Goal: Task Accomplishment & Management: Manage account settings

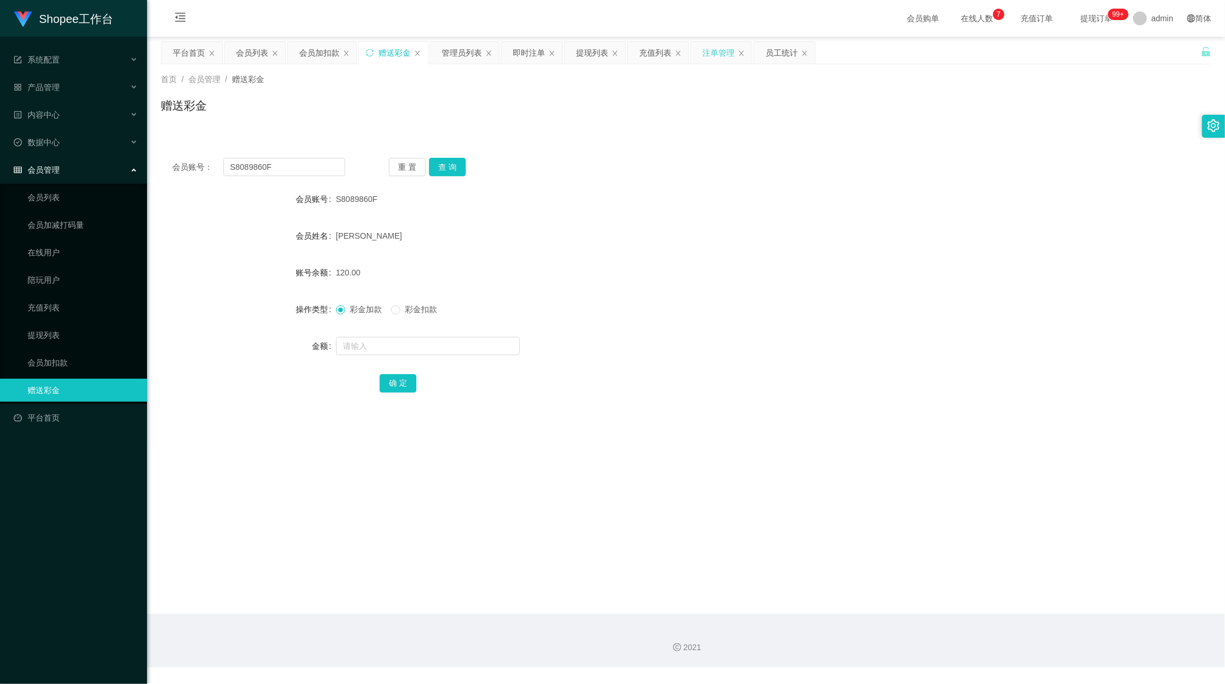
scroll to position [1, 0]
click at [584, 56] on div "提现列表" at bounding box center [592, 53] width 32 height 22
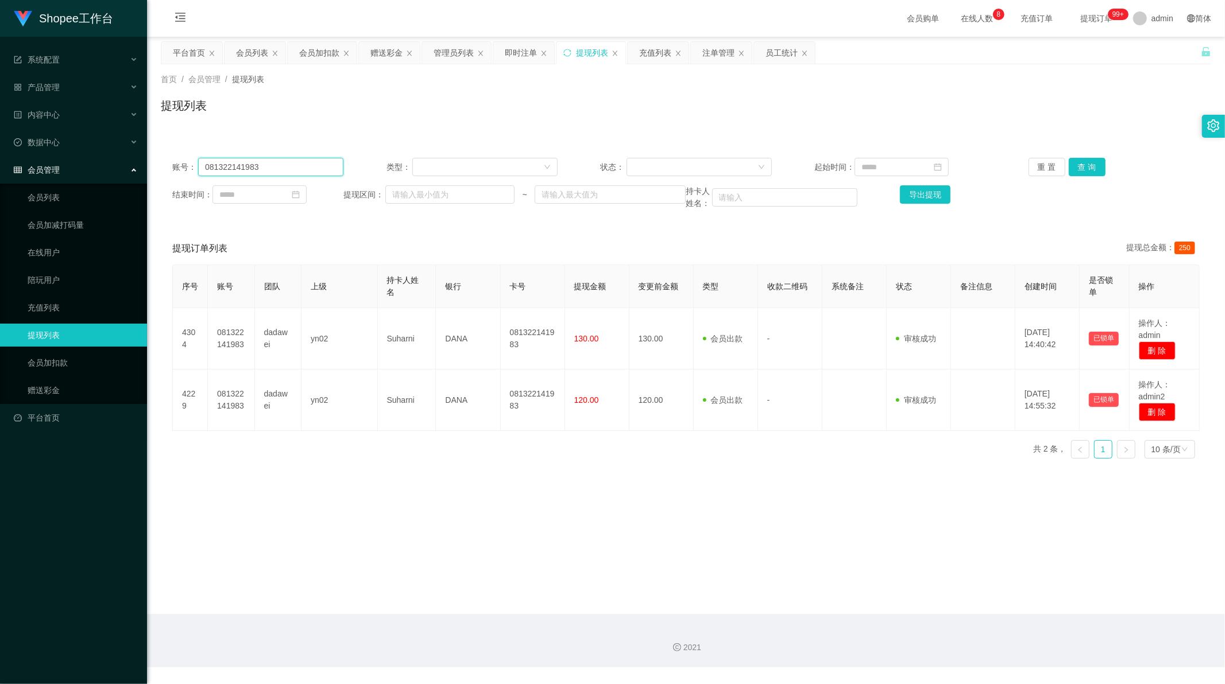
click at [268, 166] on input "081322141983" at bounding box center [270, 167] width 145 height 18
paste input "211572089"
type input "081211572089"
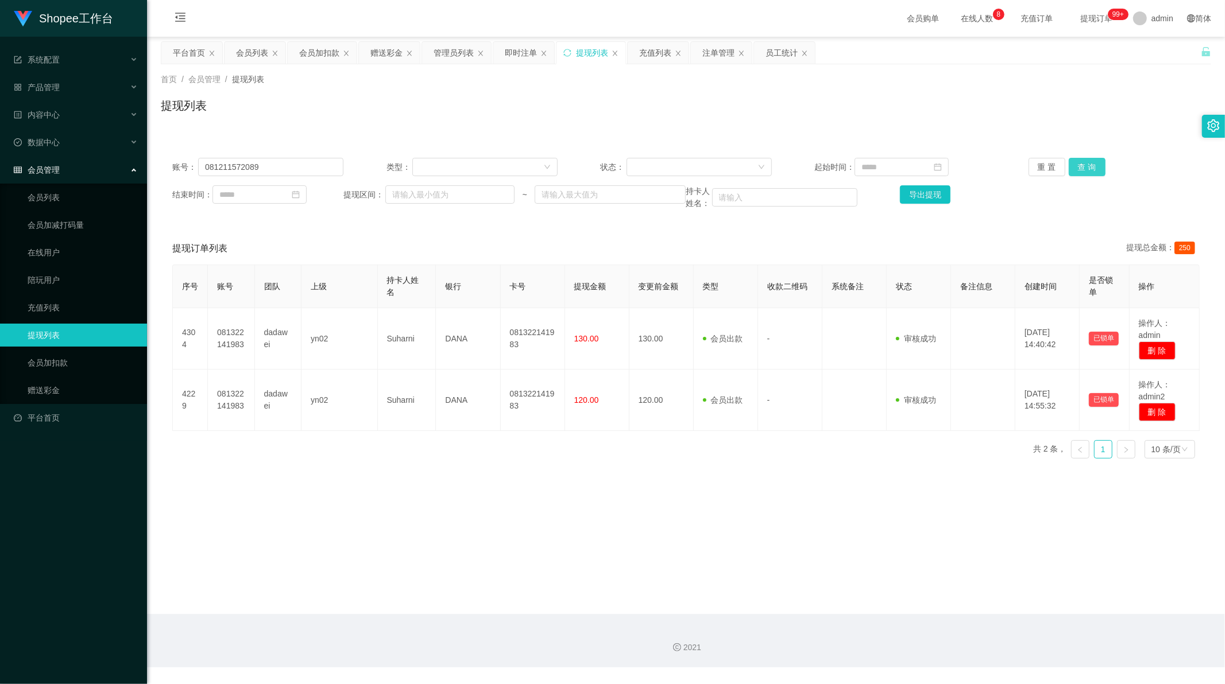
click at [1068, 162] on button "查 询" at bounding box center [1086, 167] width 37 height 18
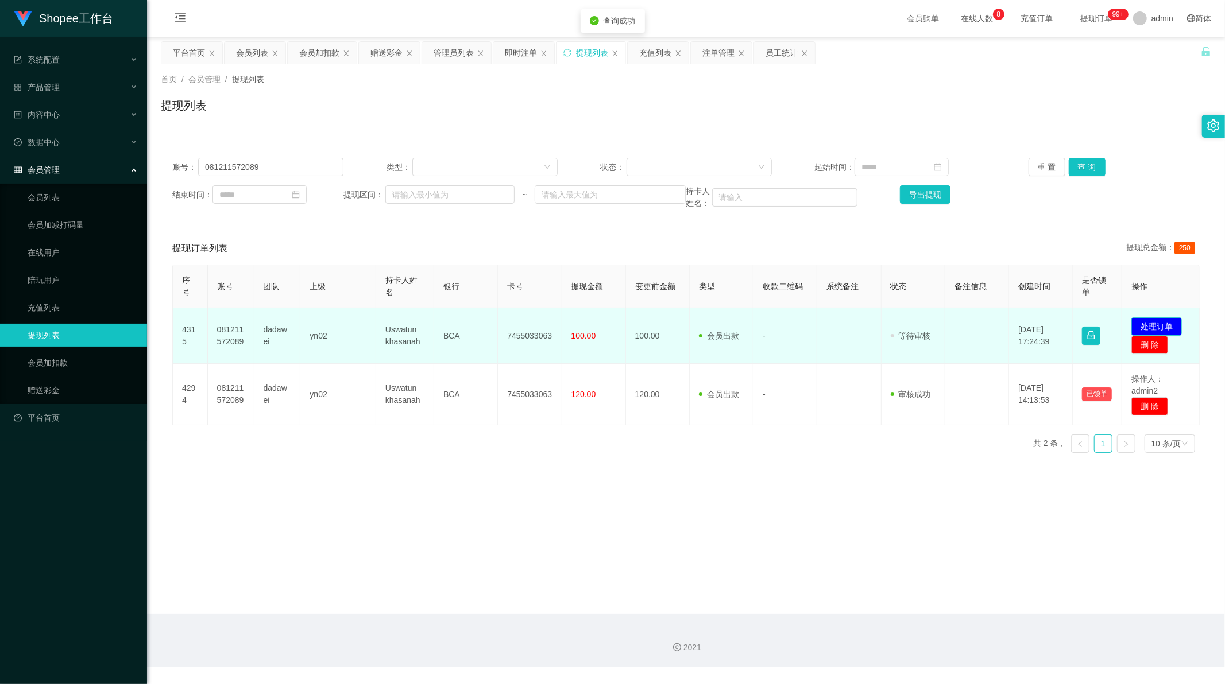
click at [1153, 328] on button "处理订单" at bounding box center [1156, 326] width 51 height 18
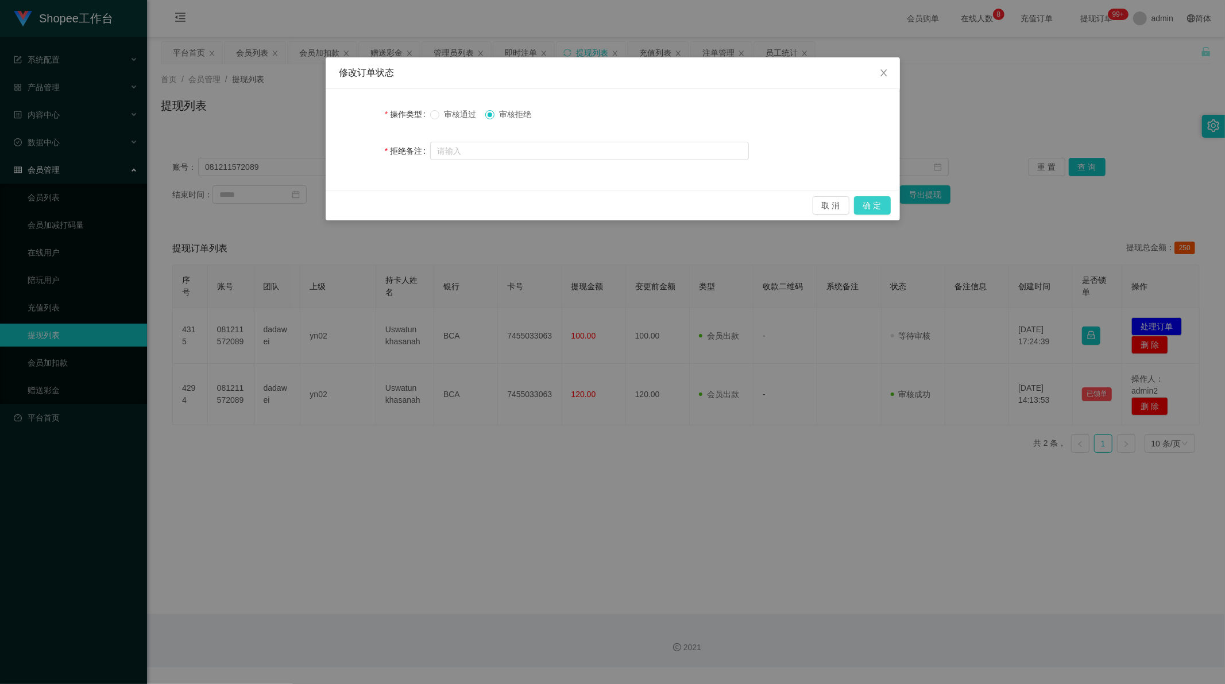
click at [861, 199] on button "确 定" at bounding box center [872, 205] width 37 height 18
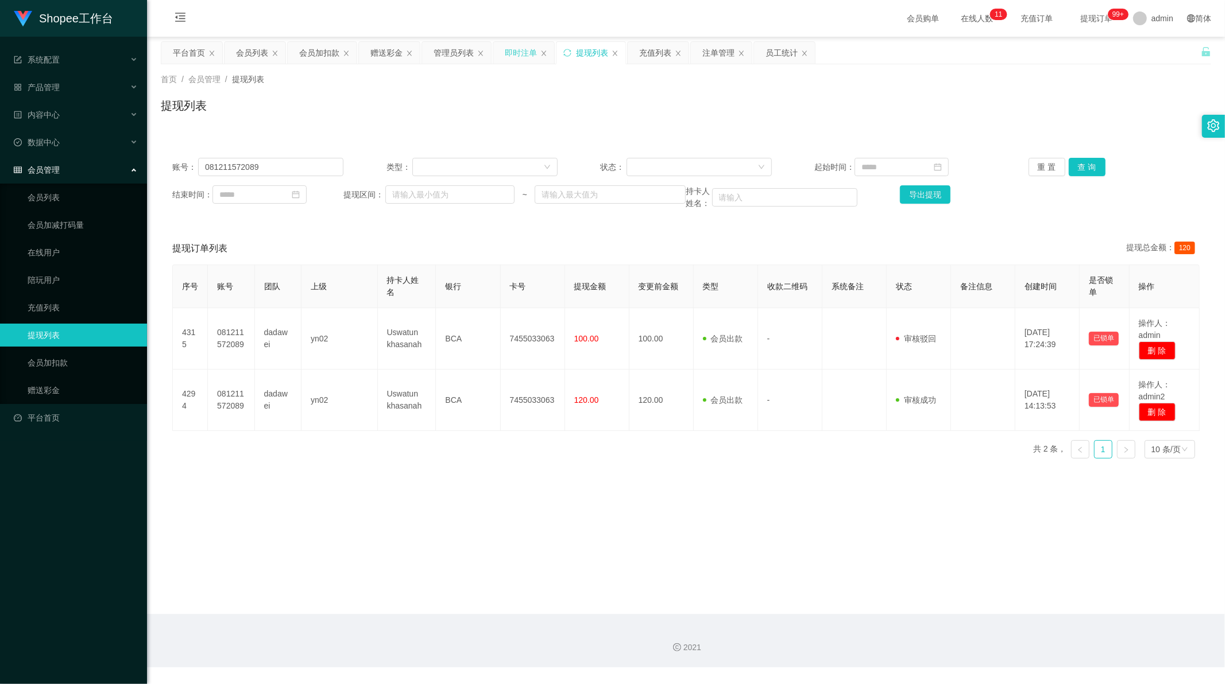
click at [520, 52] on div "即时注单" at bounding box center [521, 53] width 32 height 22
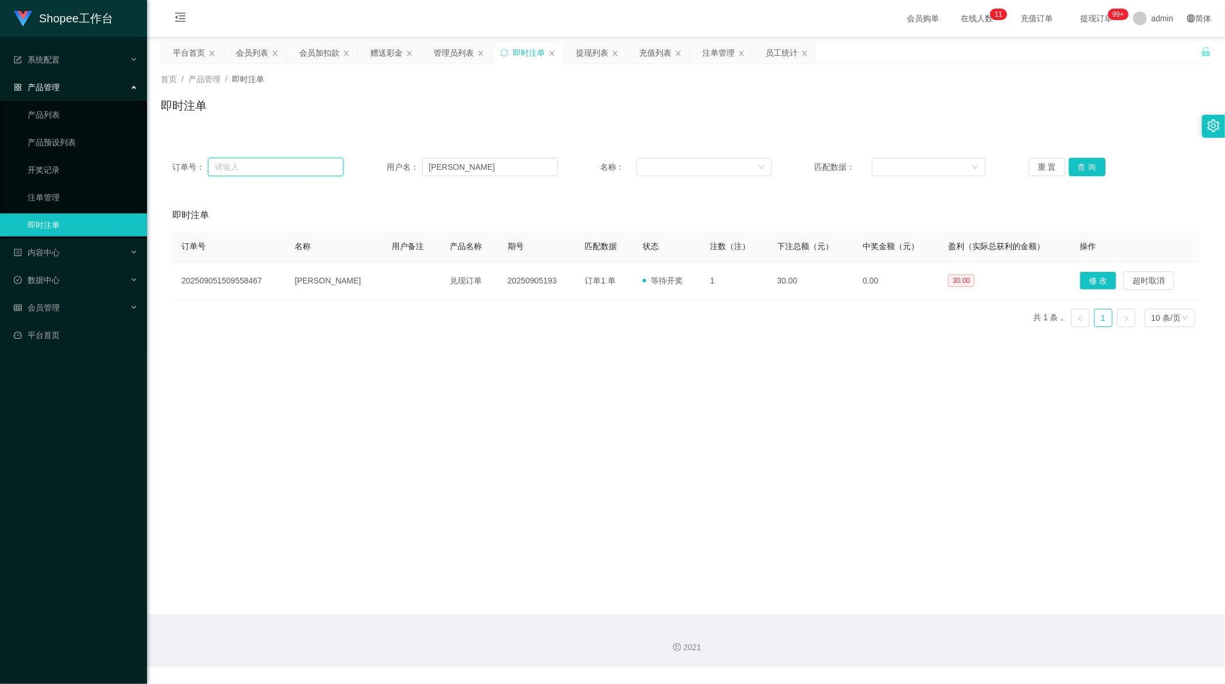
click at [291, 164] on input "text" at bounding box center [275, 167] width 135 height 18
click at [471, 173] on input "[PERSON_NAME]" at bounding box center [489, 167] width 135 height 18
drag, startPoint x: 471, startPoint y: 173, endPoint x: 815, endPoint y: 173, distance: 344.5
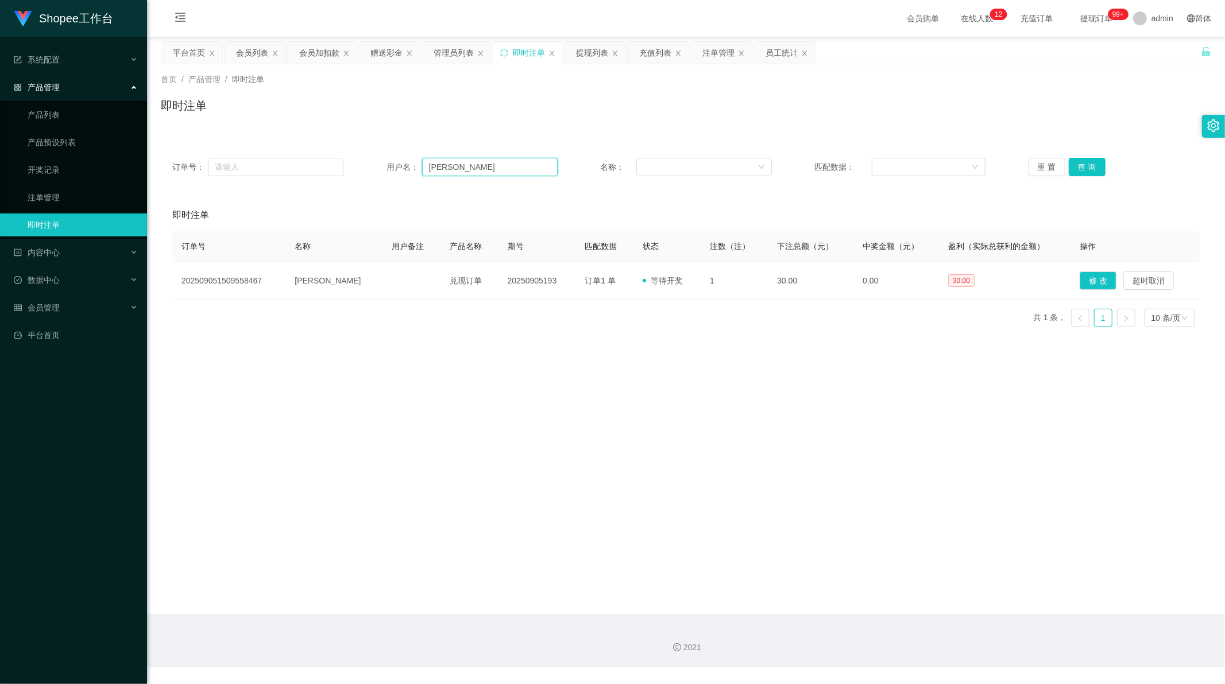
click at [471, 173] on input "[PERSON_NAME]" at bounding box center [489, 167] width 135 height 18
paste input "08561148041"
type input "08561148041"
click at [1085, 164] on button "查 询" at bounding box center [1086, 167] width 37 height 18
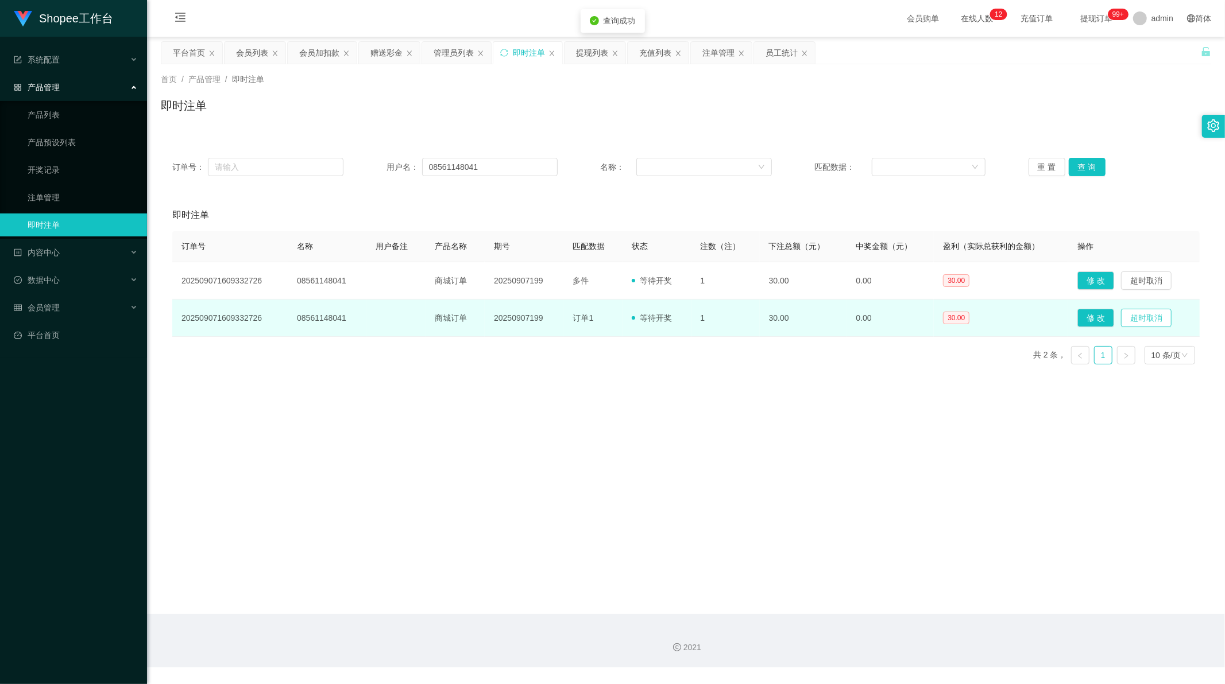
click at [1141, 319] on button "超时取消" at bounding box center [1146, 318] width 51 height 18
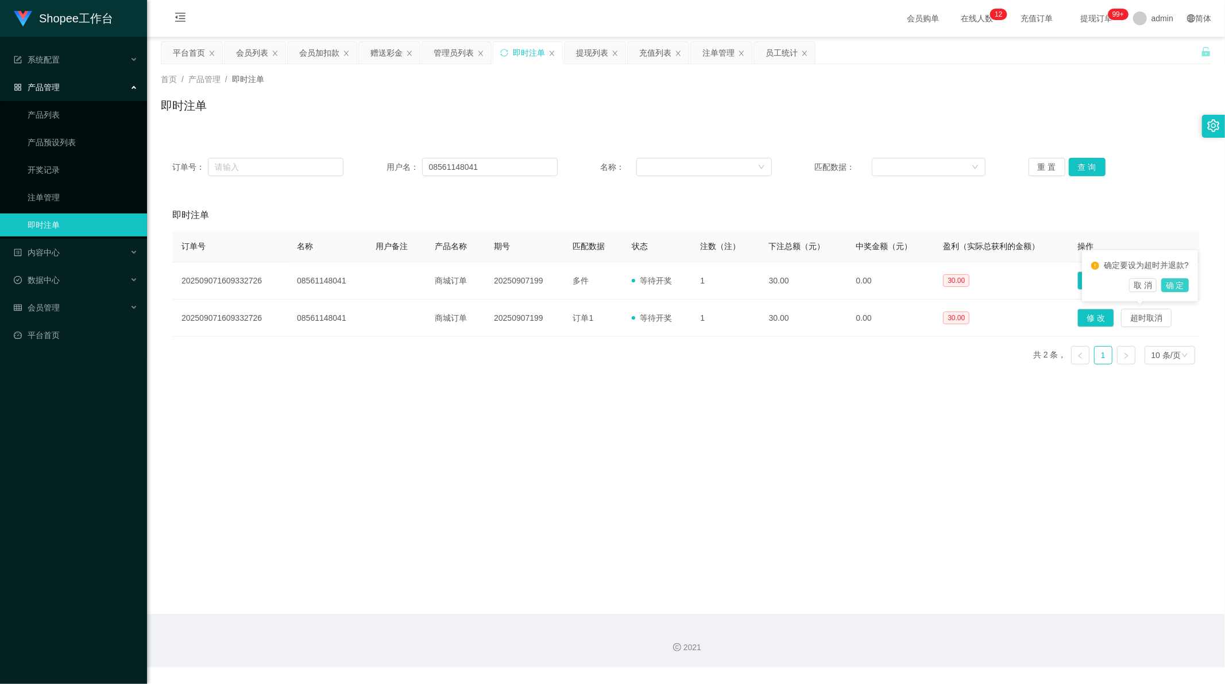
click at [1169, 286] on button "确 定" at bounding box center [1175, 285] width 28 height 14
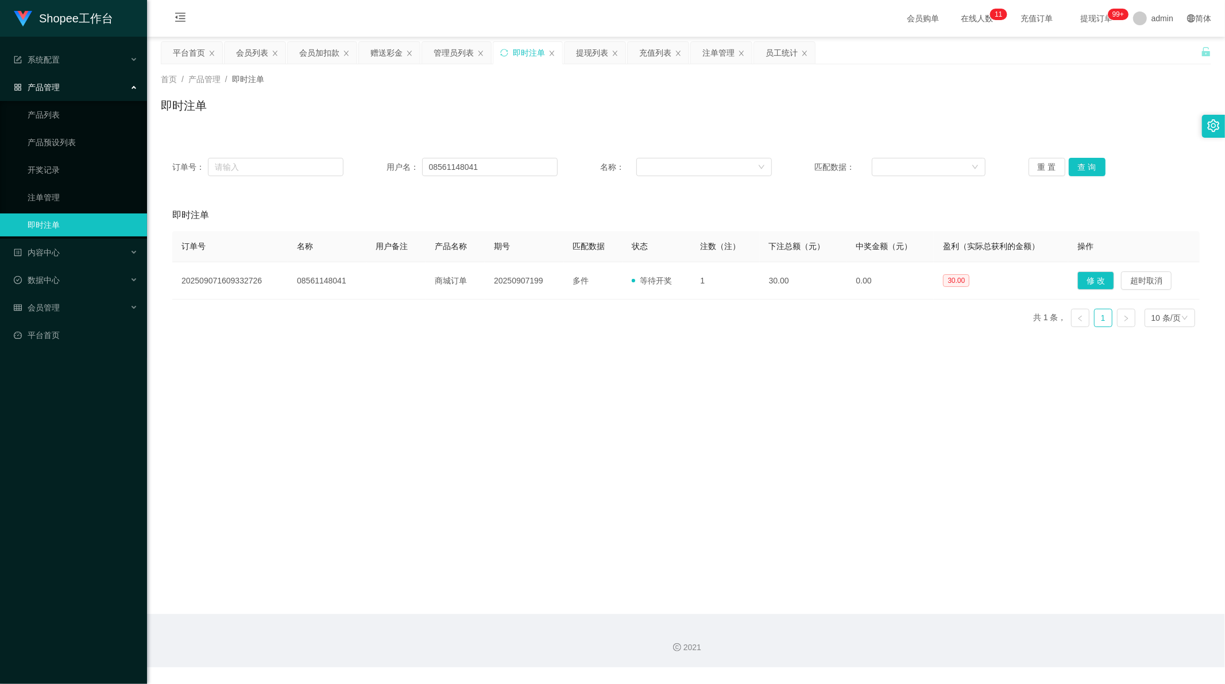
click at [362, 119] on div "即时注单" at bounding box center [686, 110] width 1050 height 26
click at [588, 56] on div "提现列表" at bounding box center [592, 53] width 32 height 22
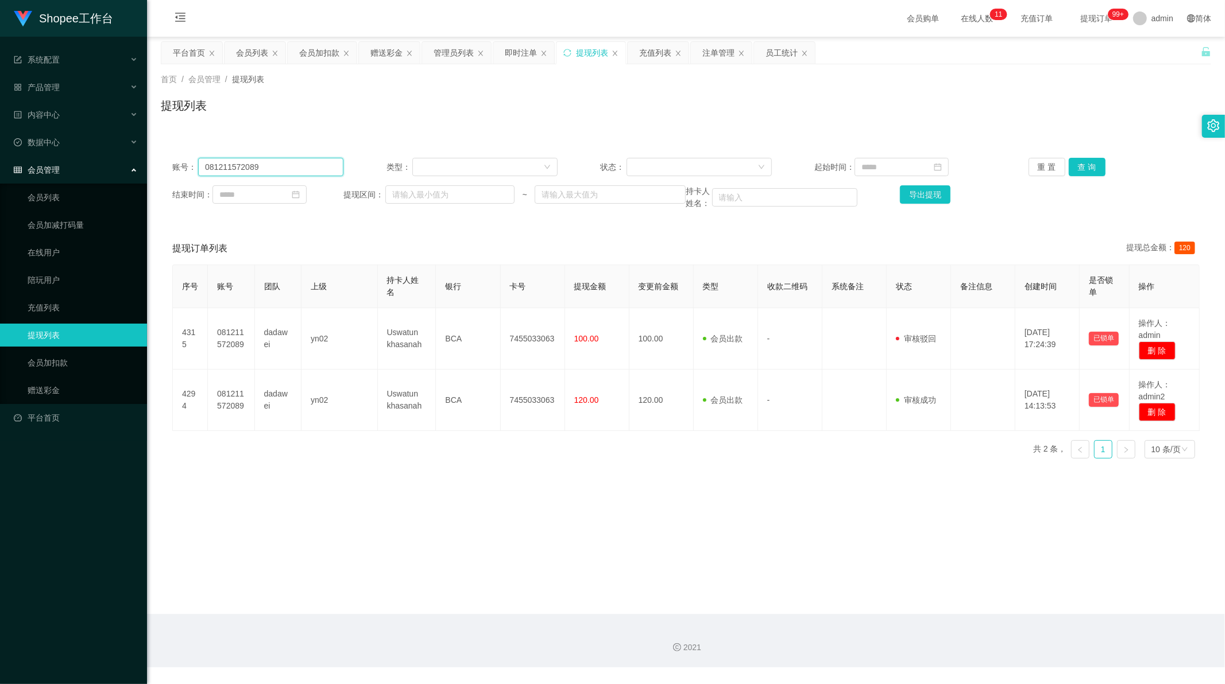
click at [287, 171] on input "081211572089" at bounding box center [270, 167] width 145 height 18
paste input "Shopee2025"
click at [1080, 161] on button "查 询" at bounding box center [1086, 167] width 37 height 18
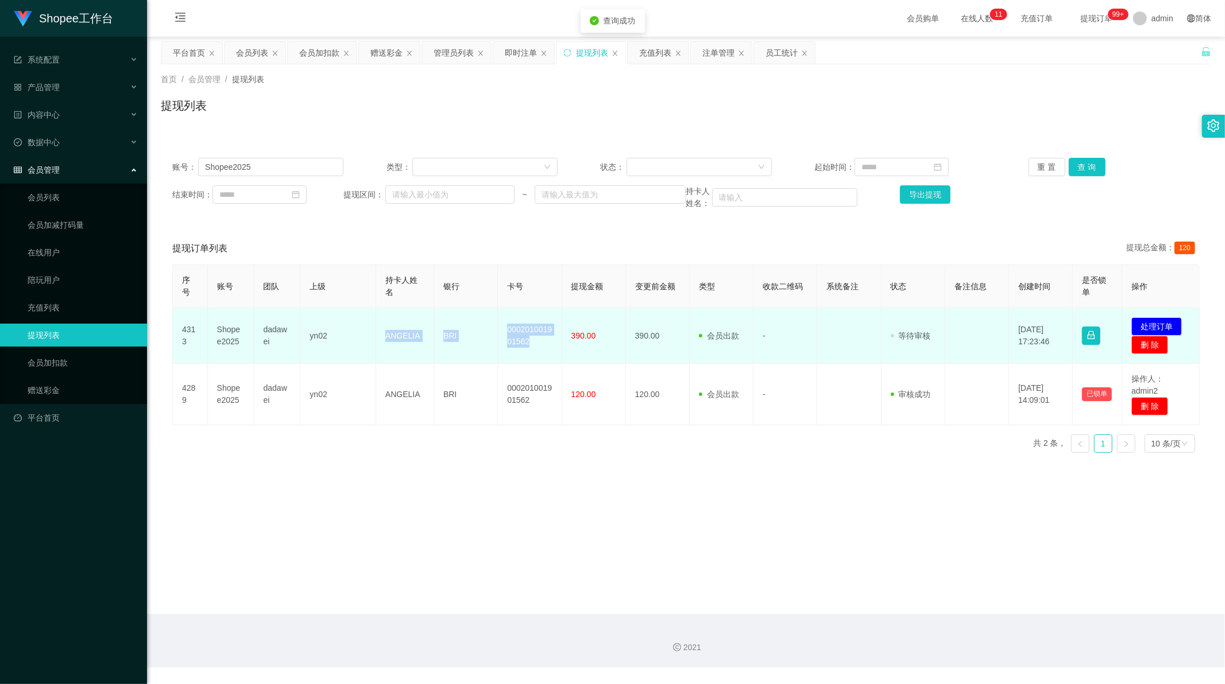
drag, startPoint x: 383, startPoint y: 335, endPoint x: 535, endPoint y: 340, distance: 151.7
click at [535, 340] on tr "4313 Shopee2025 dadawei yn02 ANGELIA BRI 000201001901562 390.00 390.00 会员出款 人工取…" at bounding box center [686, 336] width 1027 height 56
copy tr "ANGELIA BRI 000201001901562"
click at [1160, 322] on button "处理订单" at bounding box center [1156, 326] width 51 height 18
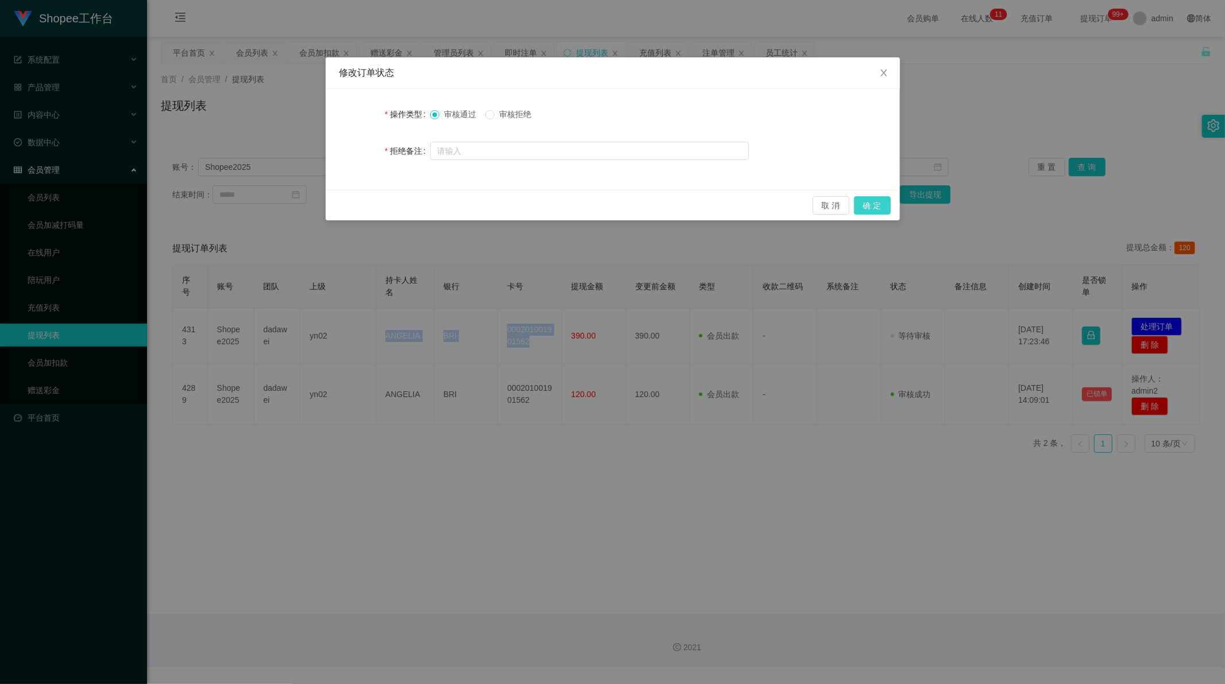
click at [867, 207] on button "确 定" at bounding box center [872, 205] width 37 height 18
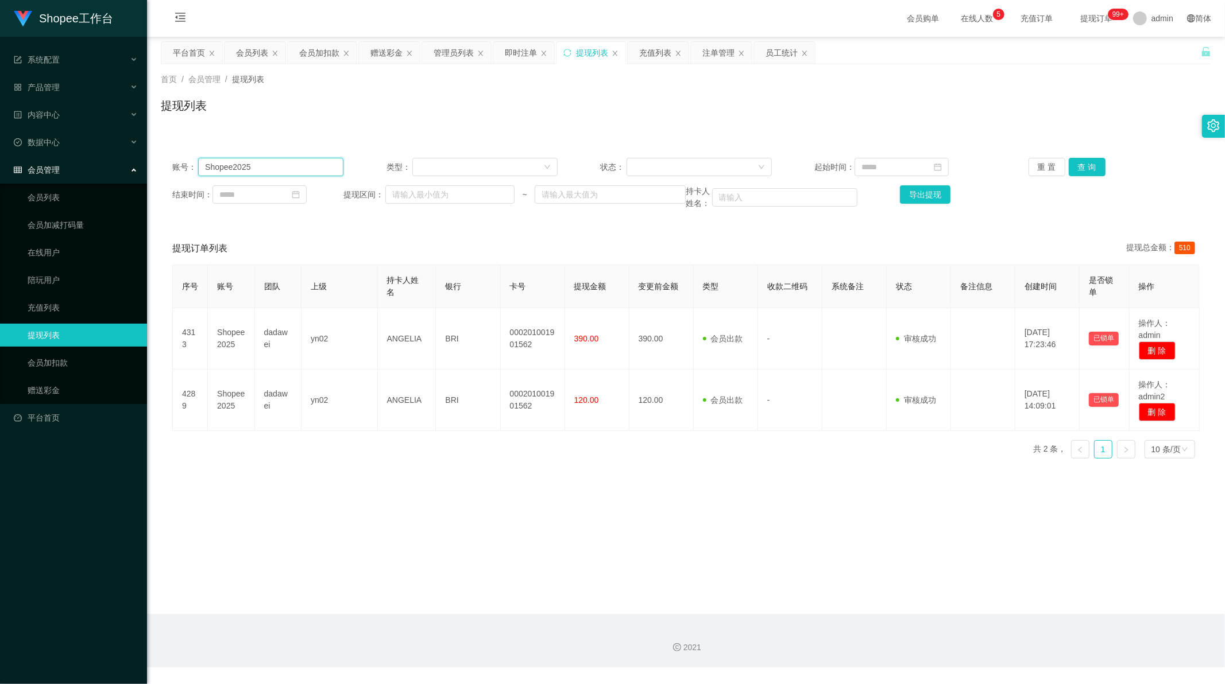
click at [289, 162] on input "Shopee2025" at bounding box center [270, 167] width 145 height 18
drag, startPoint x: 289, startPoint y: 162, endPoint x: 684, endPoint y: 142, distance: 394.9
click at [299, 161] on input "Shopee2025" at bounding box center [270, 167] width 145 height 18
paste input "081353382880"
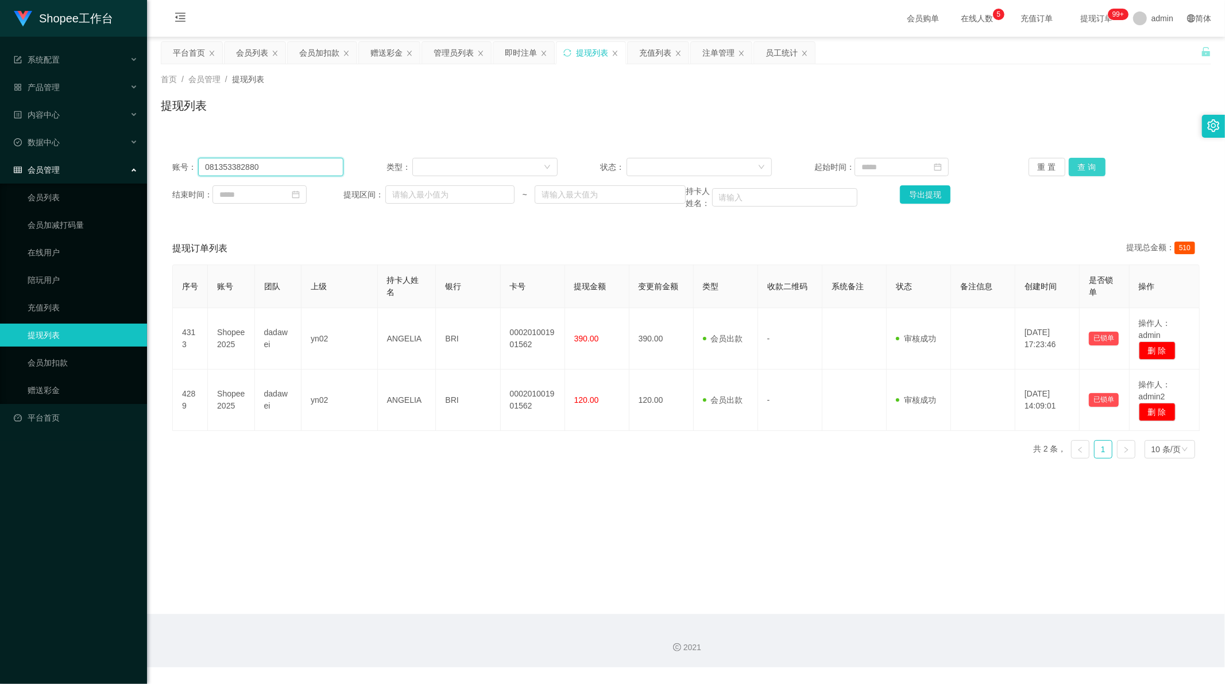
type input "081353382880"
click at [1087, 169] on button "查 询" at bounding box center [1086, 167] width 37 height 18
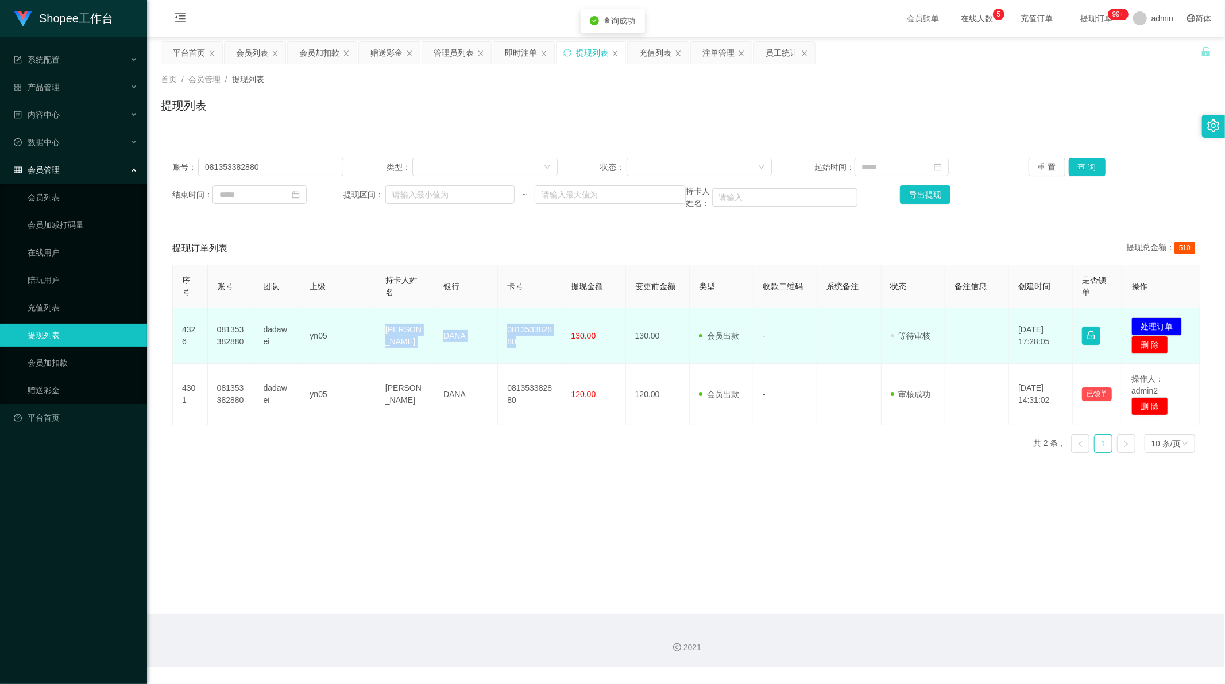
drag, startPoint x: 382, startPoint y: 322, endPoint x: 539, endPoint y: 355, distance: 160.2
click at [539, 355] on tr "4326 081353382880 dadawei yn05 [PERSON_NAME] Dakawetang DANA 081353382880 130.0…" at bounding box center [686, 336] width 1027 height 56
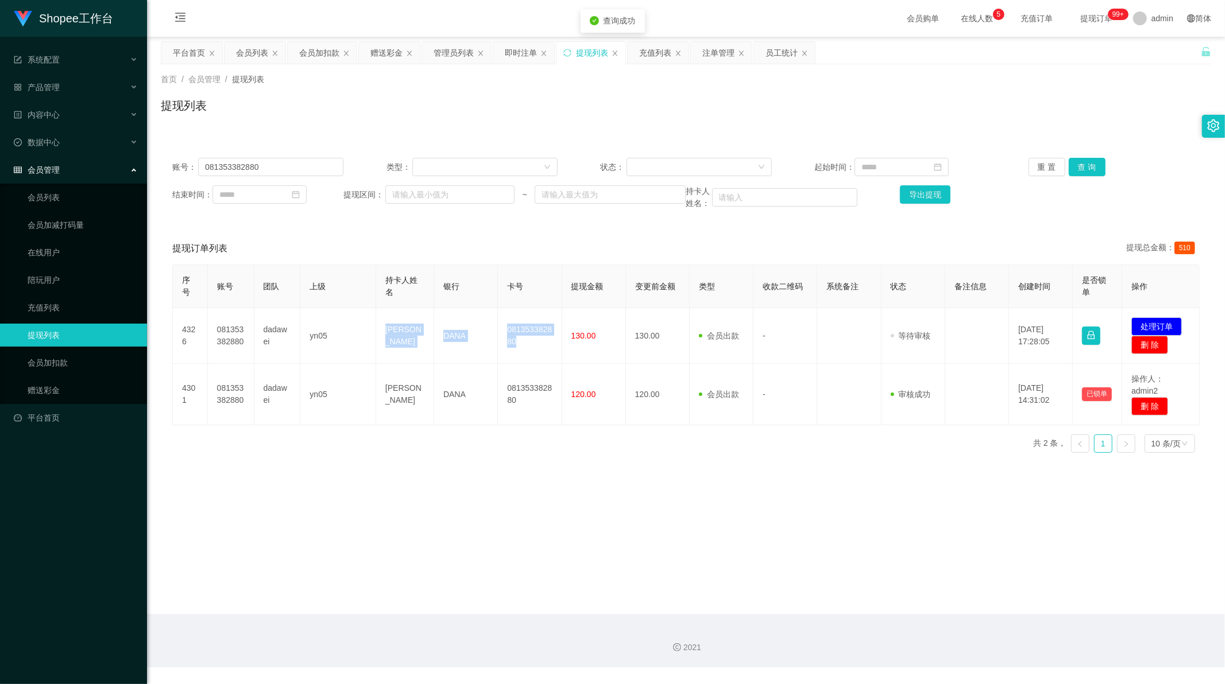
copy tr "[PERSON_NAME] [PERSON_NAME] 081353382880"
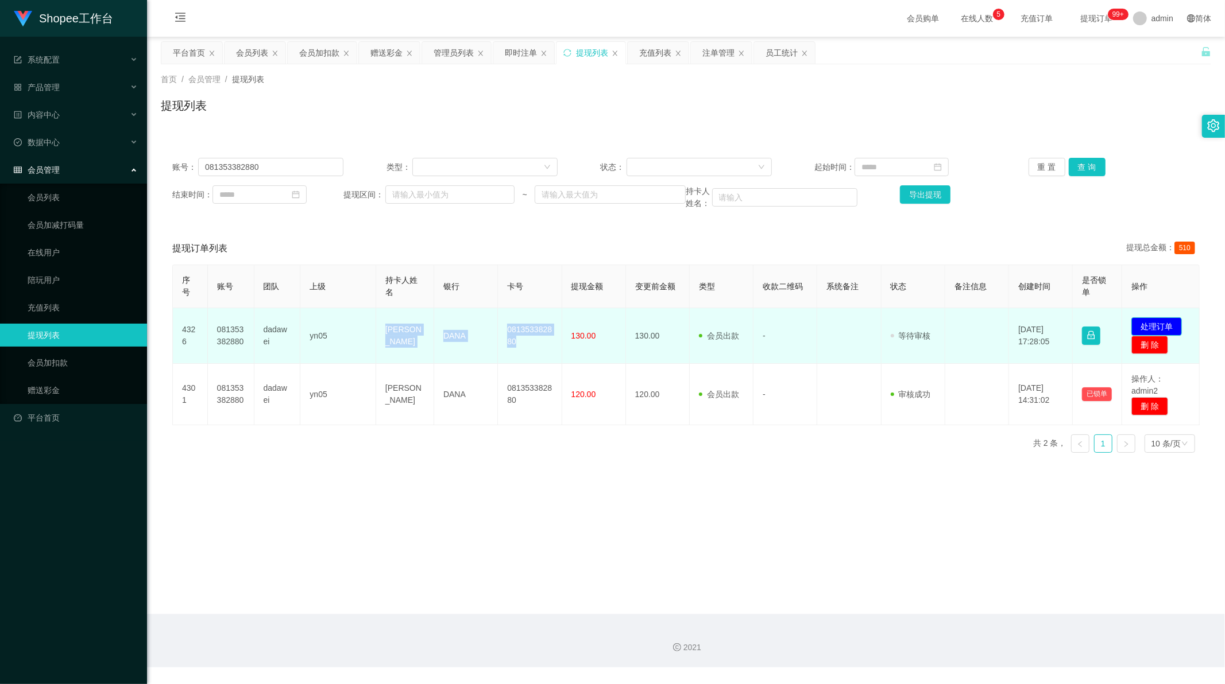
click at [1155, 326] on button "处理订单" at bounding box center [1156, 326] width 51 height 18
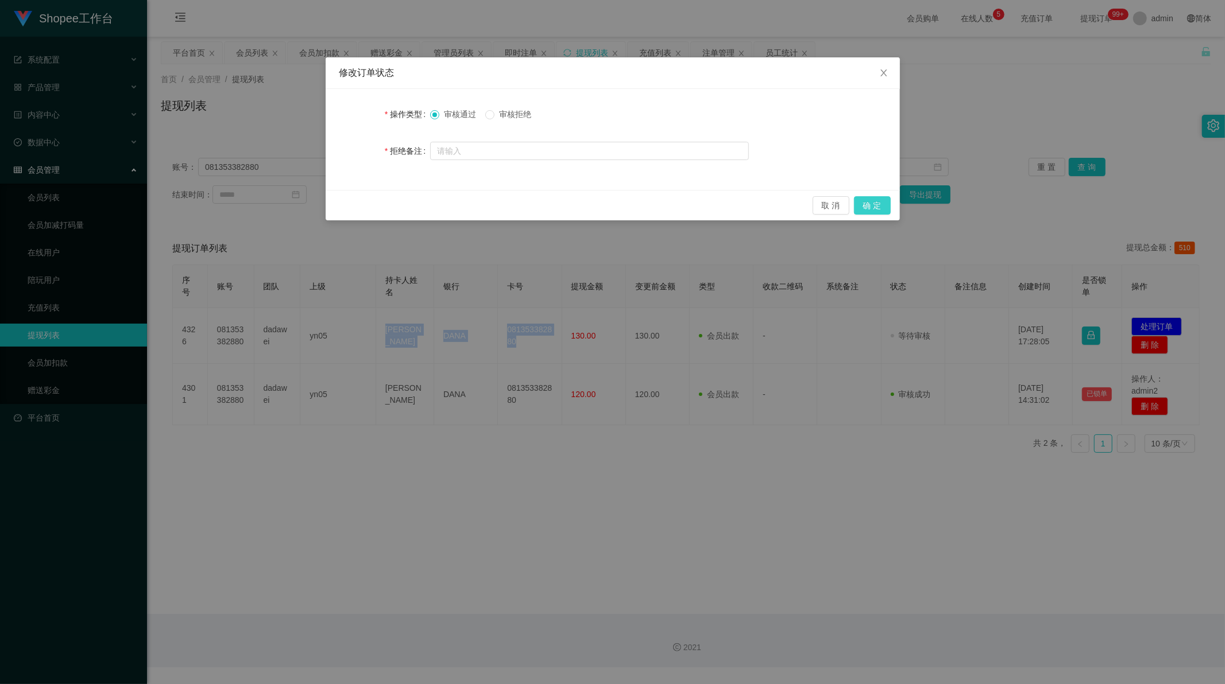
click at [874, 196] on button "确 定" at bounding box center [872, 205] width 37 height 18
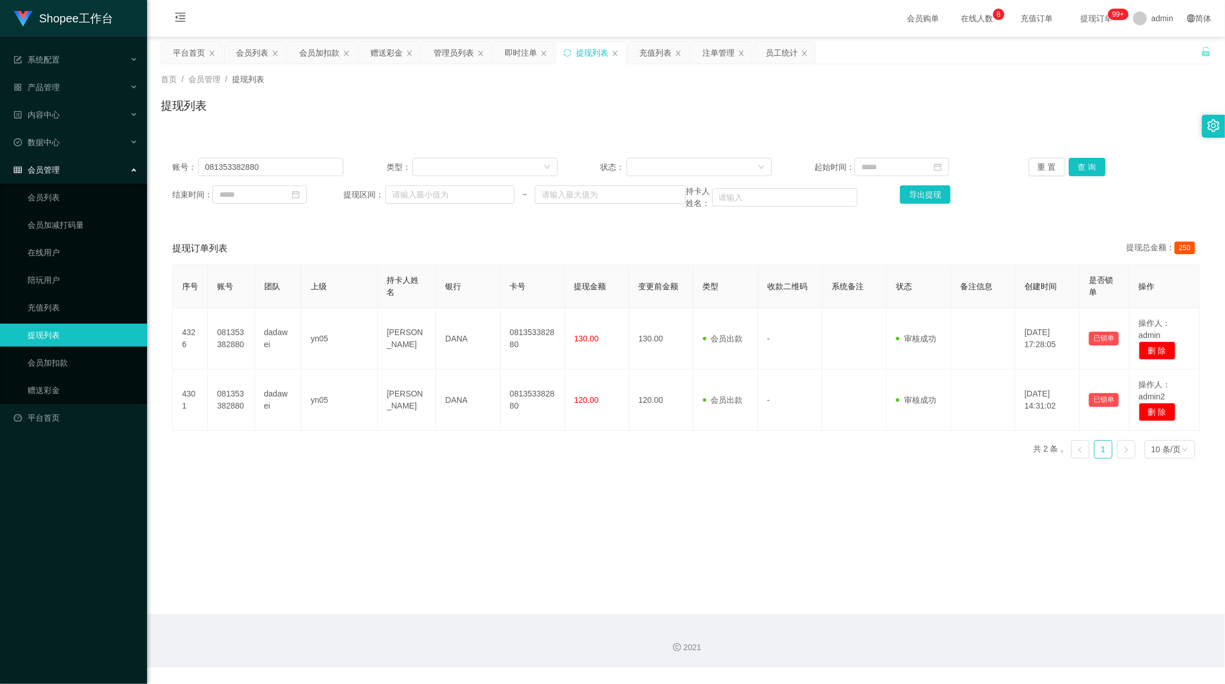
drag, startPoint x: 437, startPoint y: 449, endPoint x: 452, endPoint y: 457, distance: 17.0
click at [437, 449] on div "序号 账号 团队 上级 持卡人姓名 银行 卡号 提现金额 变更前金额 类型 收款二维码 系统备注 状态 备注信息 创建时间 是否锁单 操作 4326 0813…" at bounding box center [685, 366] width 1027 height 203
click at [587, 76] on div "首页 / 会员管理 / 提现列表 /" at bounding box center [686, 79] width 1050 height 12
click at [232, 165] on input "081353382880" at bounding box center [270, 167] width 145 height 18
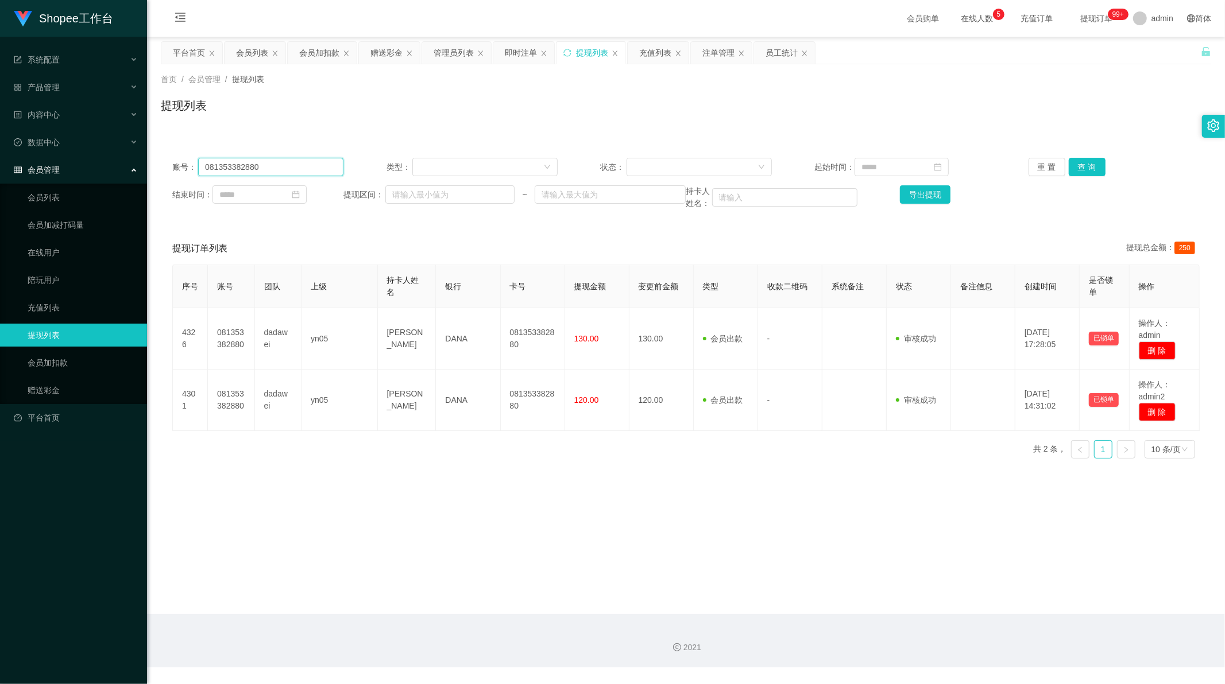
drag, startPoint x: 232, startPoint y: 165, endPoint x: 324, endPoint y: 164, distance: 91.9
click at [233, 165] on input "081353382880" at bounding box center [270, 167] width 145 height 18
paste input "277791187"
click at [1087, 160] on button "查 询" at bounding box center [1086, 167] width 37 height 18
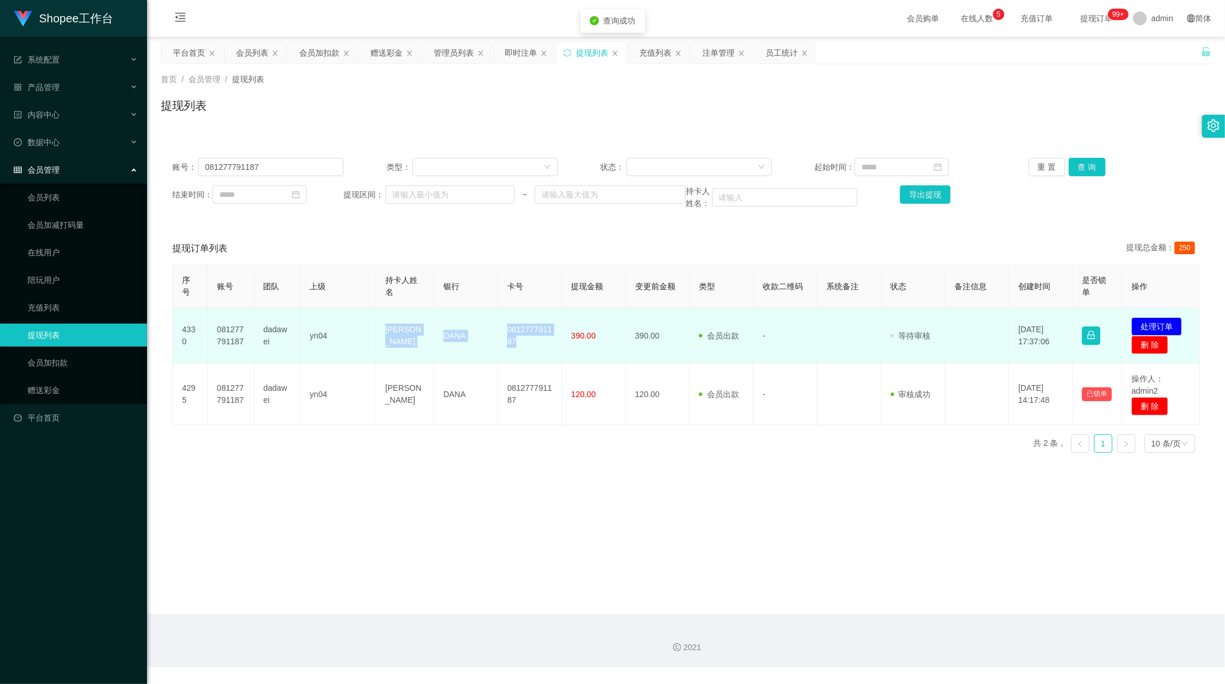
drag, startPoint x: 380, startPoint y: 340, endPoint x: 594, endPoint y: 342, distance: 213.6
click at [553, 342] on tr "4330 081277791187 dadawei yn04 [PERSON_NAME] 081277791187 390.00 390.00 会员出款 人工…" at bounding box center [686, 336] width 1027 height 56
copy tr "[PERSON_NAME] 081277791187"
click at [1149, 322] on button "处理订单" at bounding box center [1156, 326] width 51 height 18
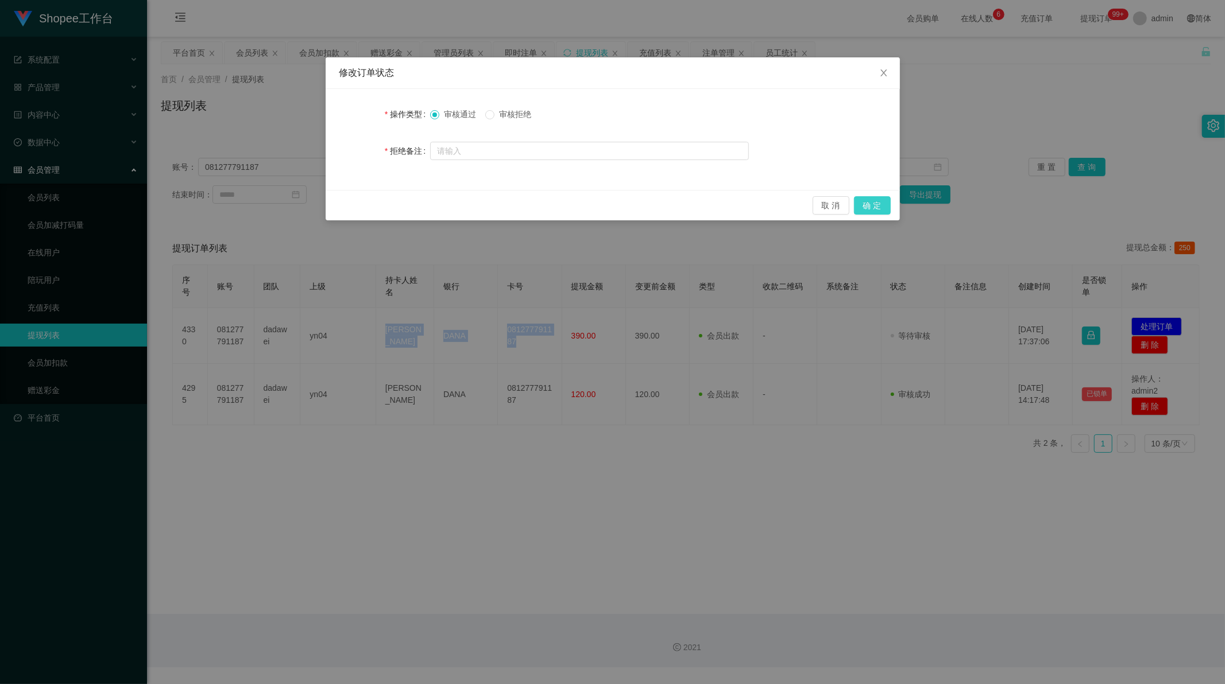
click at [862, 204] on button "确 定" at bounding box center [872, 205] width 37 height 18
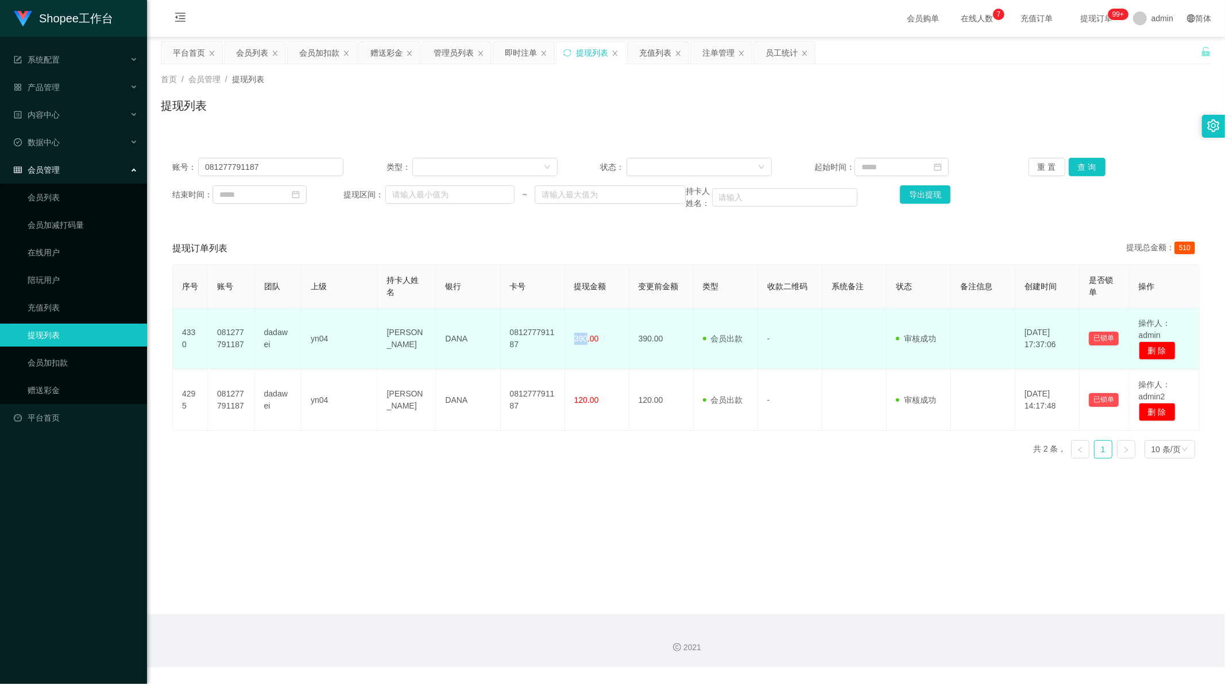
click at [584, 343] on td "390.00" at bounding box center [597, 338] width 64 height 61
copy span "390"
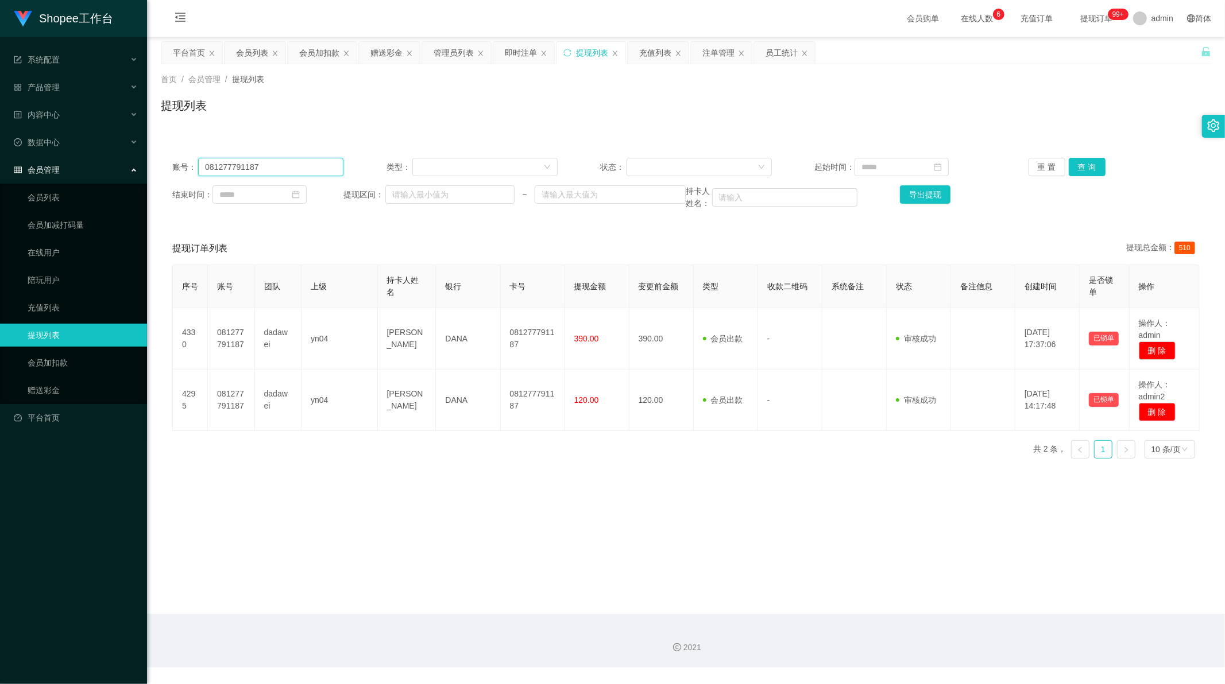
click at [267, 168] on input "081277791187" at bounding box center [270, 167] width 145 height 18
drag, startPoint x: 267, startPoint y: 168, endPoint x: 284, endPoint y: 168, distance: 16.6
click at [270, 168] on input "081277791187" at bounding box center [270, 167] width 145 height 18
paste input "5735267369"
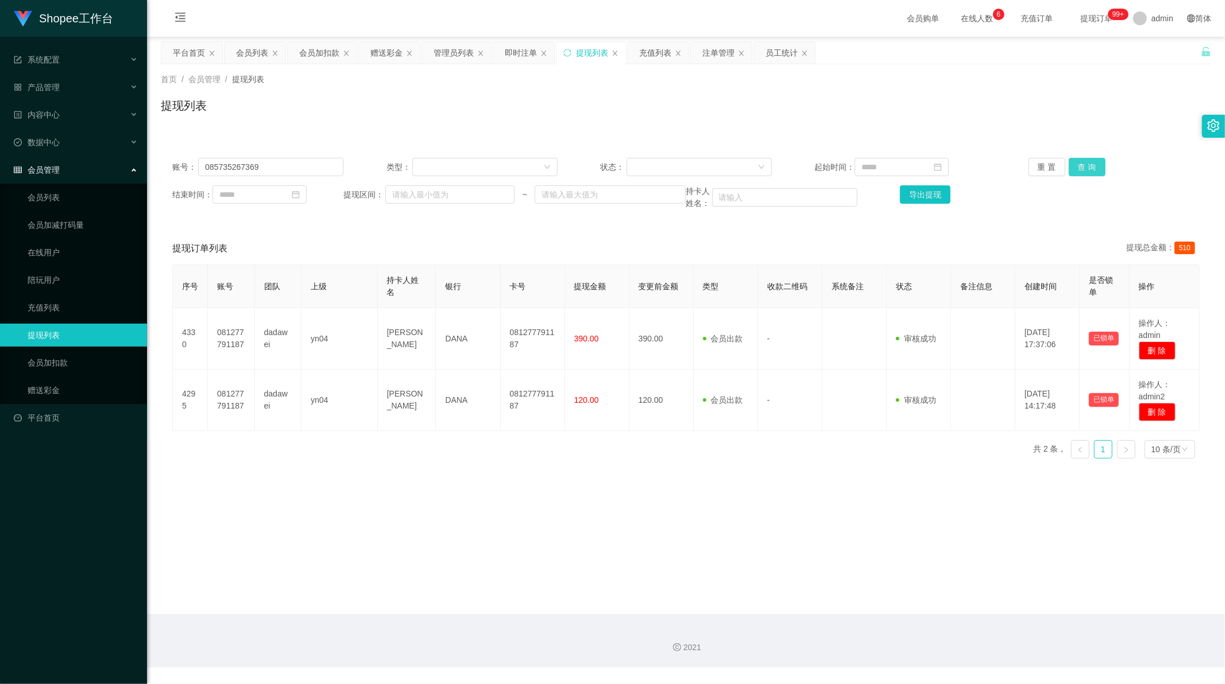
click at [1081, 168] on button "查 询" at bounding box center [1086, 167] width 37 height 18
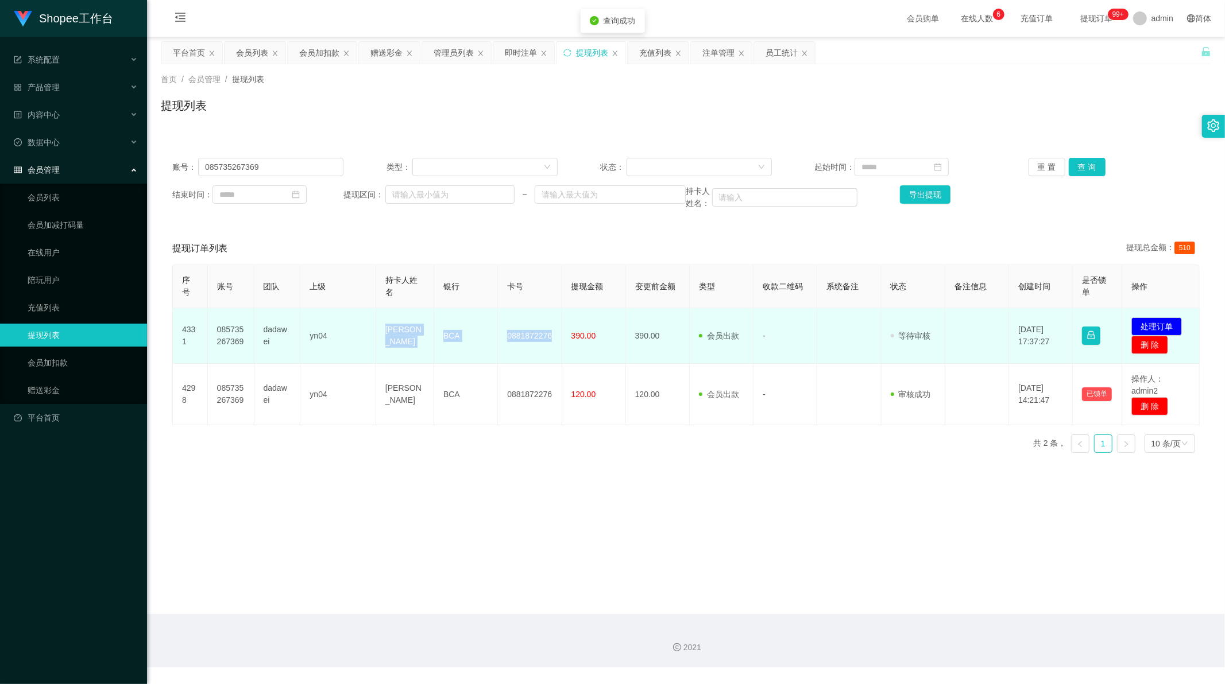
drag, startPoint x: 381, startPoint y: 325, endPoint x: 559, endPoint y: 345, distance: 178.5
click at [559, 345] on tr "4331 085735267369 dadawei yn04 Fuad Habib Ar Rozi BCA 0881872276 390.00 390.00 …" at bounding box center [686, 336] width 1027 height 56
copy tr "[PERSON_NAME] Rozi BCA 0881872276"
click at [1152, 323] on button "处理订单" at bounding box center [1156, 326] width 51 height 18
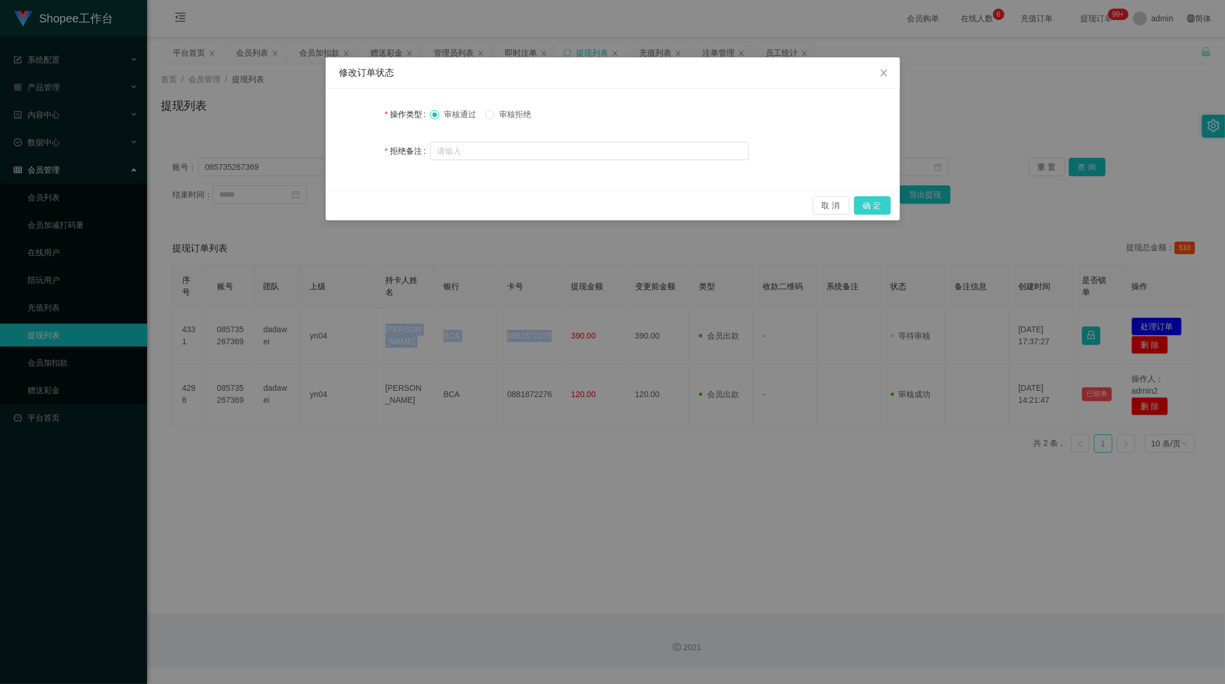
click at [874, 208] on button "确 定" at bounding box center [872, 205] width 37 height 18
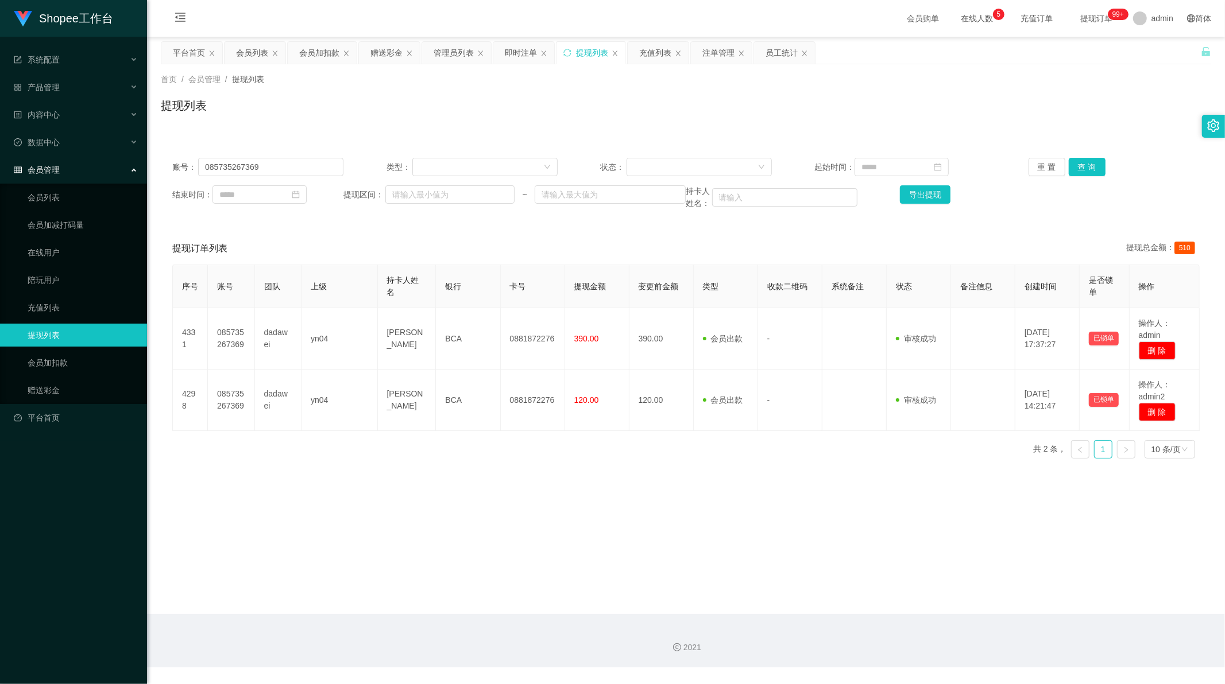
click at [519, 506] on main "关闭左侧 关闭右侧 关闭其它 刷新页面 平台首页 会员列表 会员加扣款 赠送彩金 管理员列表 即时注单 提现列表 充值列表 注单管理 员工统计 首页 / 会员…" at bounding box center [686, 326] width 1078 height 578
click at [253, 179] on div "账号： 085735267369 类型： 状态： 起始时间： 重 置 查 询 结束时间： 提现区间： ~ 持卡人姓名： 导出提现" at bounding box center [686, 183] width 1050 height 75
click at [254, 167] on input "085735267369" at bounding box center [270, 167] width 145 height 18
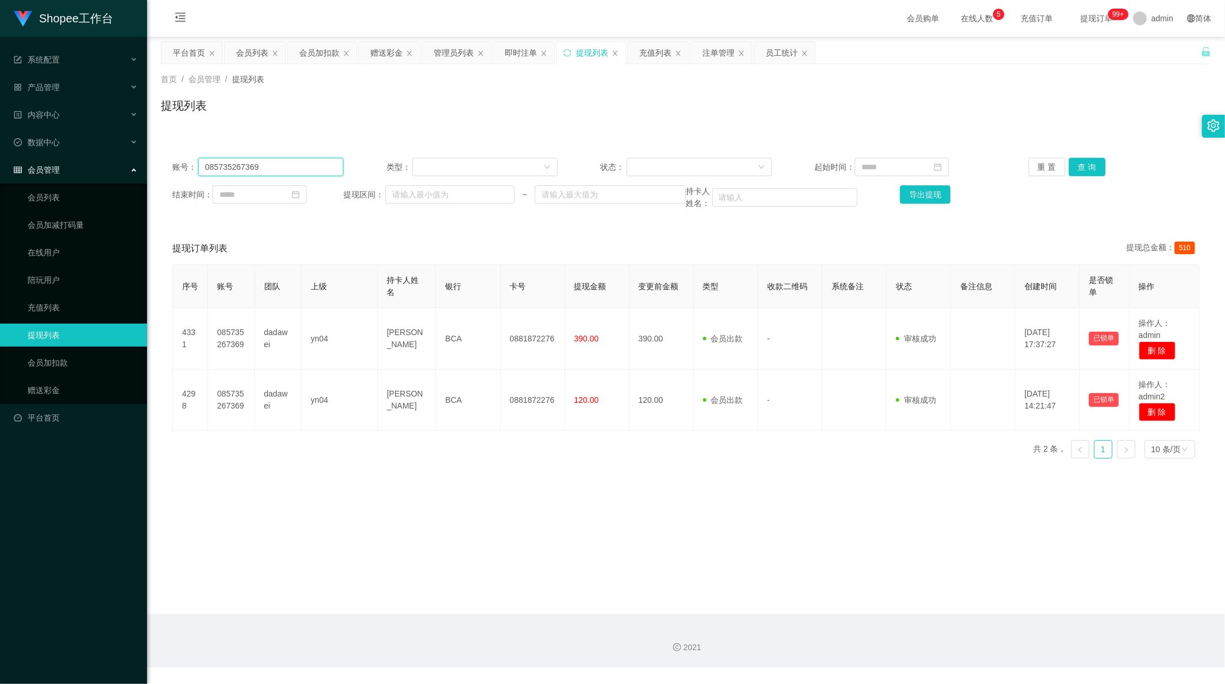
paste input "Farida00"
click at [1074, 175] on button "查 询" at bounding box center [1086, 167] width 37 height 18
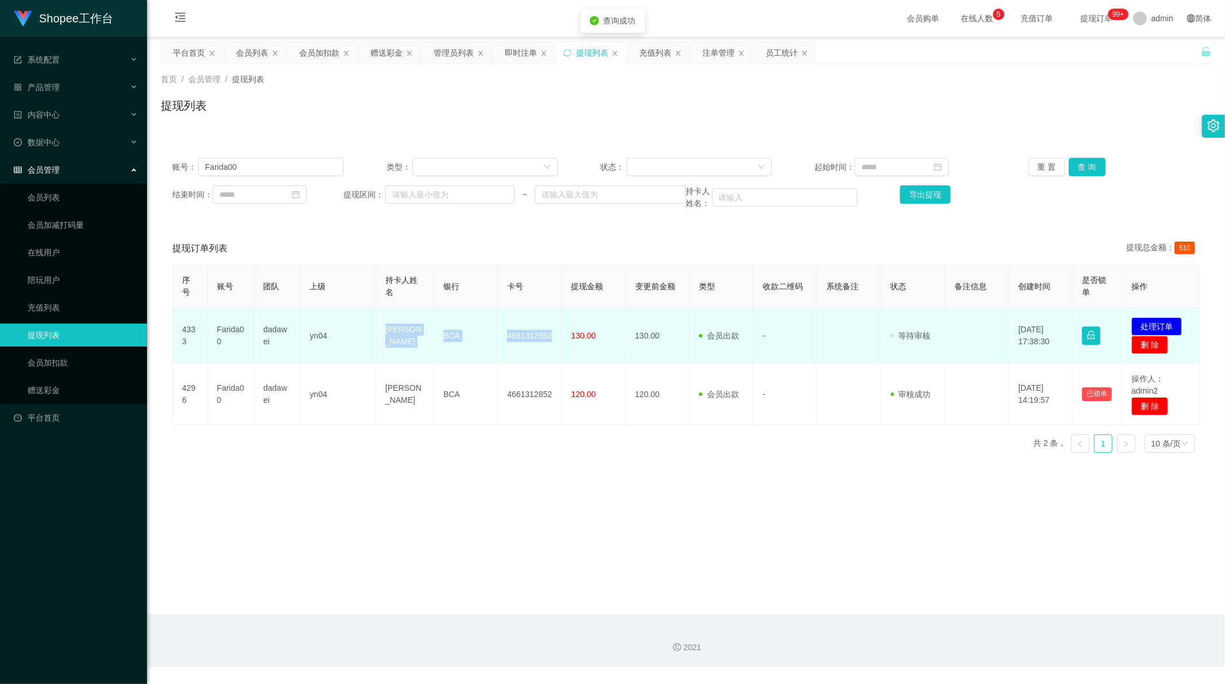
drag, startPoint x: 379, startPoint y: 326, endPoint x: 551, endPoint y: 336, distance: 172.0
click at [551, 336] on tr "4333 Farida00 dadawei yn04 Farida mariyaty BCA 4661312852 130.00 130.00 会员出款 人工…" at bounding box center [686, 336] width 1027 height 56
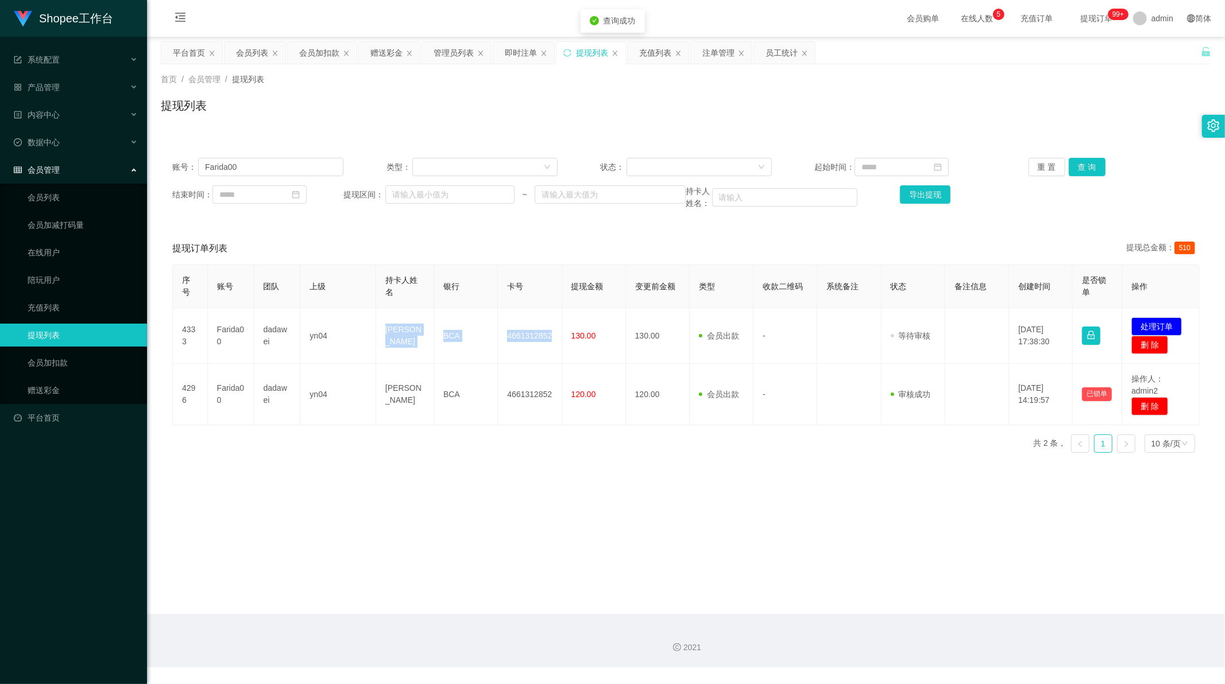
copy tr "[PERSON_NAME] BCA 4661312852"
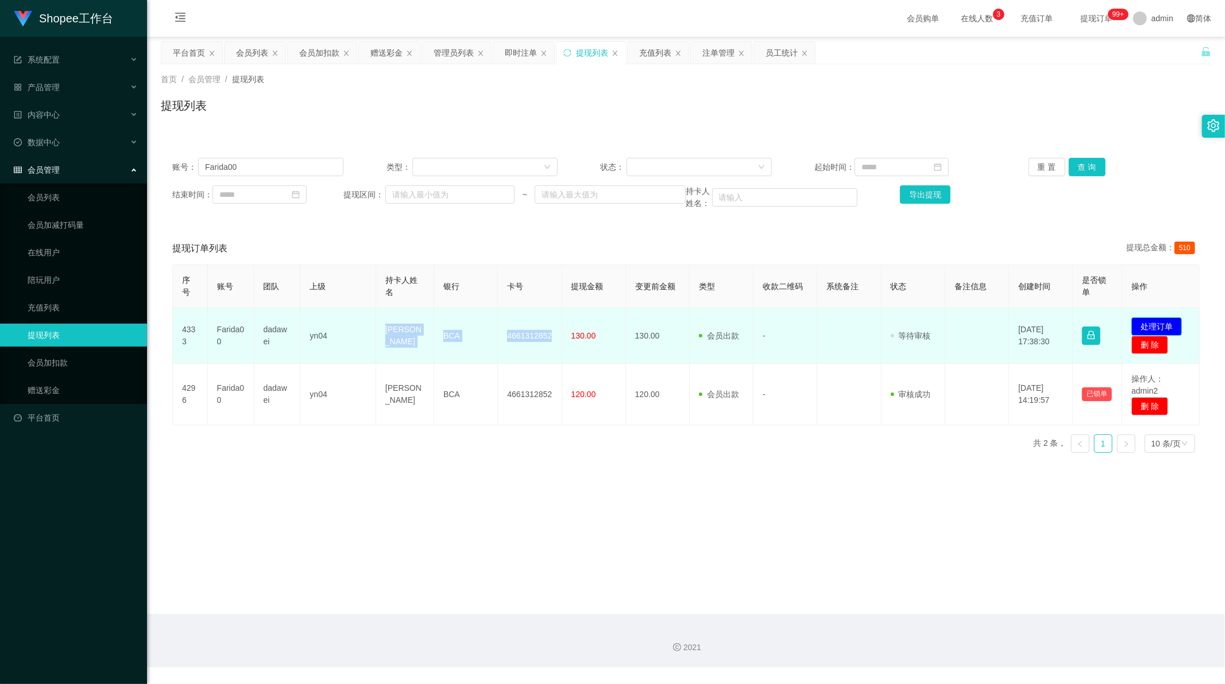
click at [1151, 327] on button "处理订单" at bounding box center [1156, 326] width 51 height 18
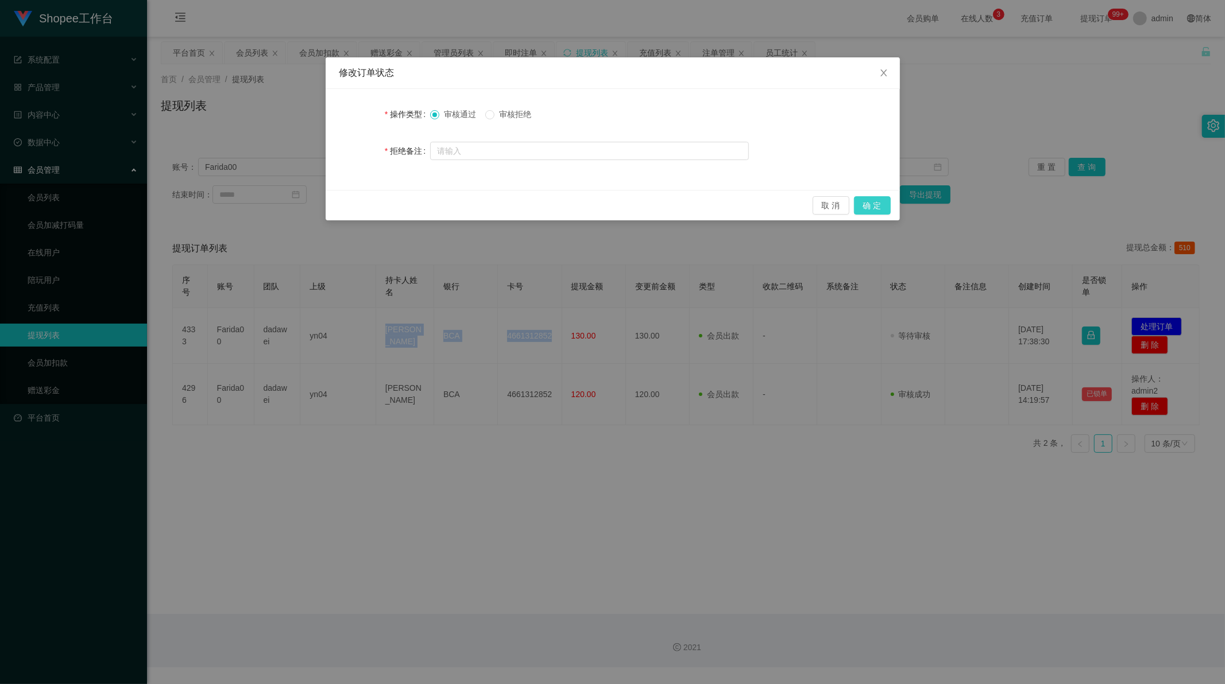
click at [876, 208] on button "确 定" at bounding box center [872, 205] width 37 height 18
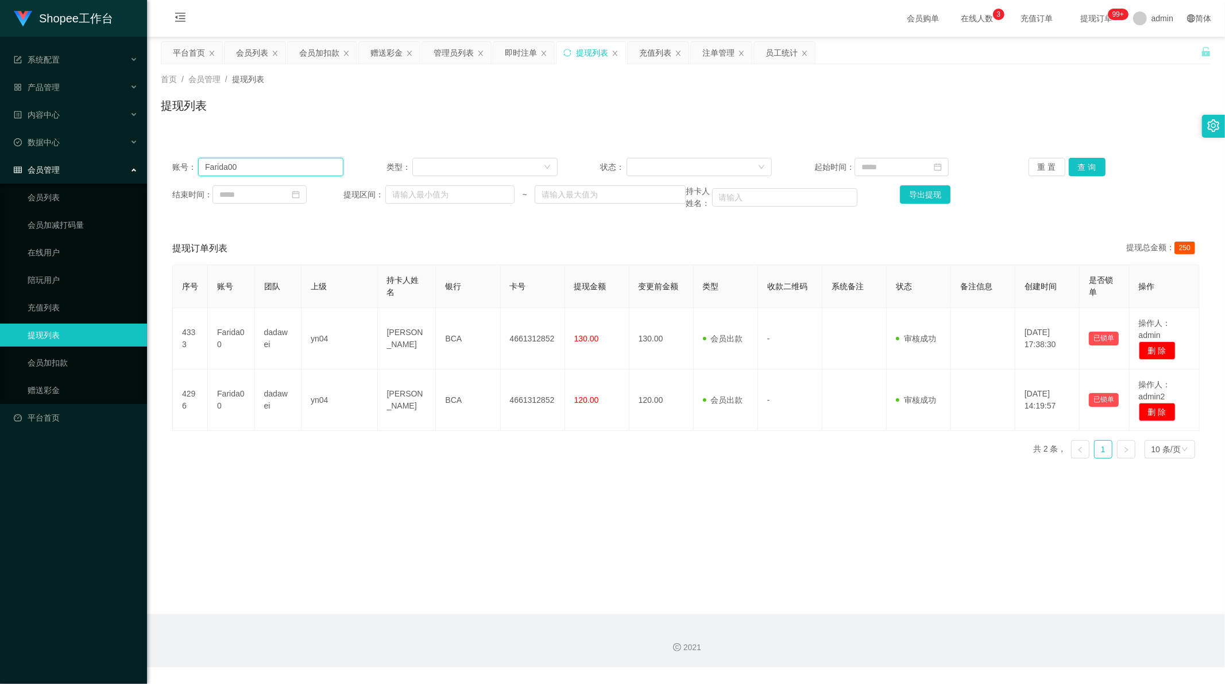
click at [248, 167] on input "Farida00" at bounding box center [270, 167] width 145 height 18
paste input "BbyVer"
click at [1077, 168] on button "查 询" at bounding box center [1086, 167] width 37 height 18
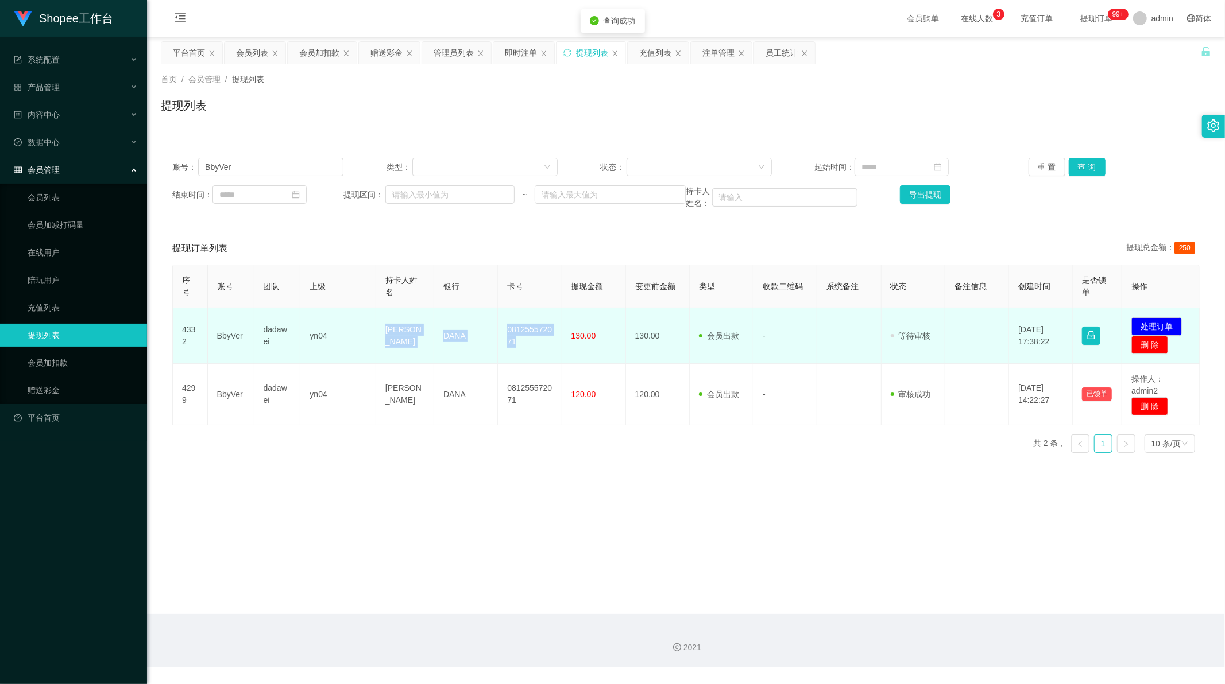
drag, startPoint x: 379, startPoint y: 328, endPoint x: 541, endPoint y: 353, distance: 163.9
click at [541, 353] on tr "4332 BbyVer dadawei yn04 [PERSON_NAME] 081255572071 130.00 130.00 会员出款 人工取款 - 审…" at bounding box center [686, 336] width 1027 height 56
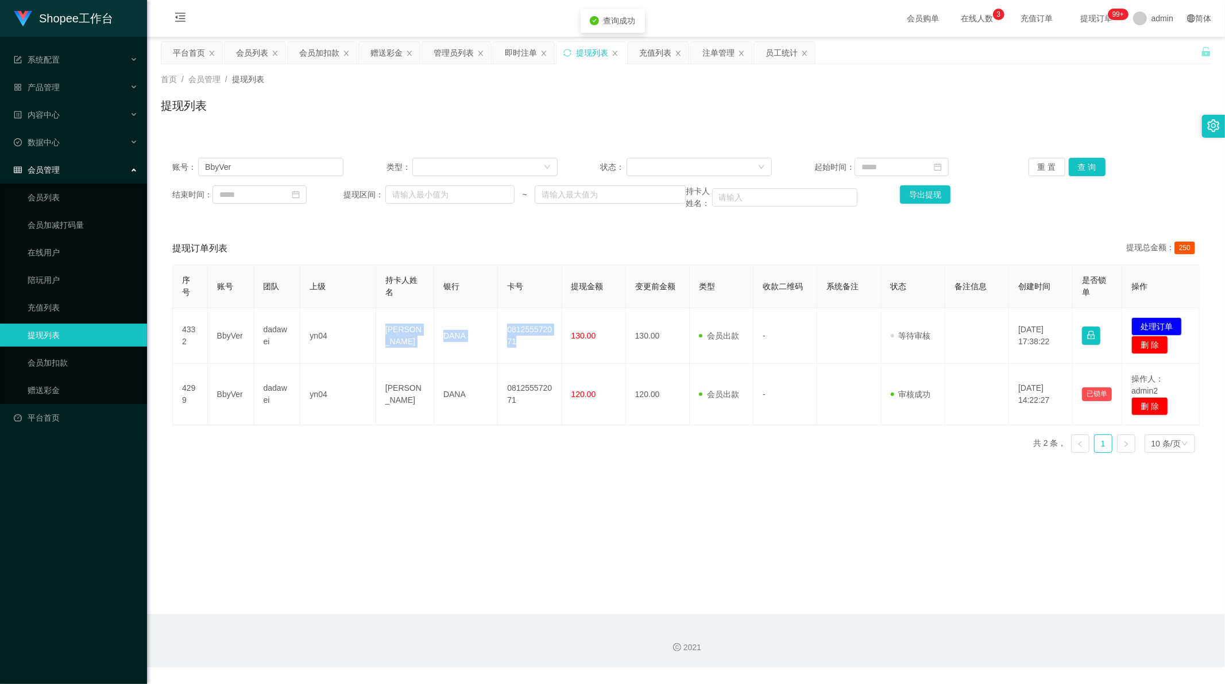
copy tr "[PERSON_NAME] 081255572071"
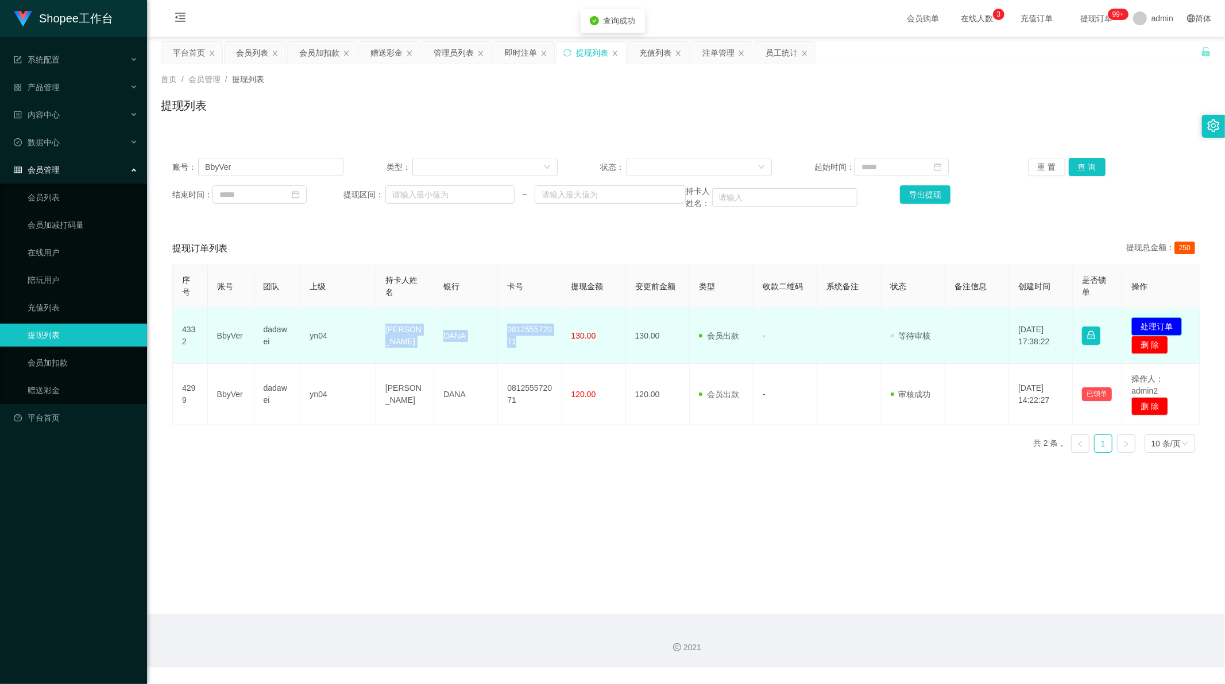
click at [1152, 324] on button "处理订单" at bounding box center [1156, 326] width 51 height 18
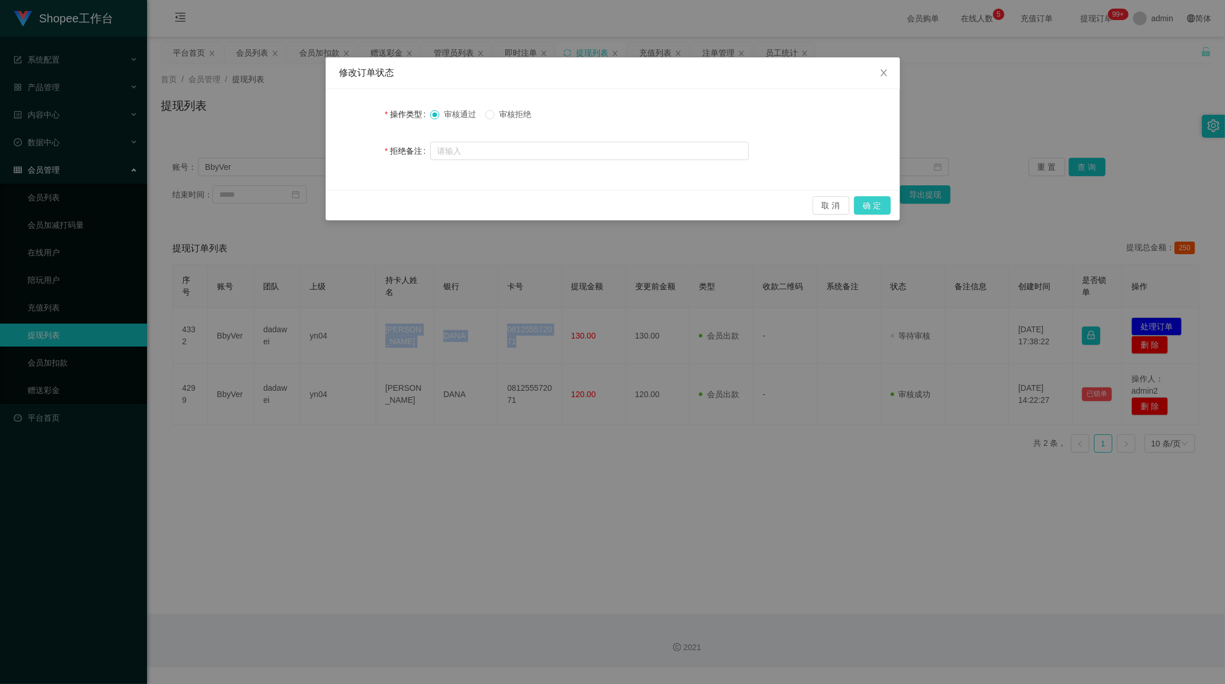
click at [882, 202] on button "确 定" at bounding box center [872, 205] width 37 height 18
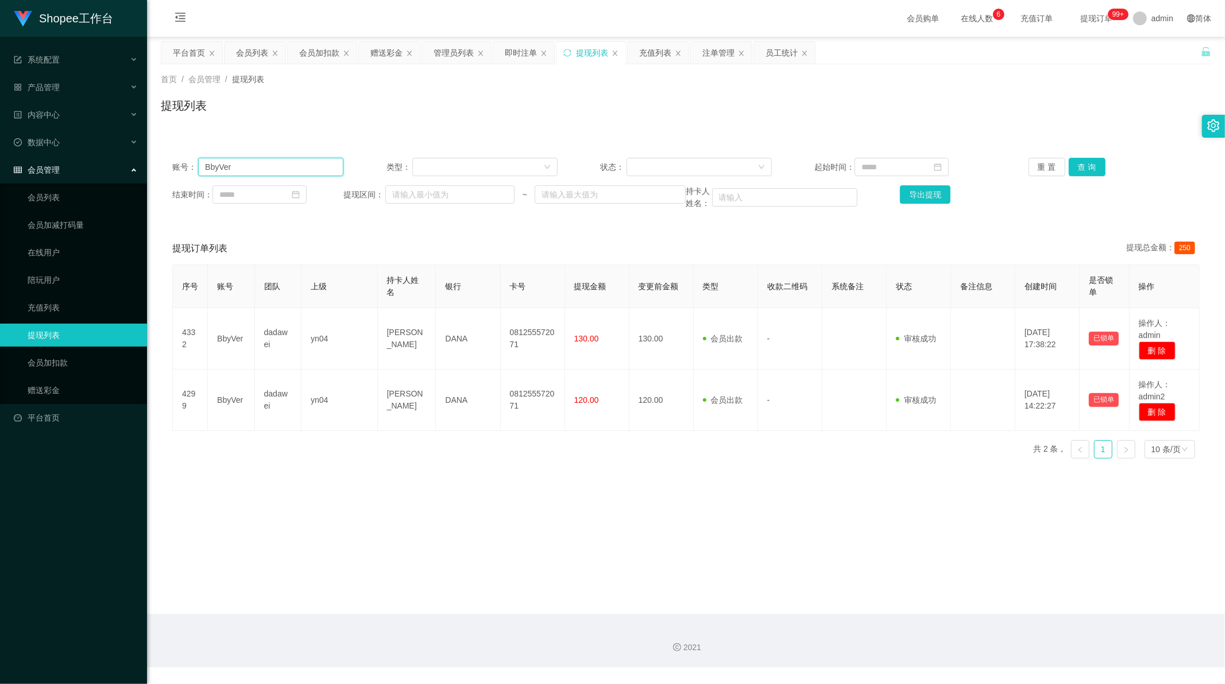
click at [253, 173] on input "BbyVer" at bounding box center [270, 167] width 145 height 18
paste input "081217836890"
type input "081217836890"
click at [1080, 169] on button "查 询" at bounding box center [1086, 167] width 37 height 18
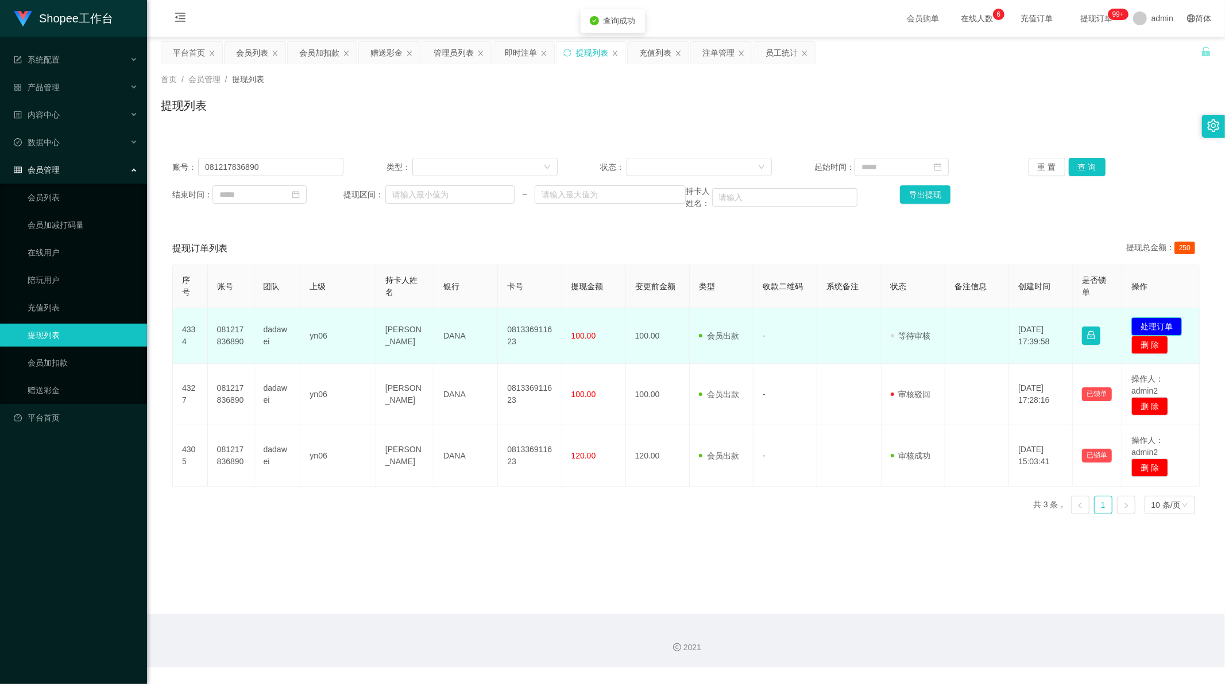
click at [1163, 326] on button "处理订单" at bounding box center [1156, 326] width 51 height 18
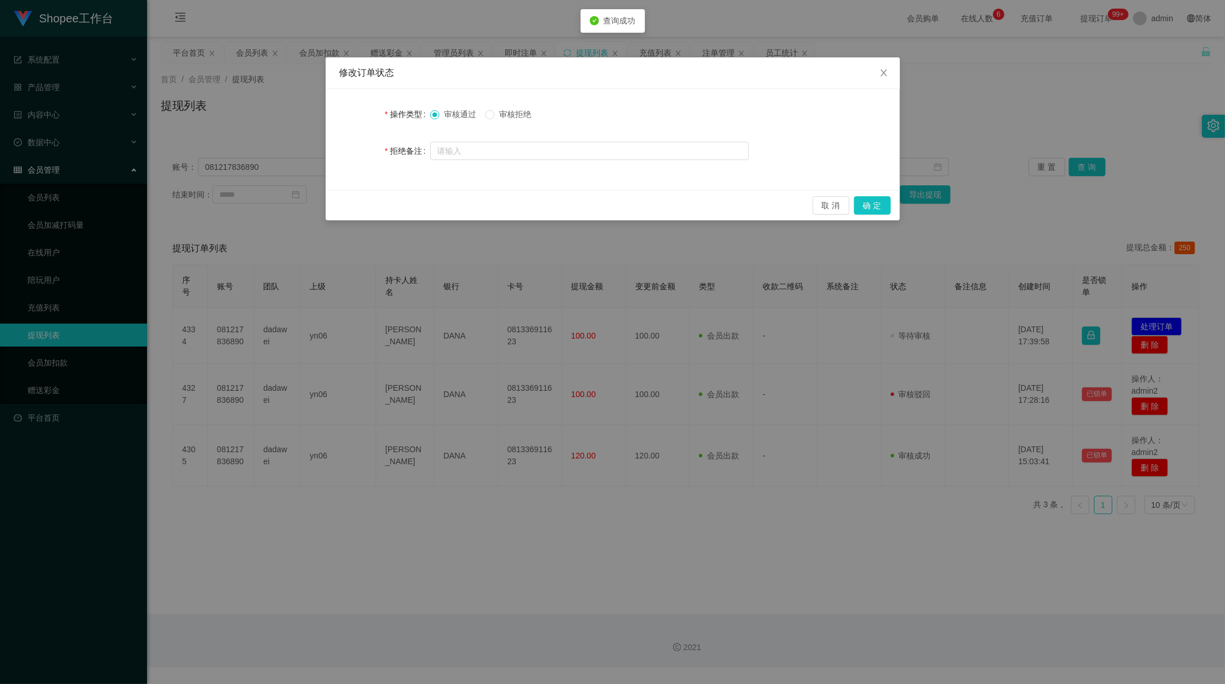
click at [530, 115] on span "审核拒绝" at bounding box center [514, 114] width 41 height 9
click at [882, 203] on button "确 定" at bounding box center [872, 205] width 37 height 18
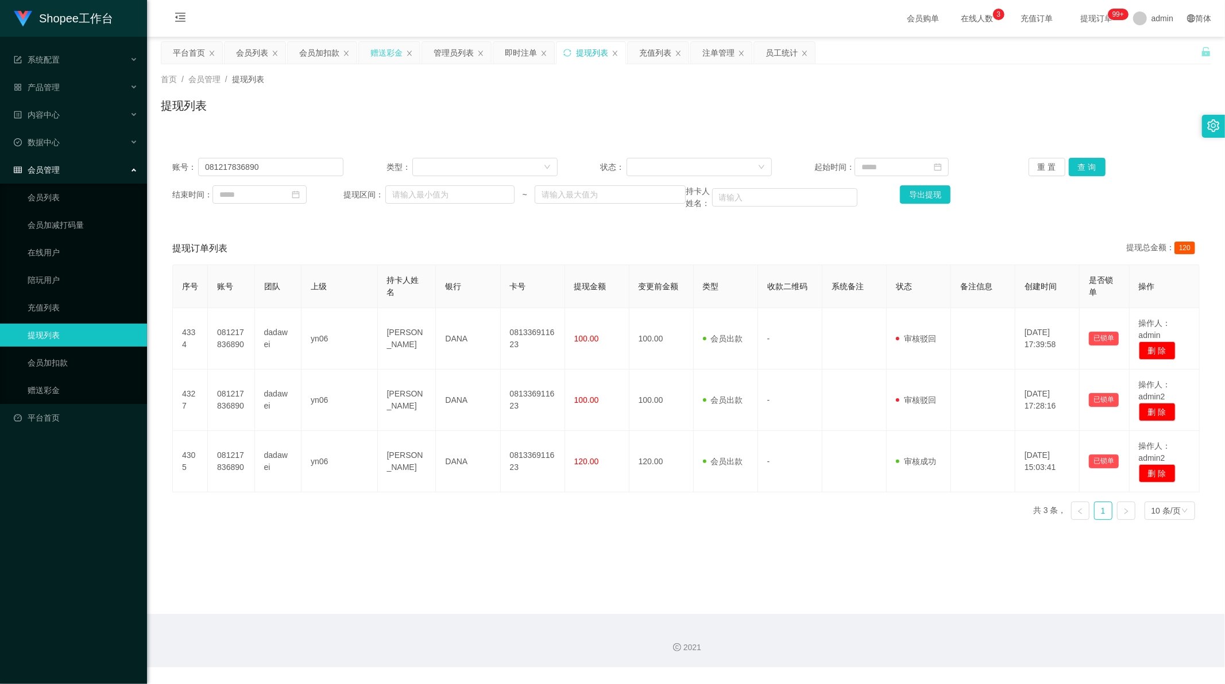
click at [385, 57] on div "赠送彩金" at bounding box center [386, 53] width 32 height 22
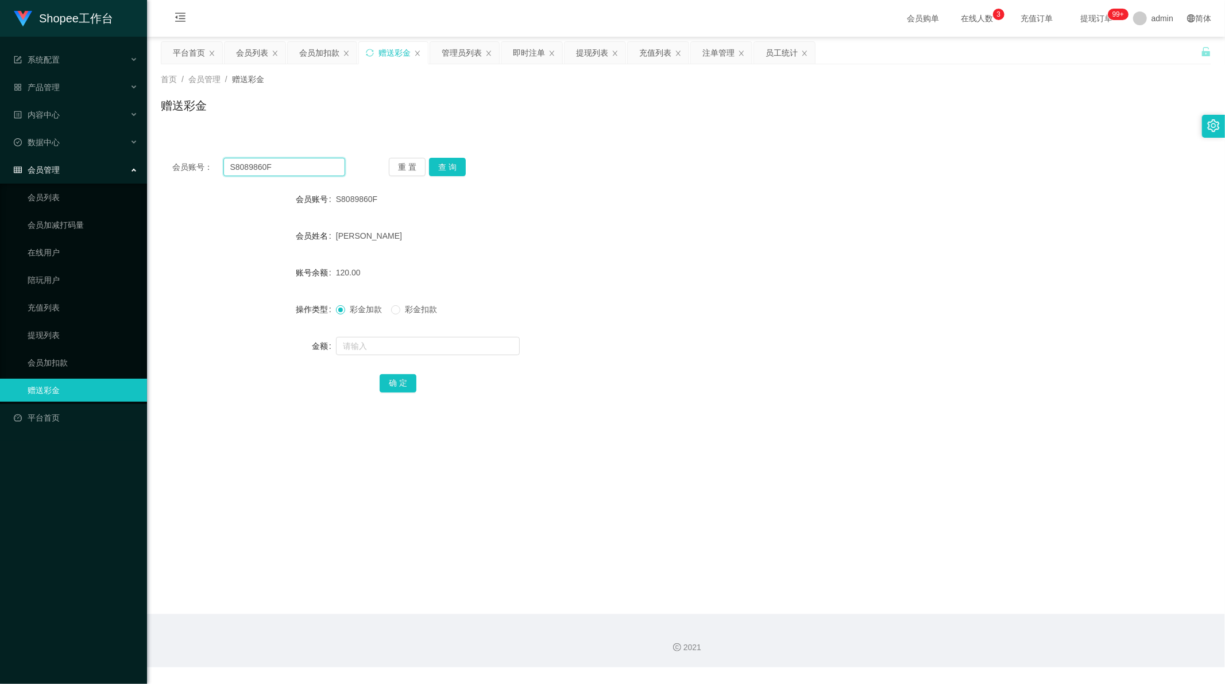
click at [253, 167] on input "S8089860F" at bounding box center [284, 167] width 122 height 18
paste input "081217836890"
type input "081217836890"
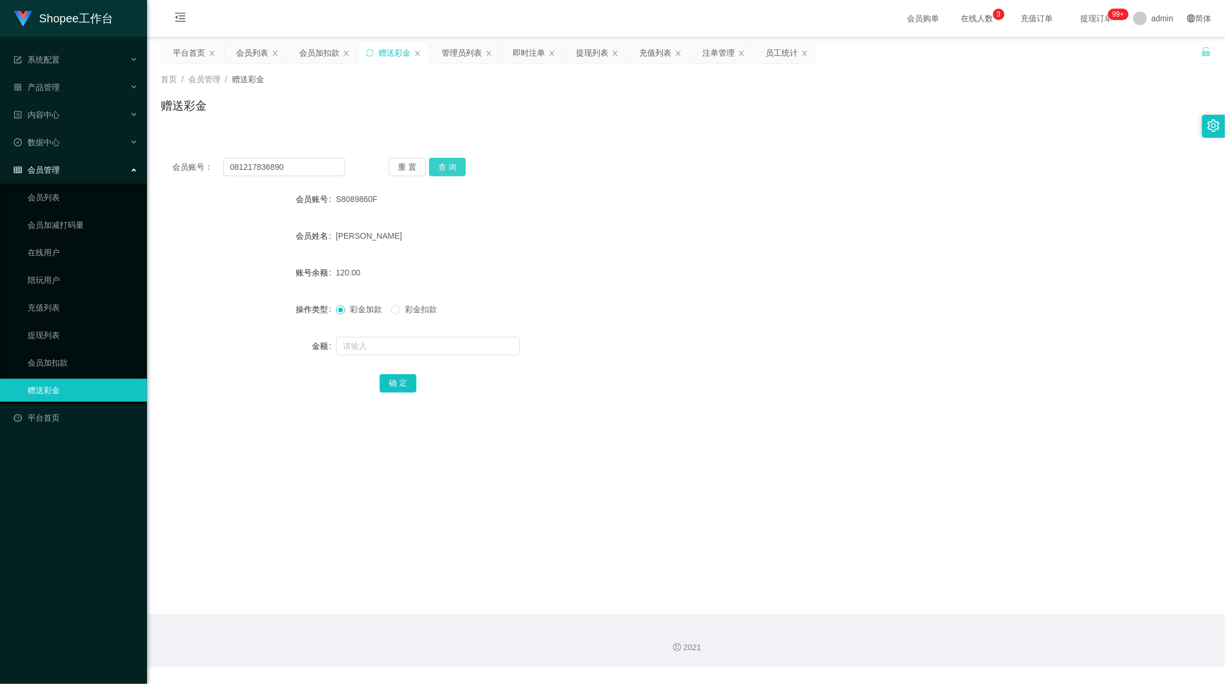
click at [456, 165] on button "查 询" at bounding box center [447, 167] width 37 height 18
click at [372, 345] on input "text" at bounding box center [428, 346] width 184 height 18
type input "130"
click at [392, 377] on button "确 定" at bounding box center [397, 383] width 37 height 18
click at [617, 193] on div "081217836890" at bounding box center [642, 199] width 613 height 23
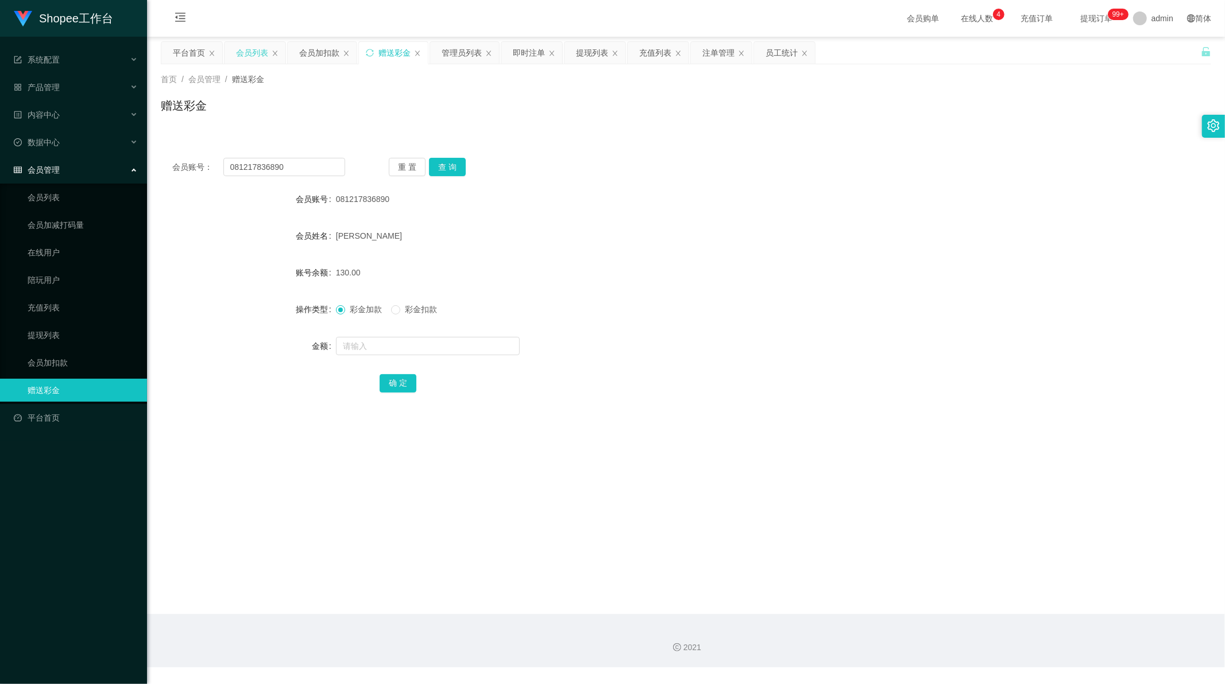
click at [249, 47] on div "会员列表" at bounding box center [252, 53] width 32 height 22
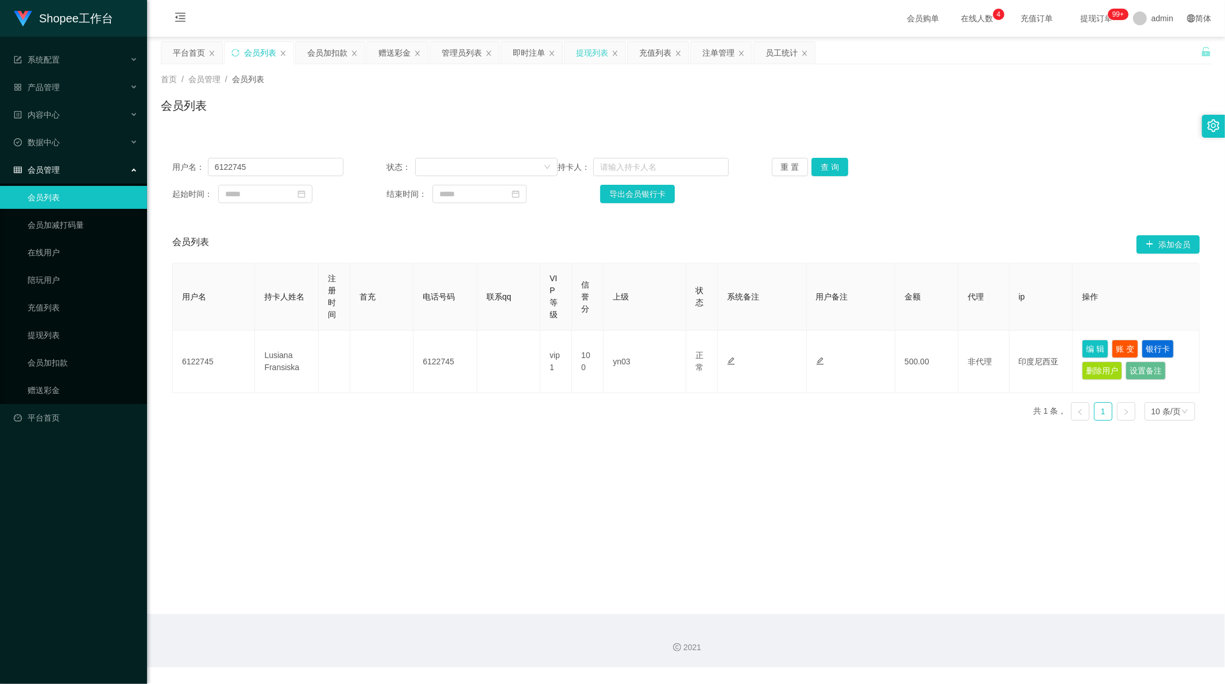
click at [602, 54] on div "提现列表" at bounding box center [592, 53] width 32 height 22
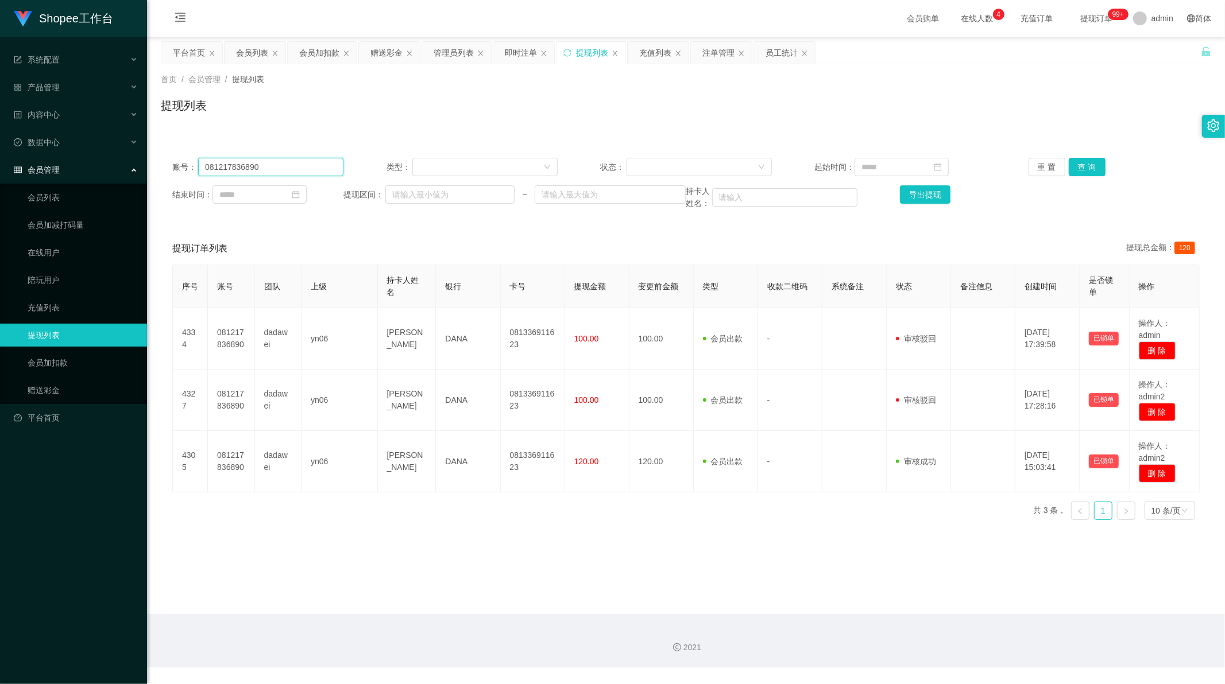
click at [290, 165] on input "081217836890" at bounding box center [270, 167] width 145 height 18
paste input "Vell11"
type input "Vell11"
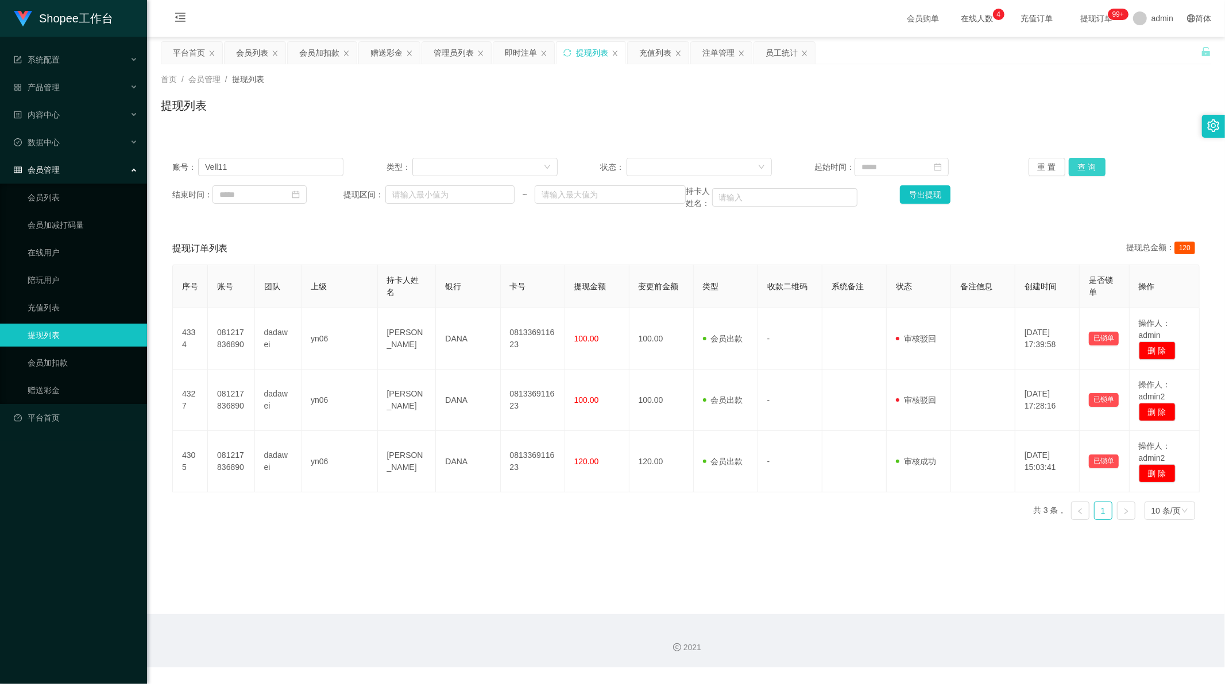
click at [1089, 168] on button "查 询" at bounding box center [1086, 167] width 37 height 18
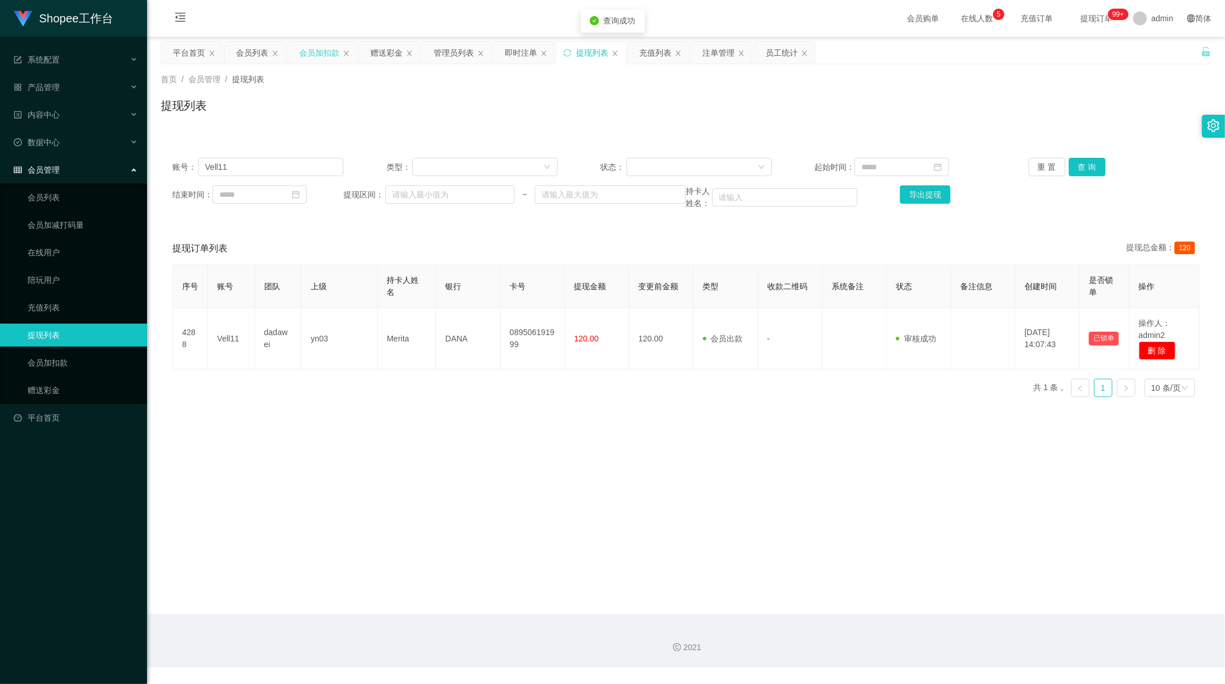
click at [318, 51] on div "会员加扣款" at bounding box center [319, 53] width 40 height 22
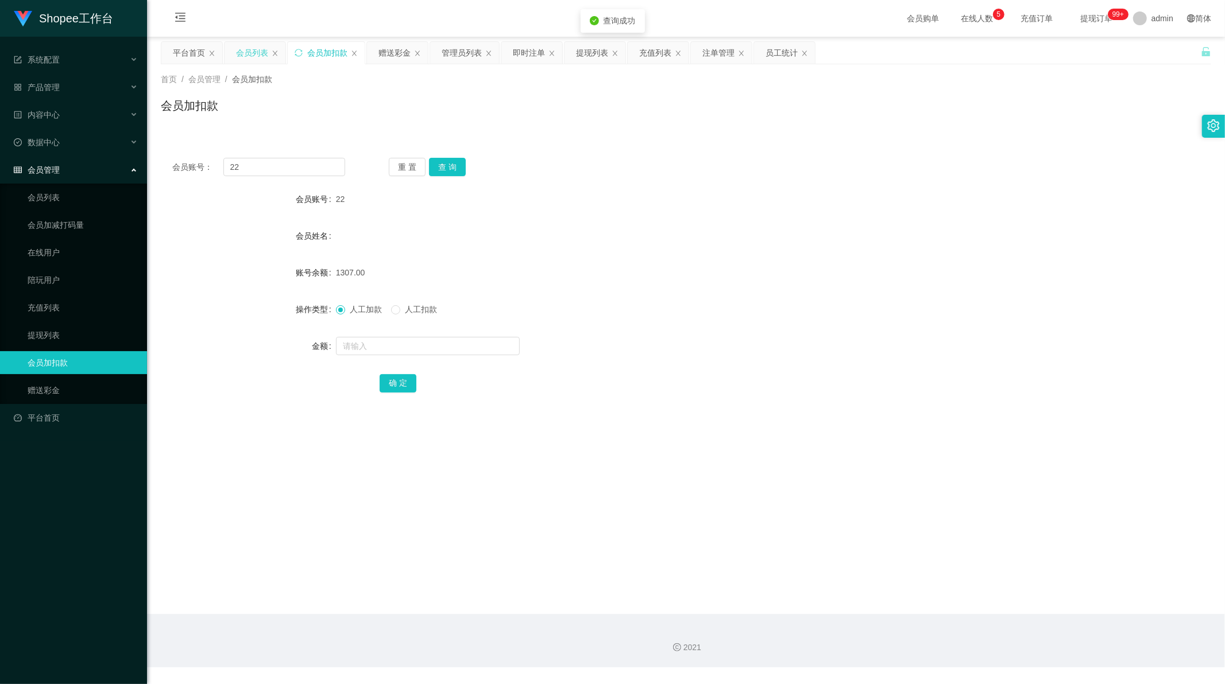
click at [251, 54] on div "会员列表" at bounding box center [252, 53] width 32 height 22
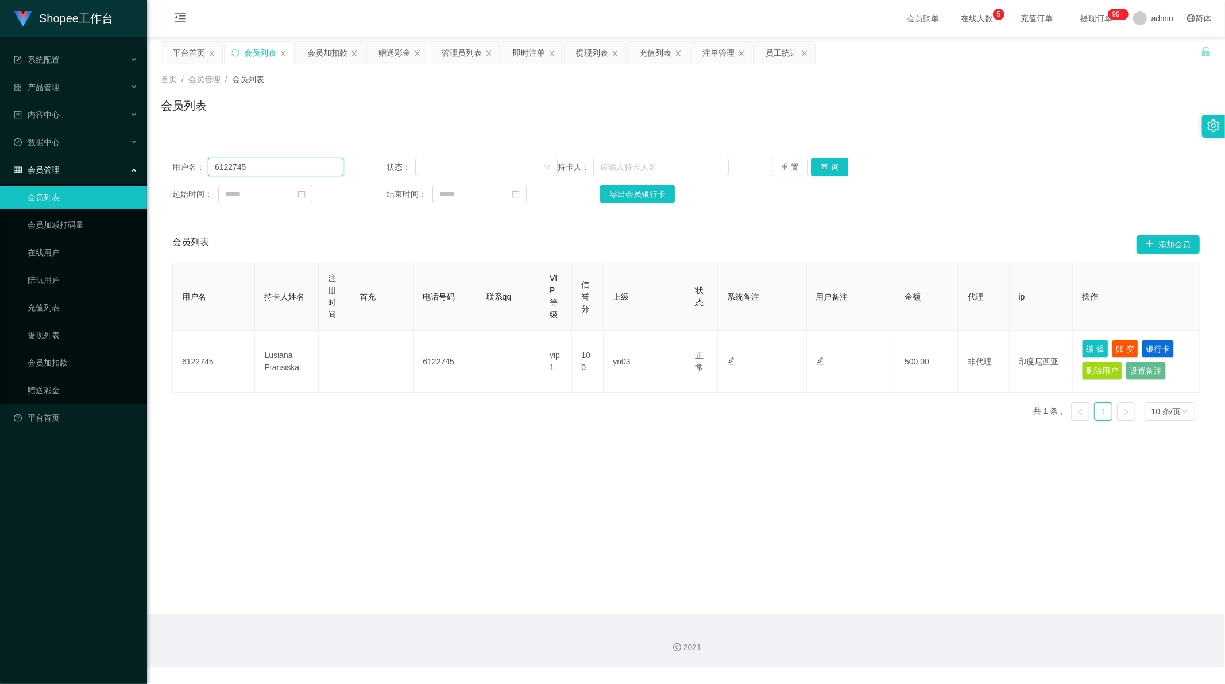
click at [251, 165] on input "6122745" at bounding box center [275, 167] width 135 height 18
paste input "Vell11"
type input "Vell11"
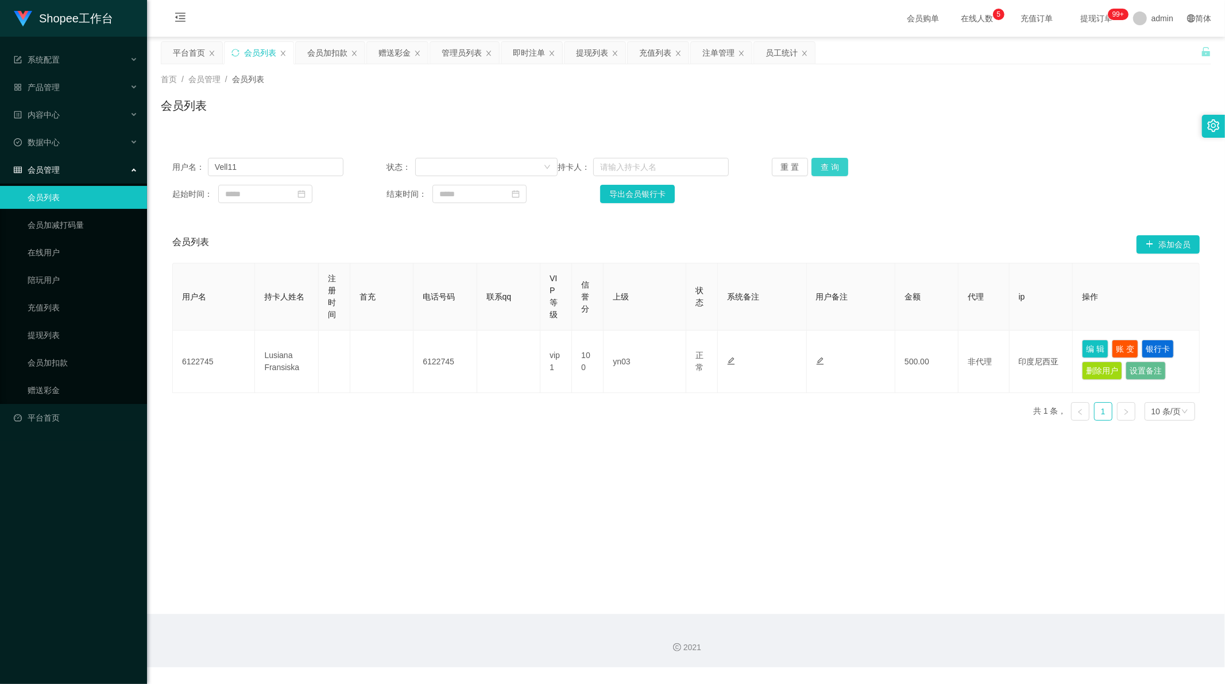
click at [828, 168] on button "查 询" at bounding box center [829, 167] width 37 height 18
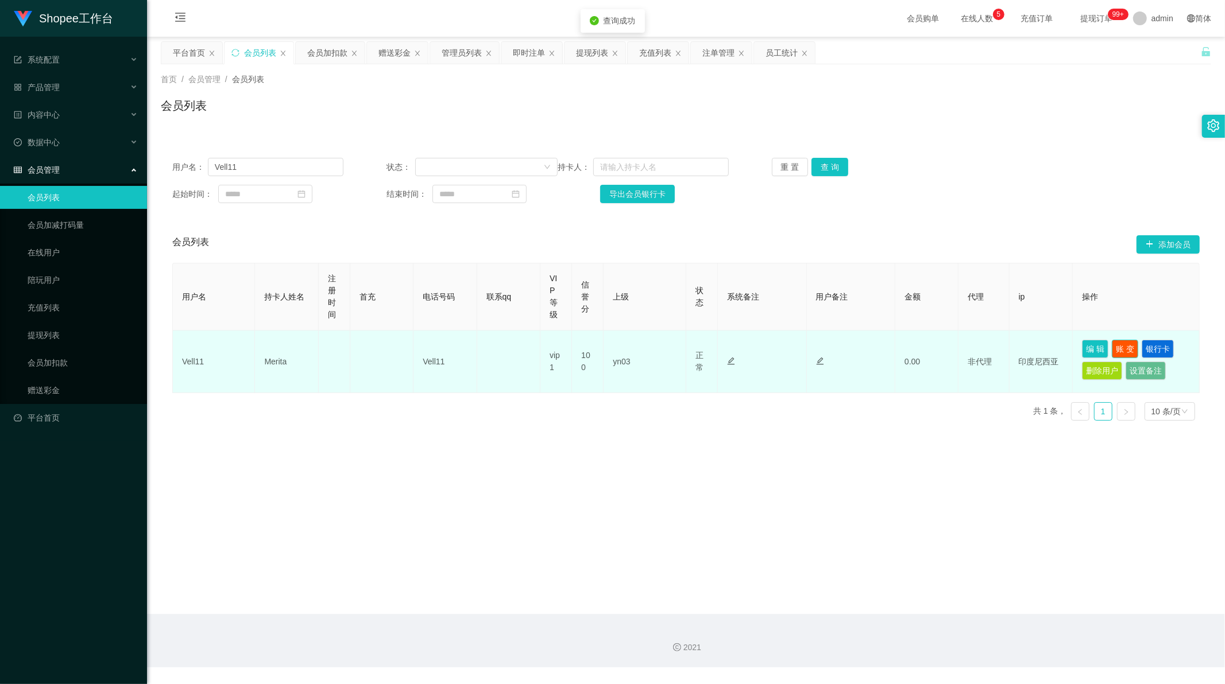
click at [1122, 346] on button "账 变" at bounding box center [1124, 349] width 26 height 18
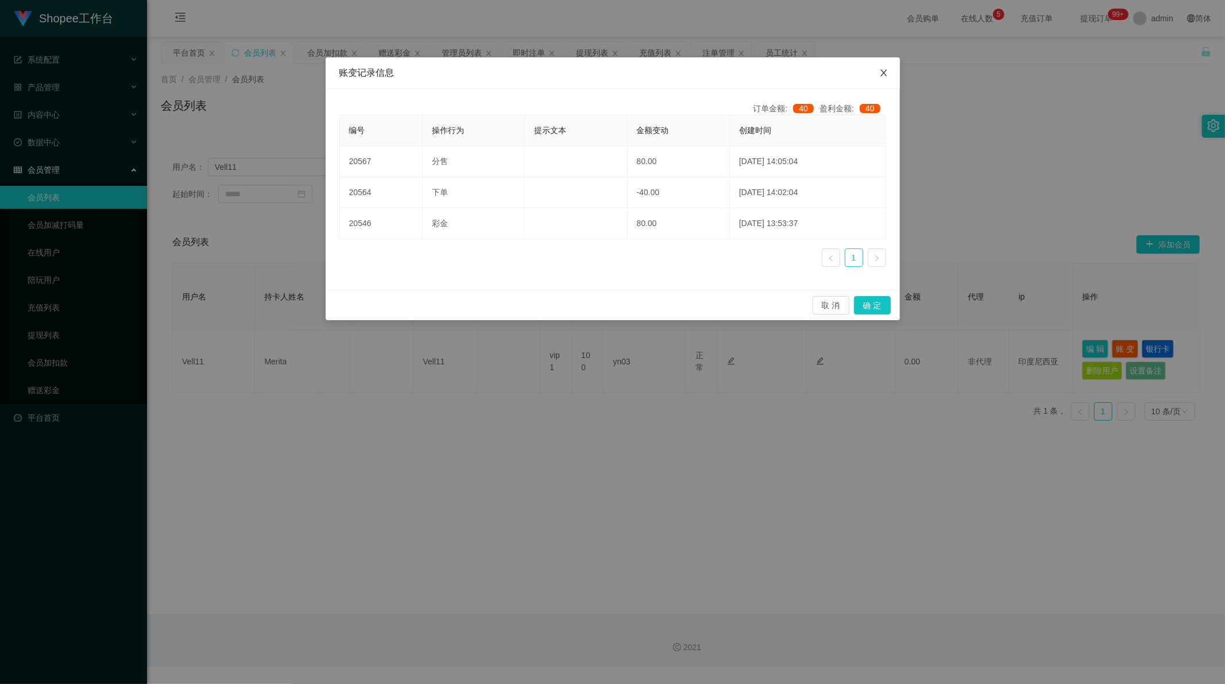
click at [888, 72] on span "Close" at bounding box center [883, 73] width 32 height 32
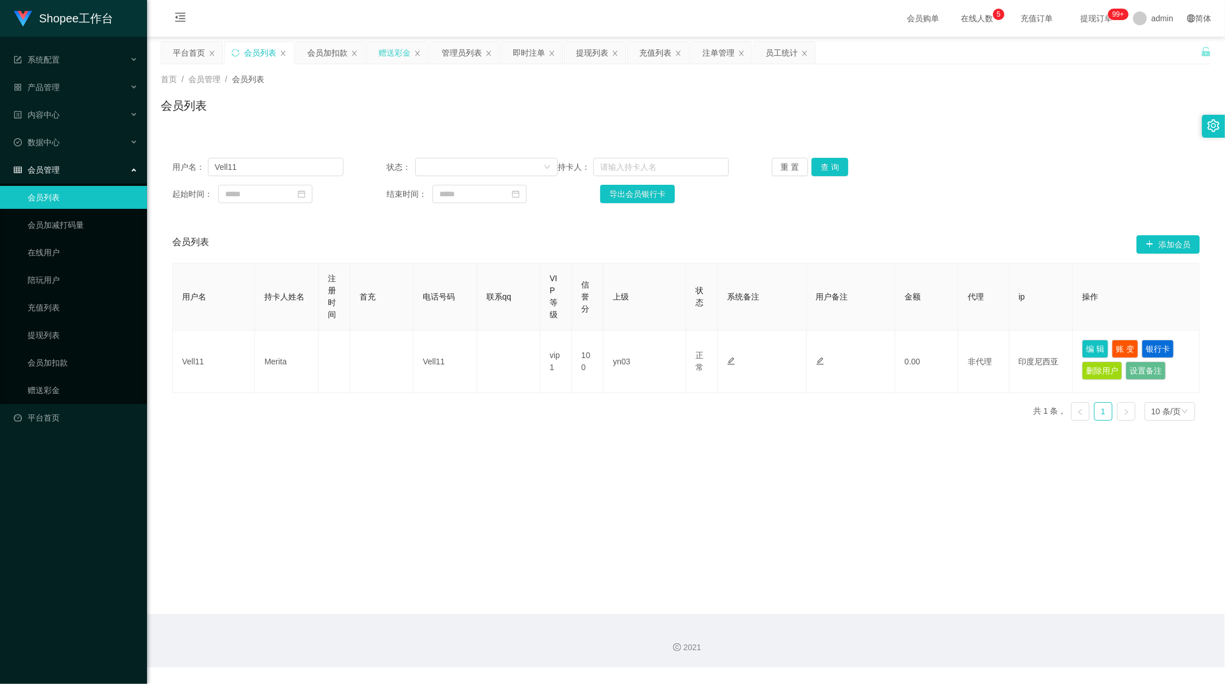
click at [386, 53] on div "赠送彩金" at bounding box center [394, 53] width 32 height 22
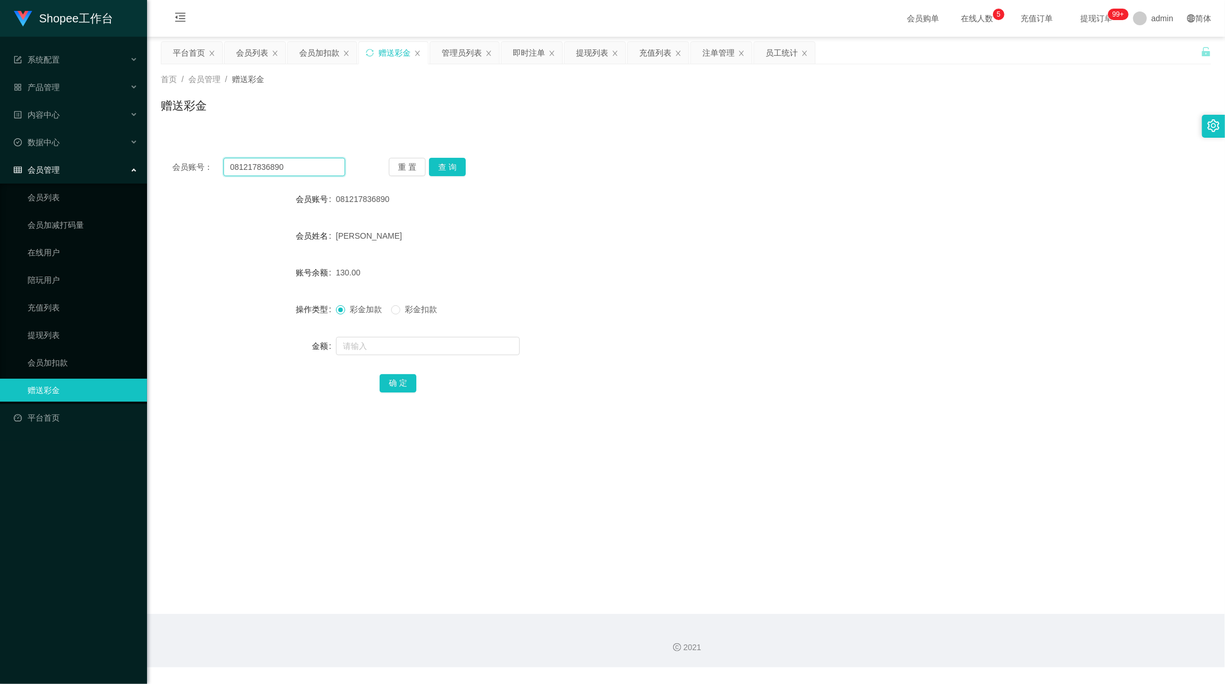
click at [267, 162] on input "081217836890" at bounding box center [284, 167] width 122 height 18
paste input "Vell11"
type input "Vell11"
drag, startPoint x: 446, startPoint y: 166, endPoint x: 449, endPoint y: 191, distance: 24.3
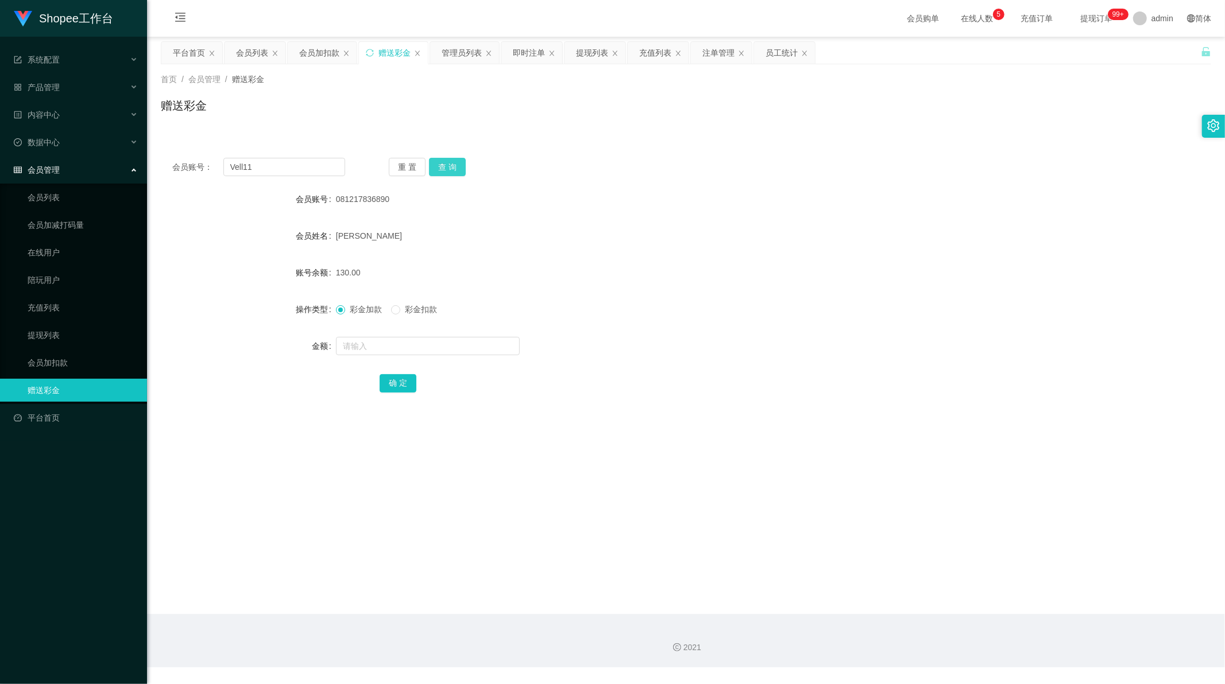
click at [446, 166] on button "查 询" at bounding box center [447, 167] width 37 height 18
click at [360, 348] on input "text" at bounding box center [428, 346] width 184 height 18
type input "100"
click at [392, 382] on button "确 定" at bounding box center [397, 383] width 37 height 18
click at [481, 520] on main "关闭左侧 关闭右侧 关闭其它 刷新页面 平台首页 会员列表 会员加扣款 赠送彩金 管理员列表 即时注单 提现列表 充值列表 注单管理 员工统计 首页 / 会员…" at bounding box center [686, 326] width 1078 height 578
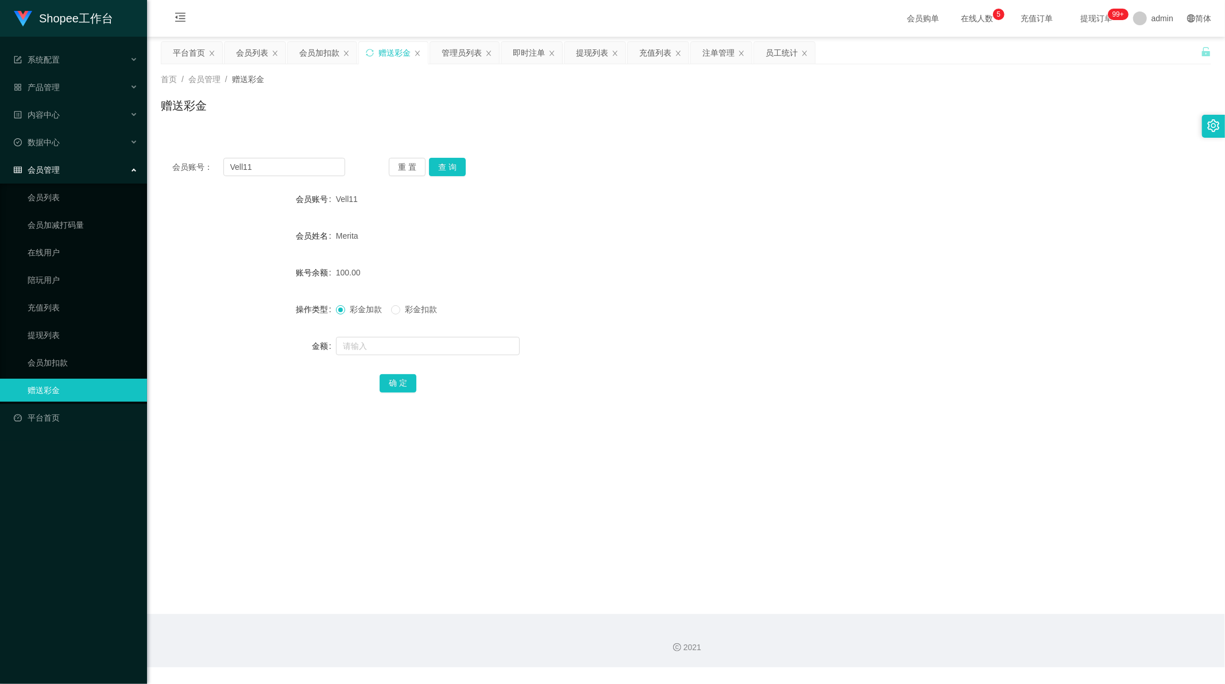
click at [576, 253] on form "会员账号 Vell11 会员姓名 Merita 账号余额 100.00 操作类型 彩金加款 彩金扣款 金额 确 定" at bounding box center [686, 291] width 1050 height 207
click at [645, 53] on div "充值列表" at bounding box center [655, 53] width 32 height 22
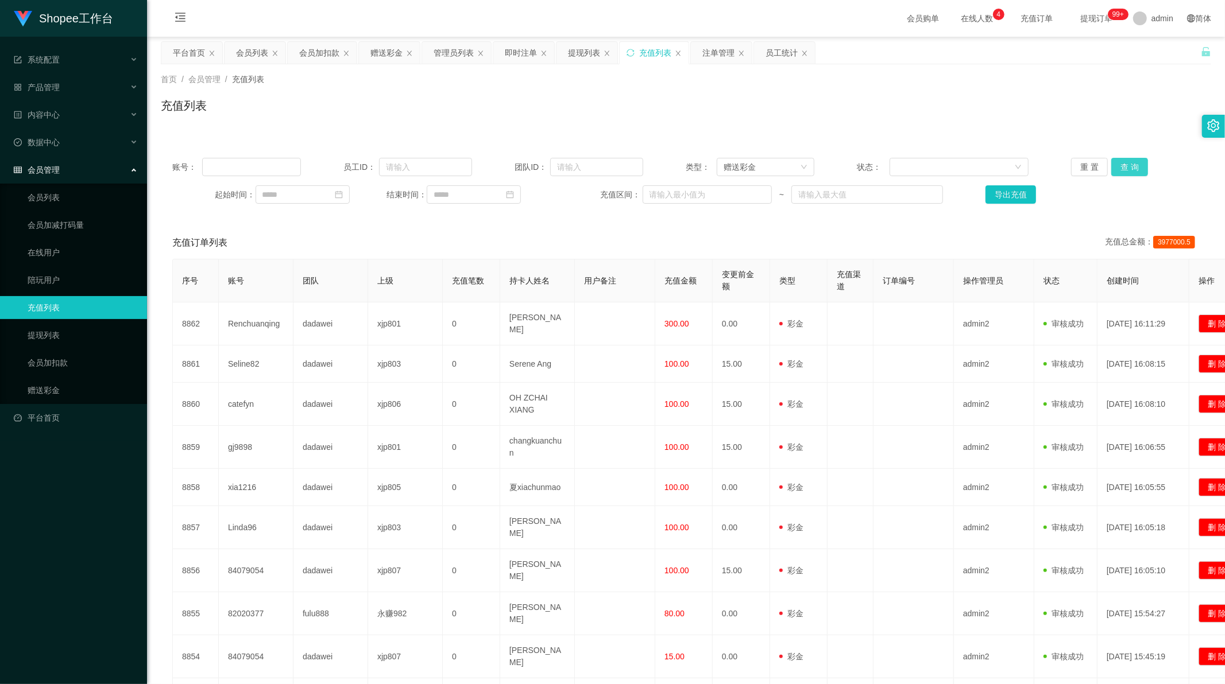
click at [1111, 171] on button "查 询" at bounding box center [1129, 167] width 37 height 18
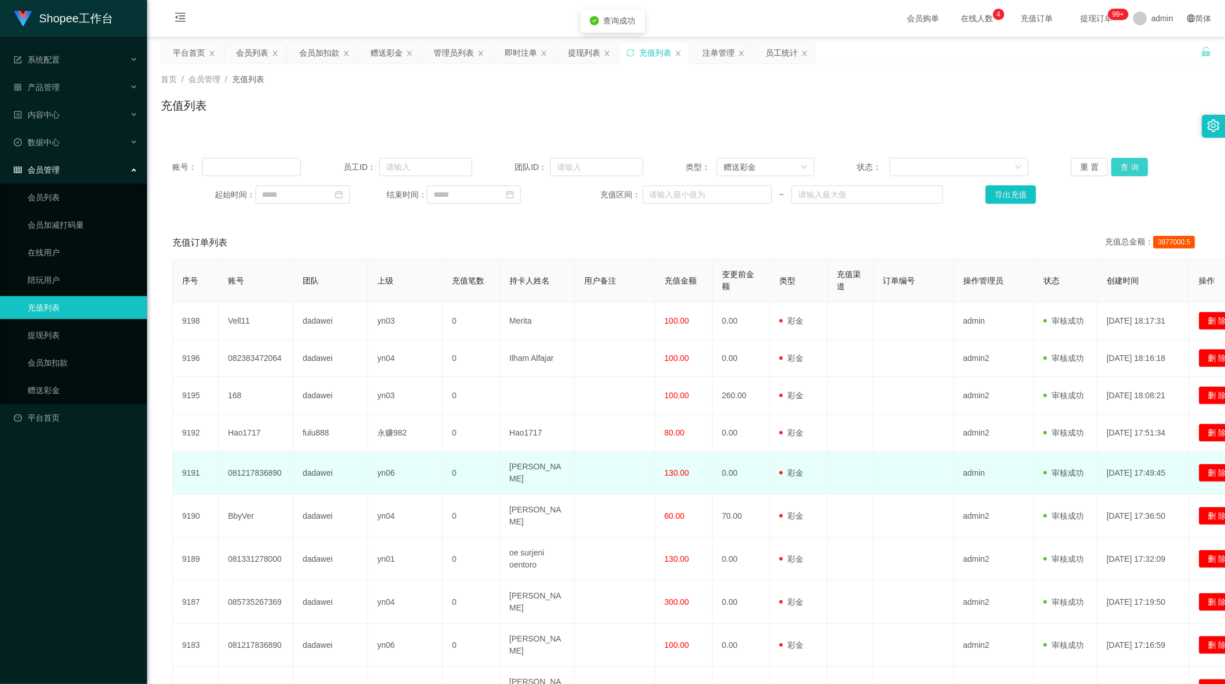
scroll to position [64, 0]
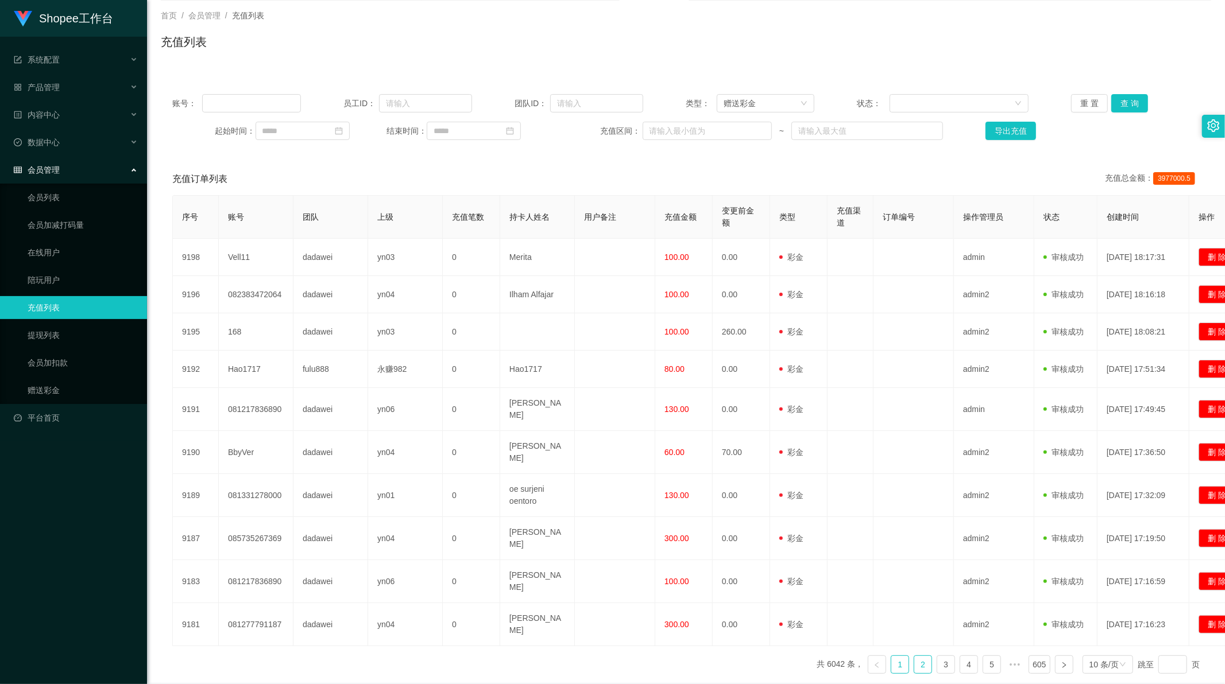
click at [916, 656] on link "2" at bounding box center [922, 664] width 17 height 17
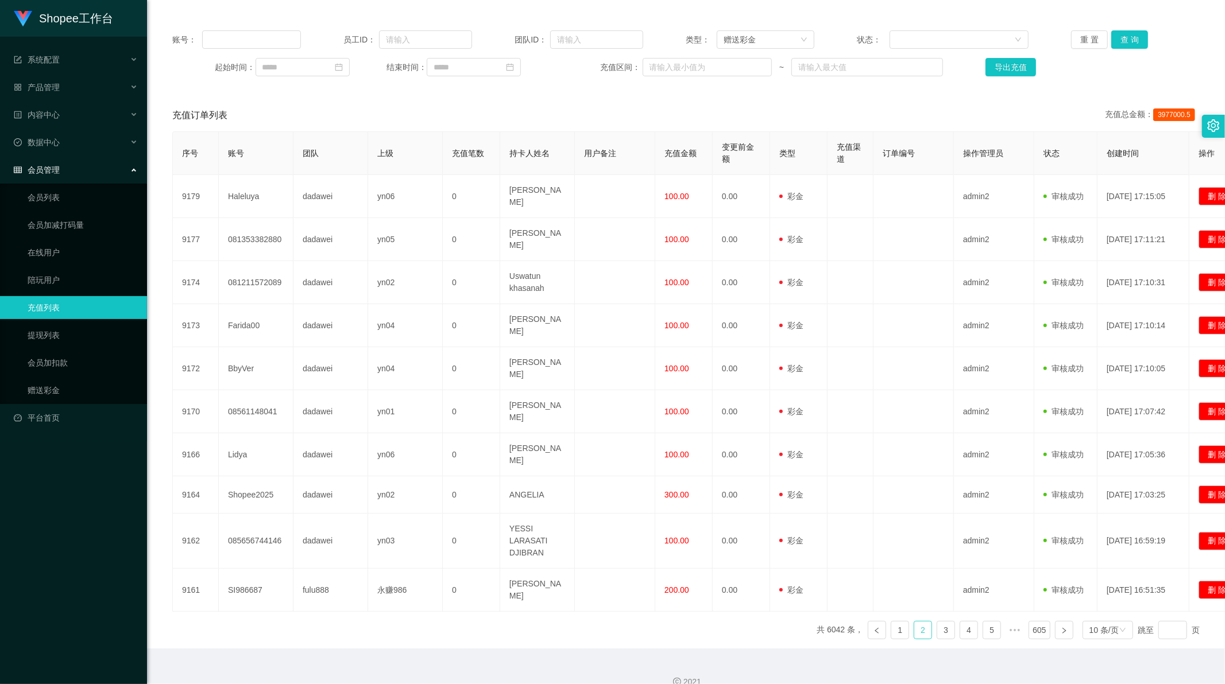
scroll to position [129, 0]
click at [942, 621] on link "3" at bounding box center [945, 629] width 17 height 17
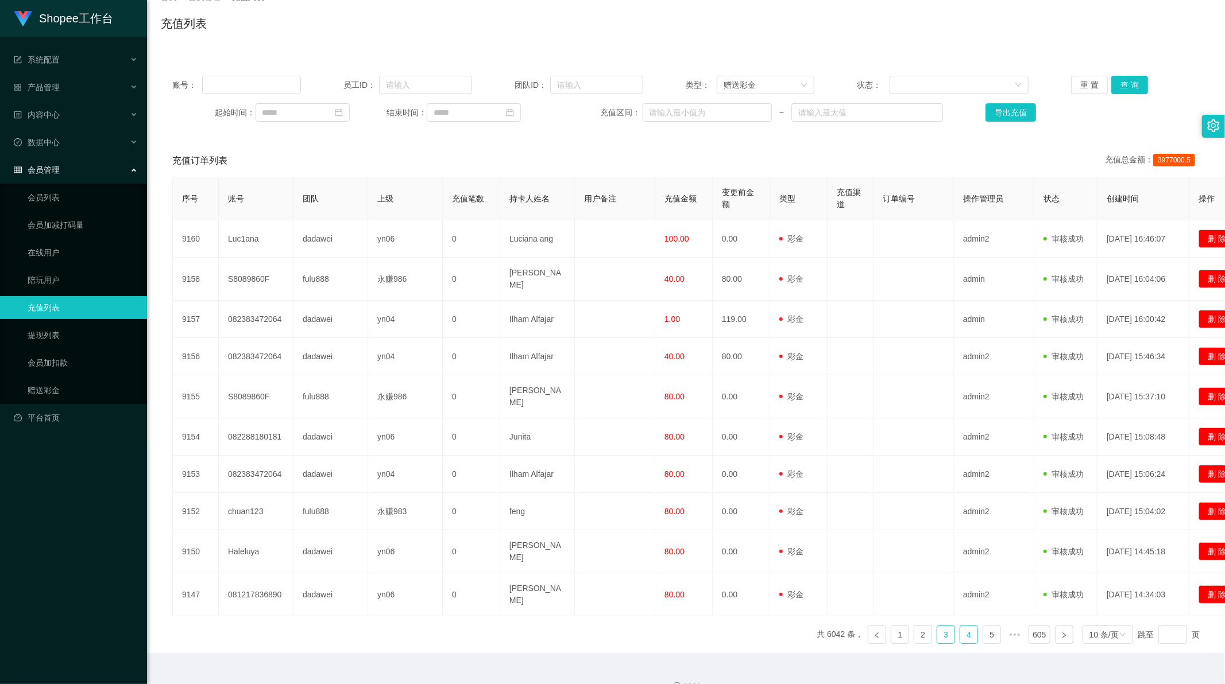
click at [960, 626] on link "4" at bounding box center [968, 634] width 17 height 17
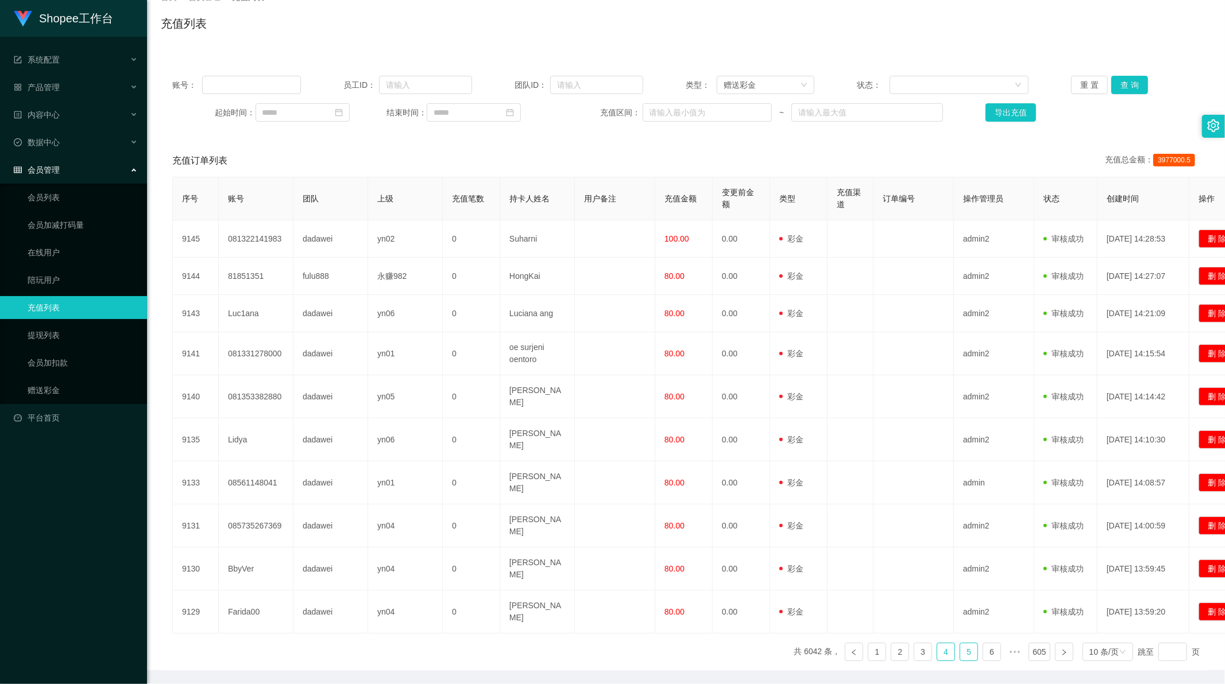
click at [960, 648] on link "5" at bounding box center [968, 652] width 17 height 17
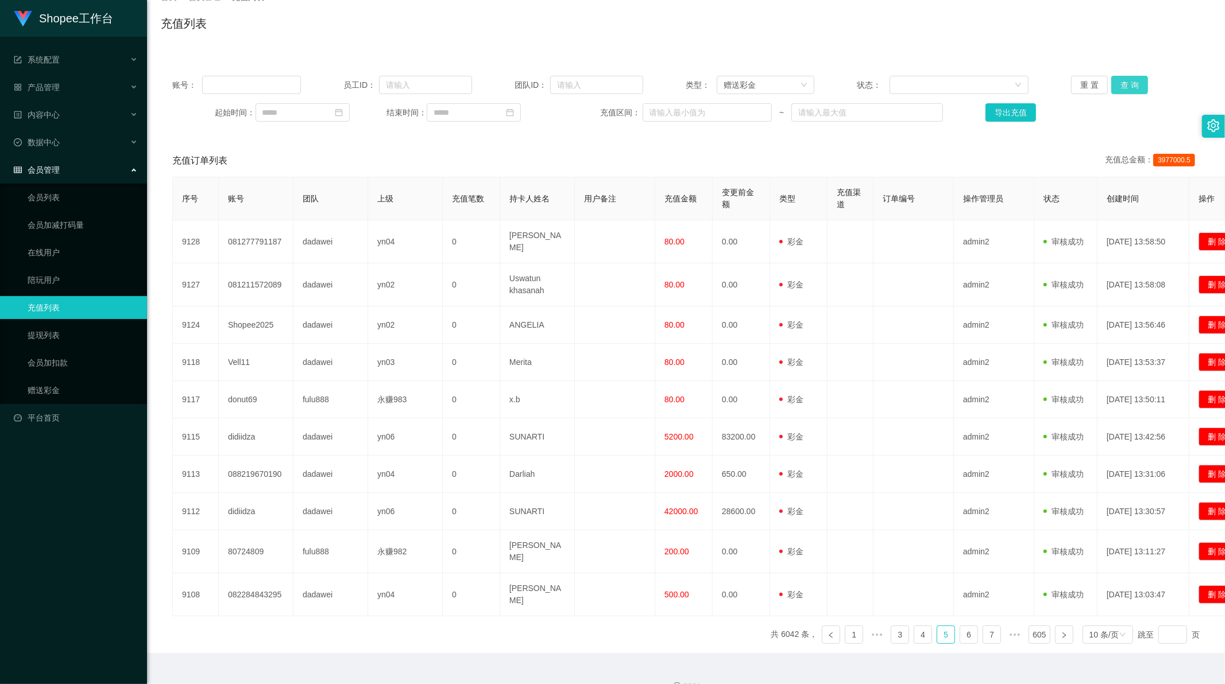
click at [1124, 82] on button "查 询" at bounding box center [1129, 85] width 37 height 18
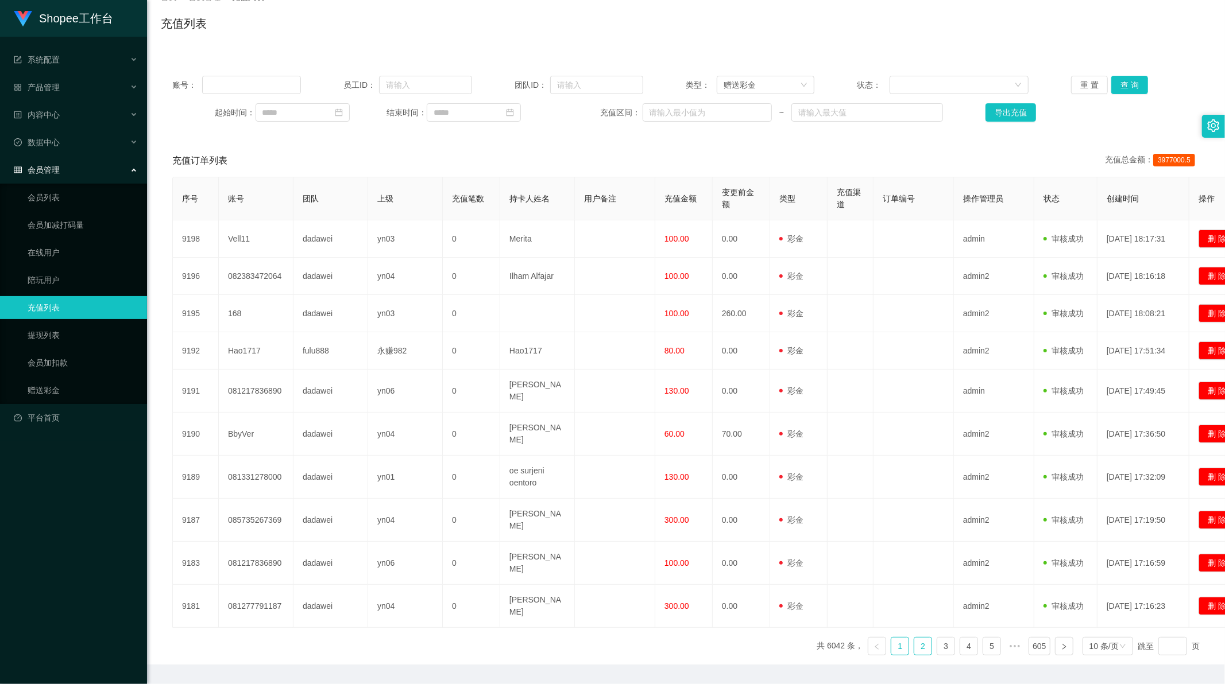
click at [915, 638] on link "2" at bounding box center [922, 646] width 17 height 17
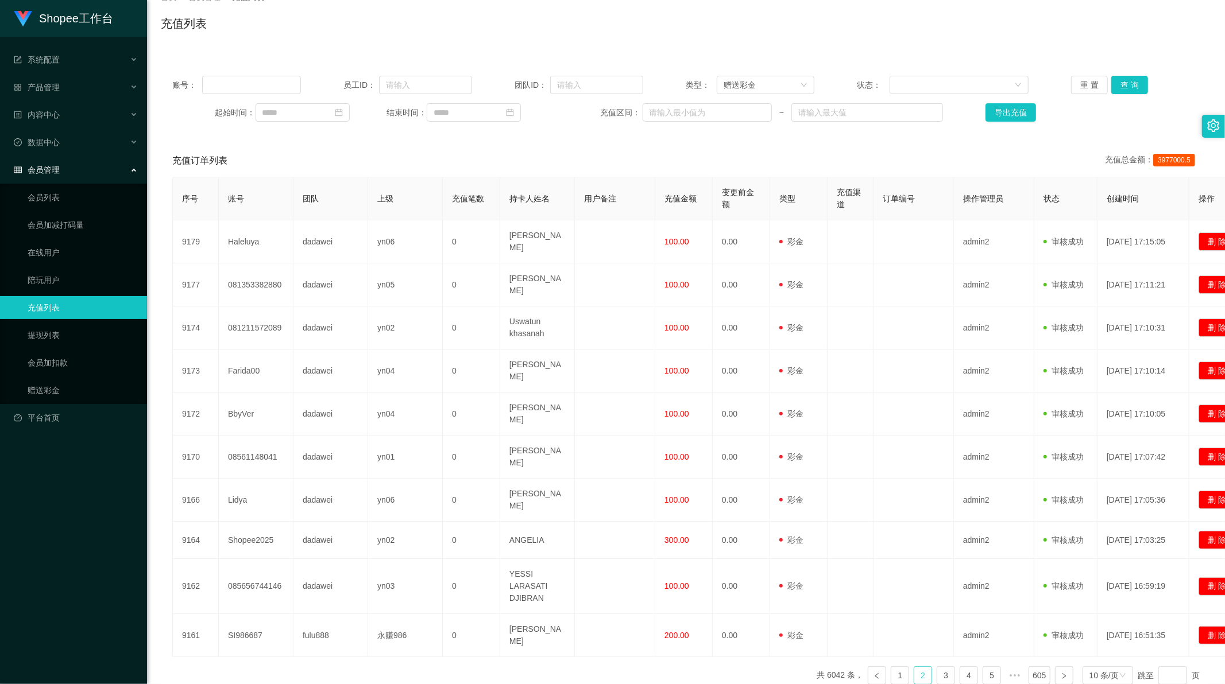
scroll to position [0, 0]
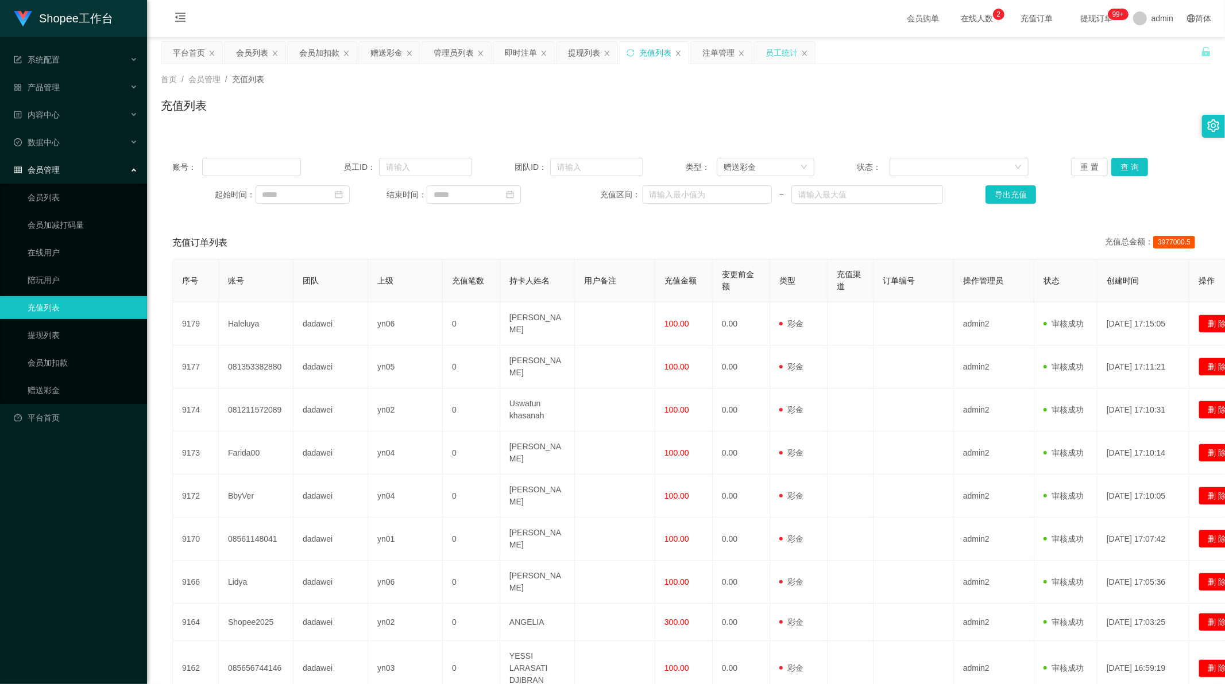
click at [780, 58] on div "员工统计" at bounding box center [781, 53] width 32 height 22
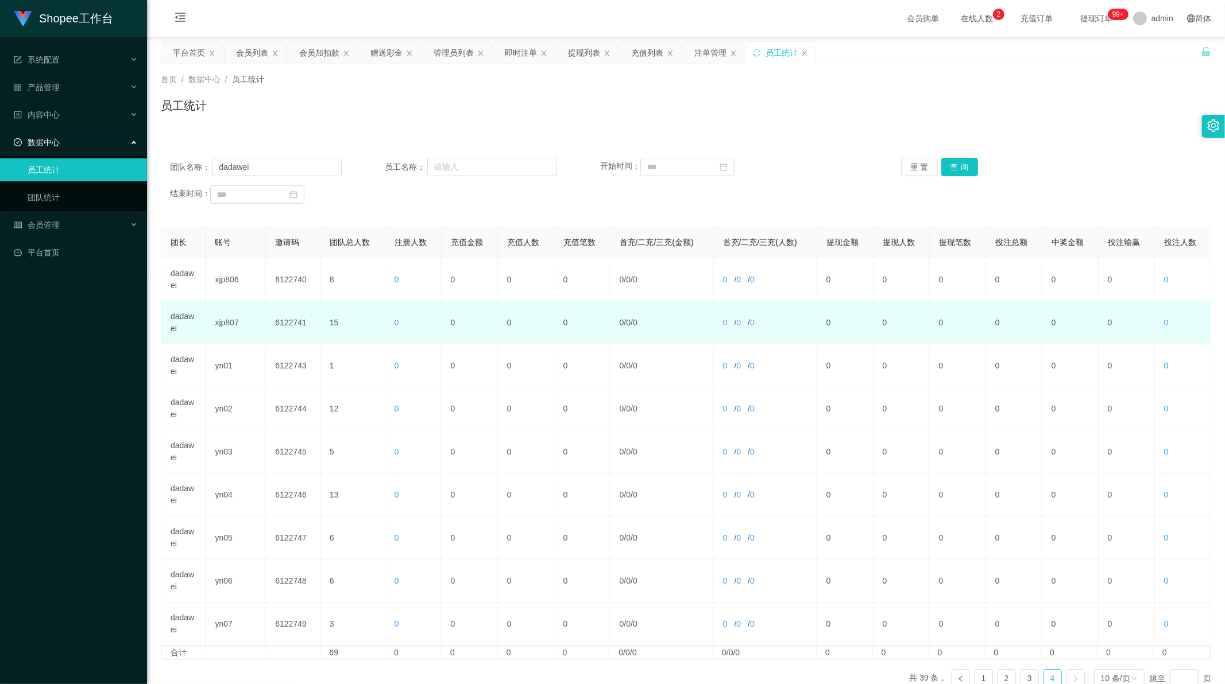
click at [181, 318] on td "dadawei" at bounding box center [183, 322] width 44 height 43
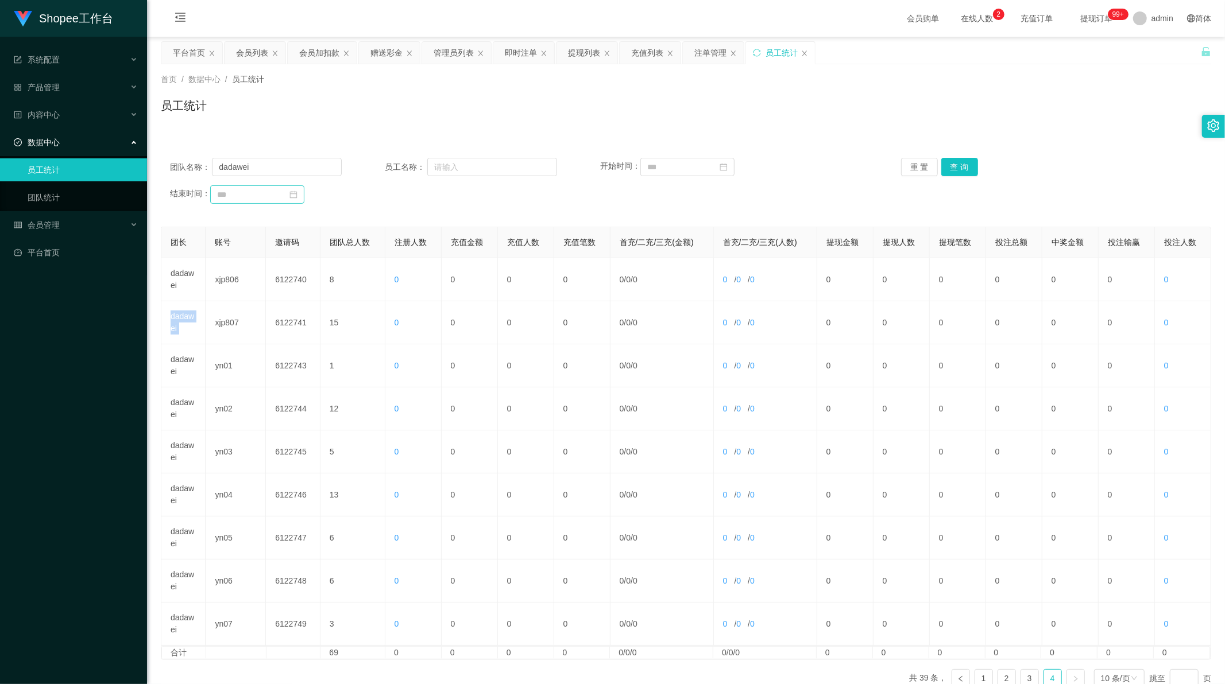
copy td "dadawei"
click at [265, 161] on input "dadawei" at bounding box center [277, 167] width 130 height 18
paste input "text"
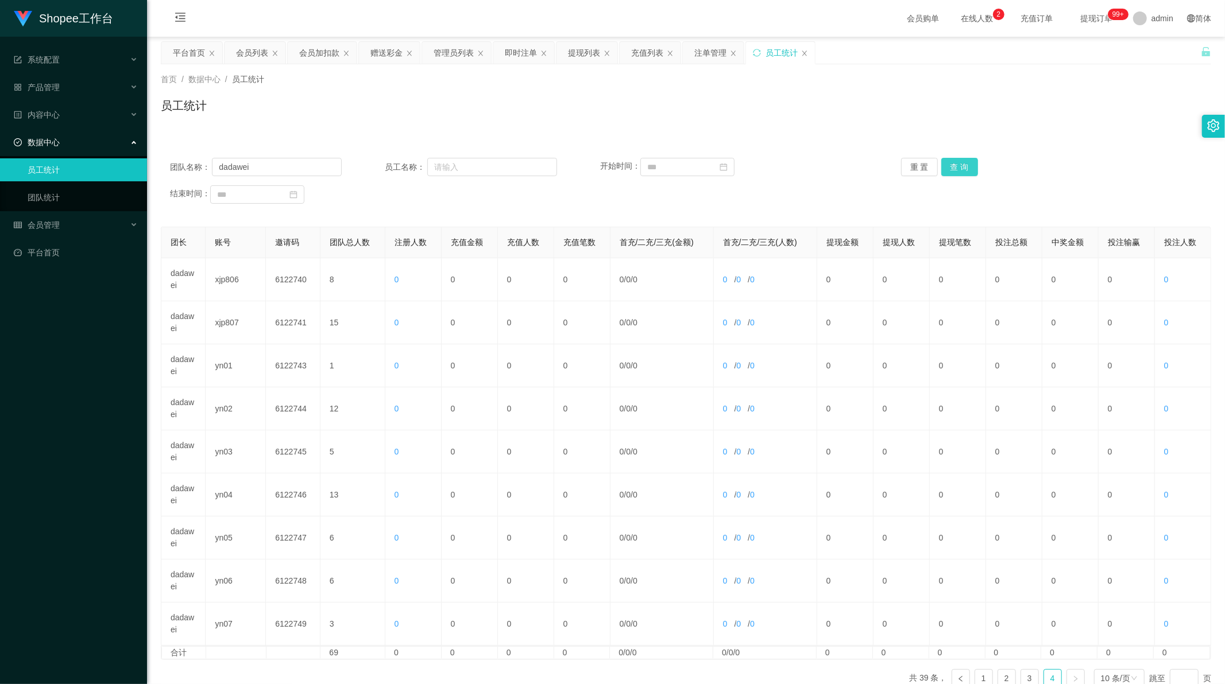
click at [960, 158] on button "查 询" at bounding box center [959, 167] width 37 height 18
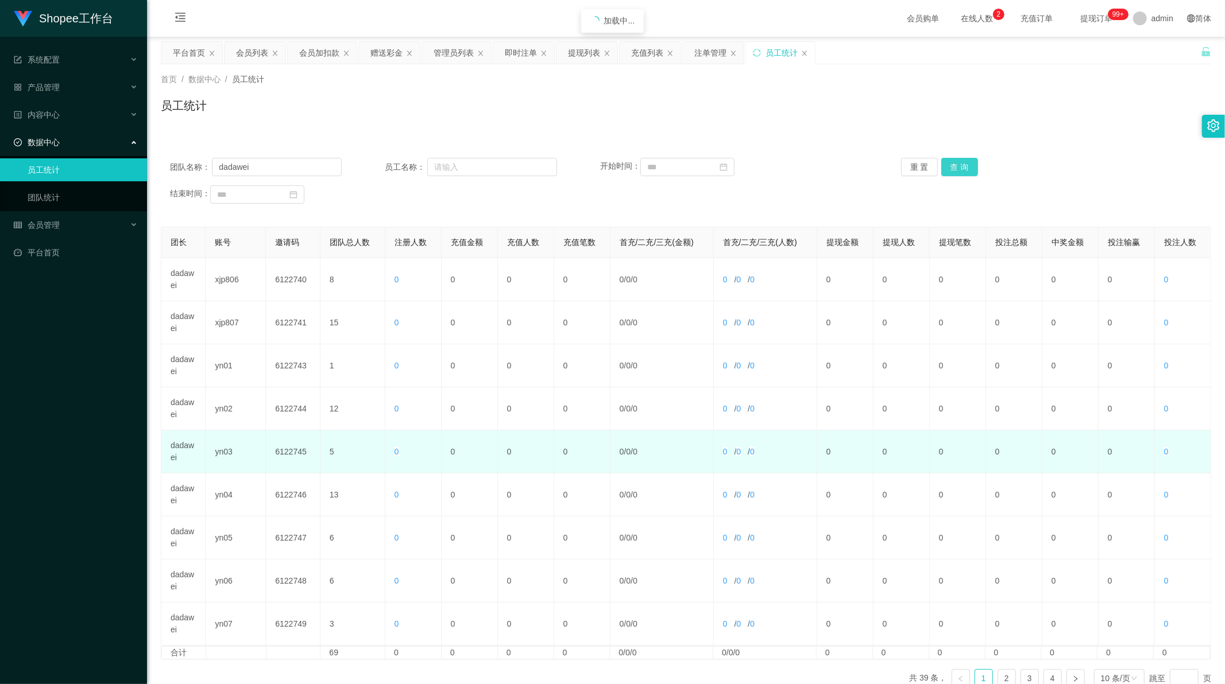
type input "dadawei"
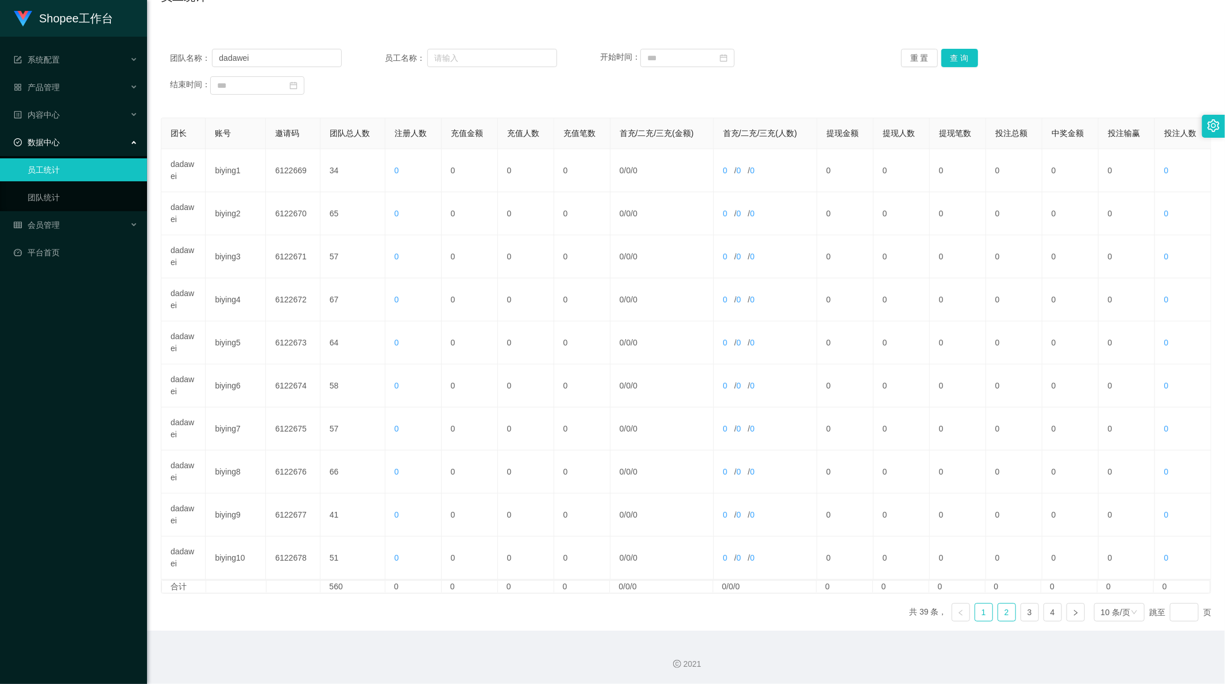
click at [999, 613] on link "2" at bounding box center [1006, 612] width 17 height 17
click at [1022, 611] on link "3" at bounding box center [1029, 612] width 17 height 17
click at [1045, 615] on link "4" at bounding box center [1052, 612] width 17 height 17
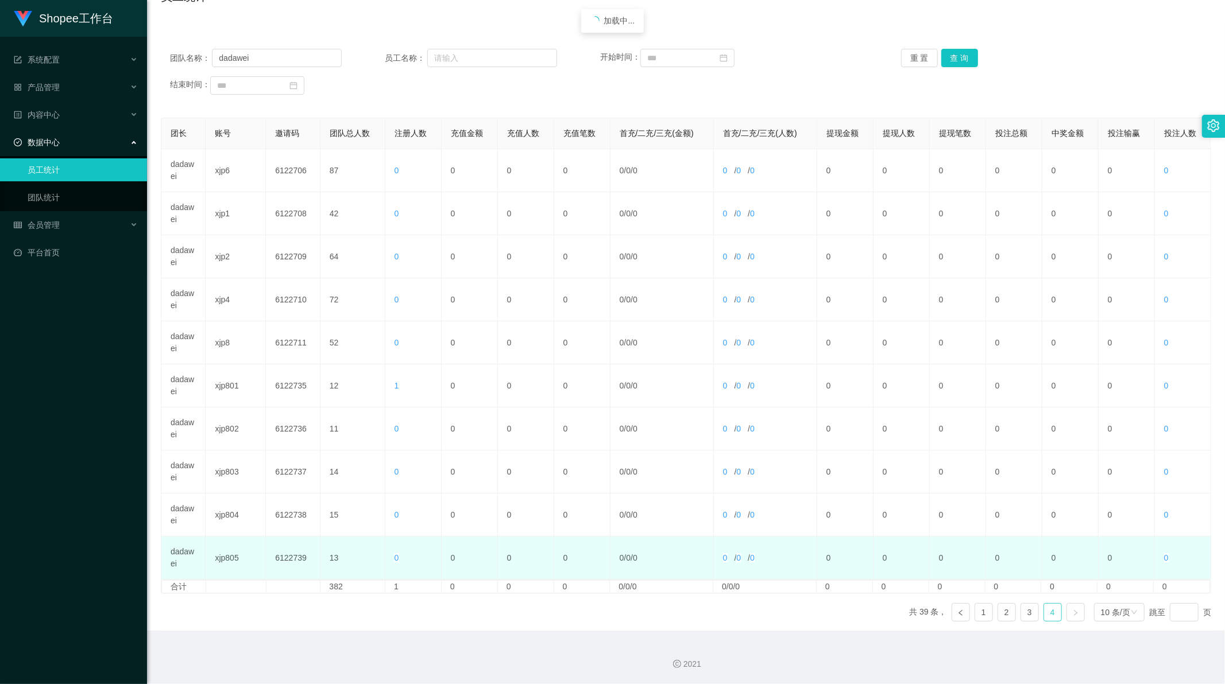
scroll to position [66, 0]
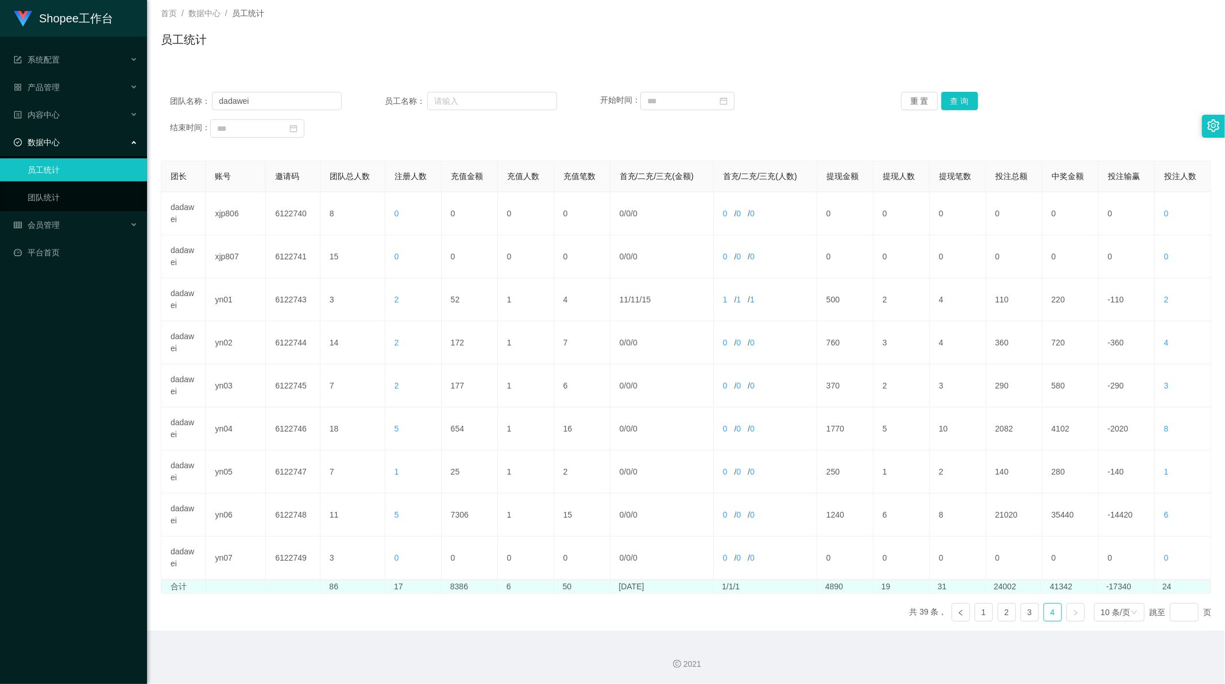
click at [825, 590] on td "4890" at bounding box center [844, 587] width 56 height 12
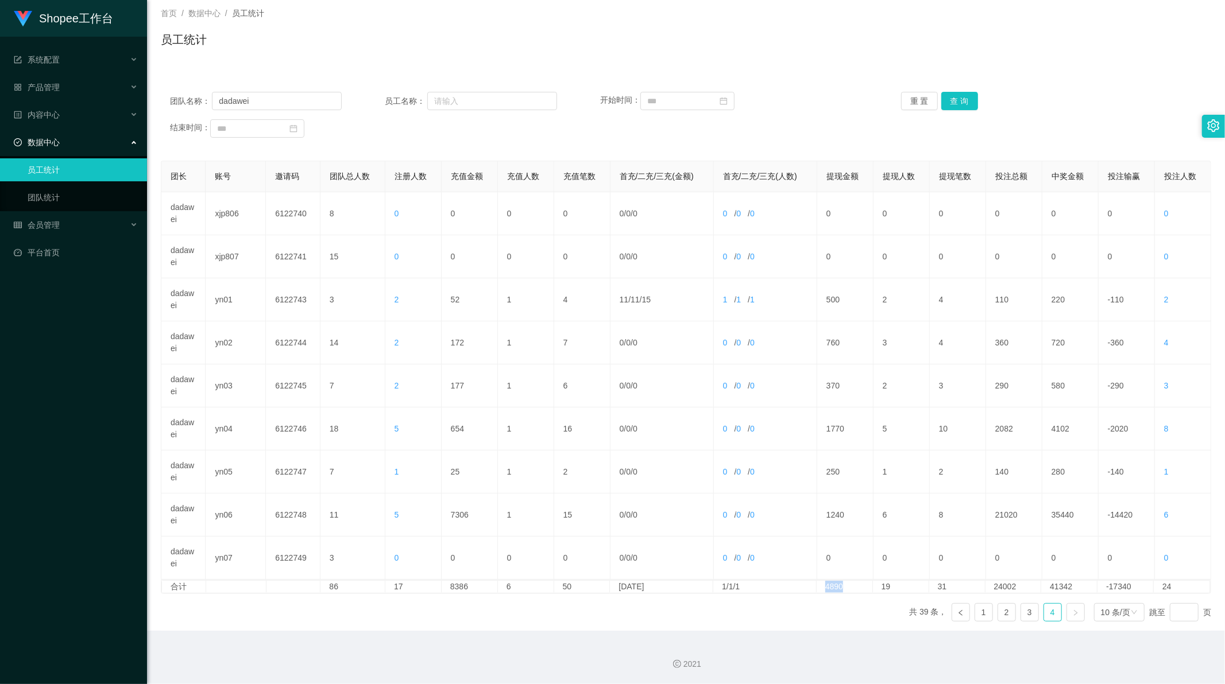
copy td "4890"
click at [250, 96] on input "dadawei" at bounding box center [277, 101] width 130 height 18
click at [951, 99] on button "查 询" at bounding box center [959, 101] width 37 height 18
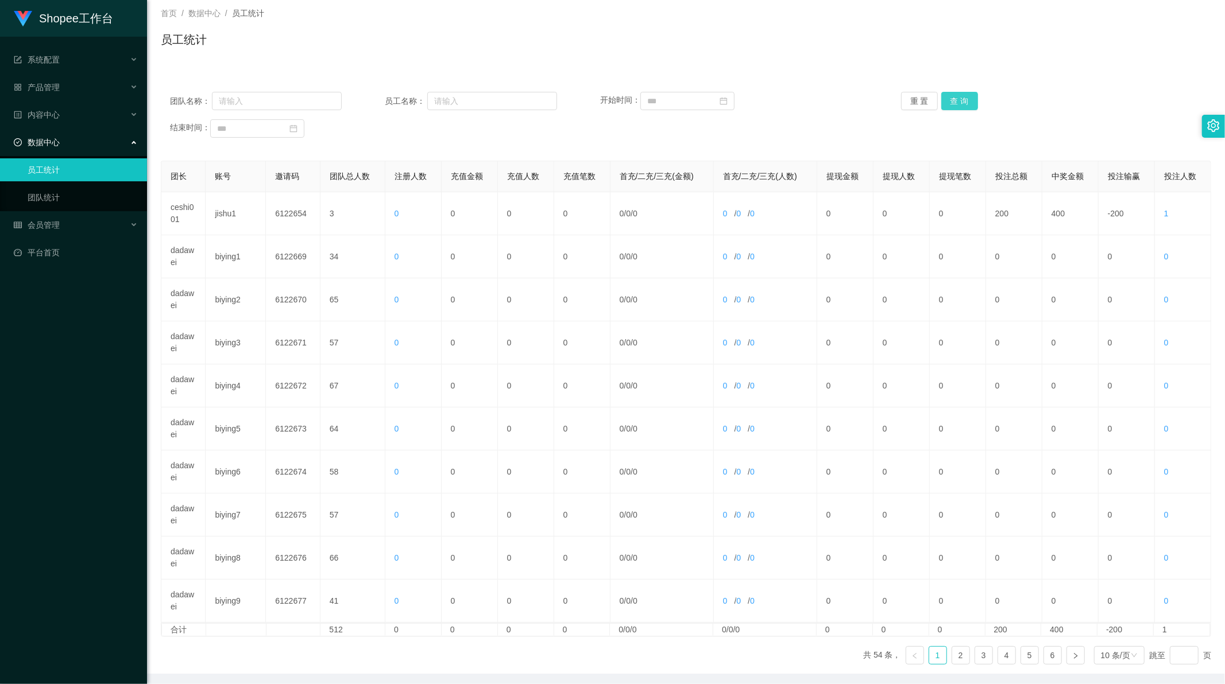
scroll to position [110, 0]
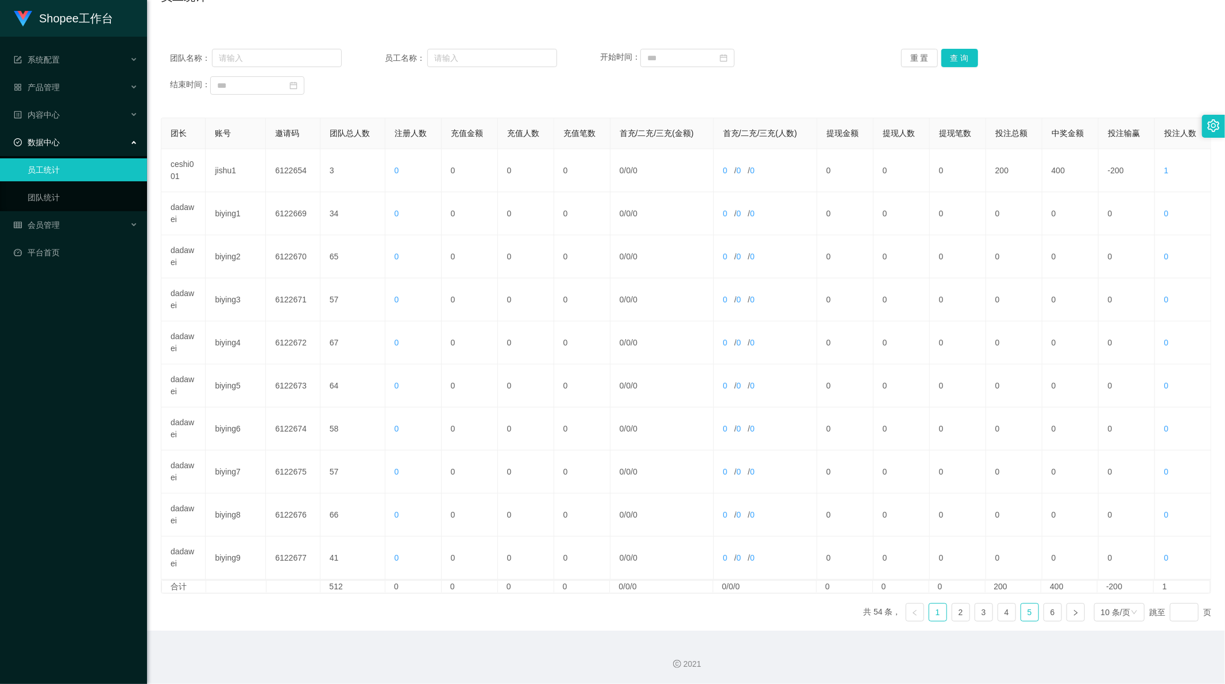
click at [1024, 613] on link "5" at bounding box center [1029, 612] width 17 height 17
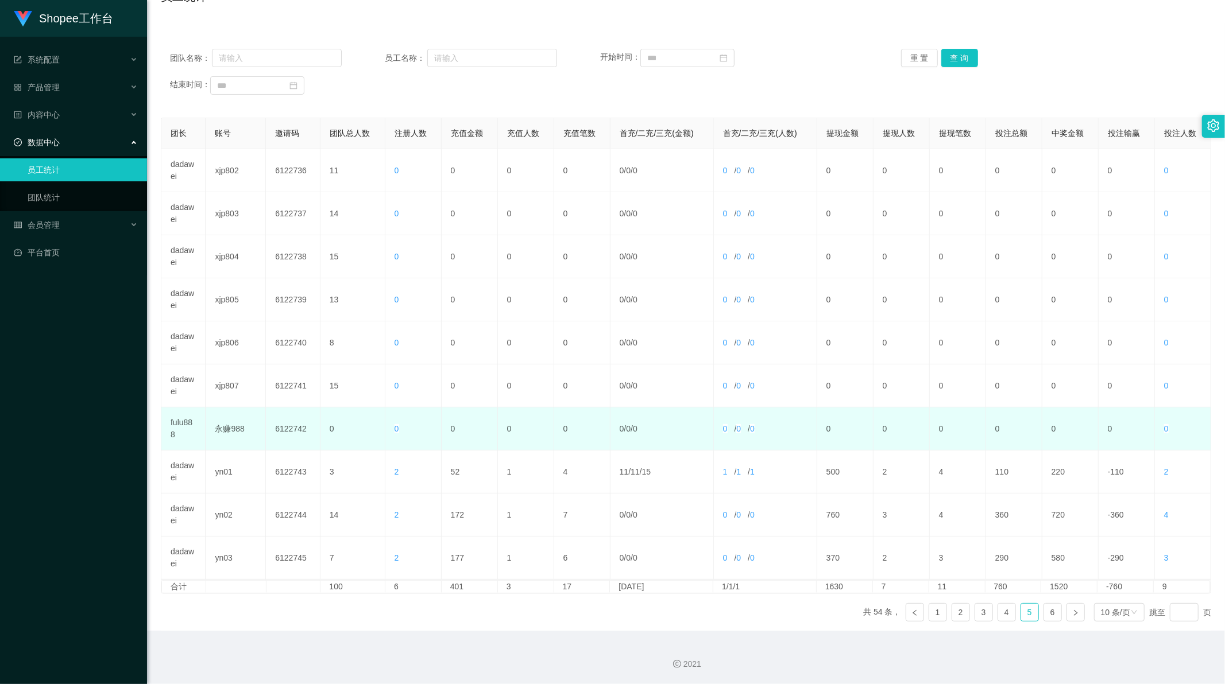
click at [180, 425] on td "fulu888" at bounding box center [183, 429] width 44 height 43
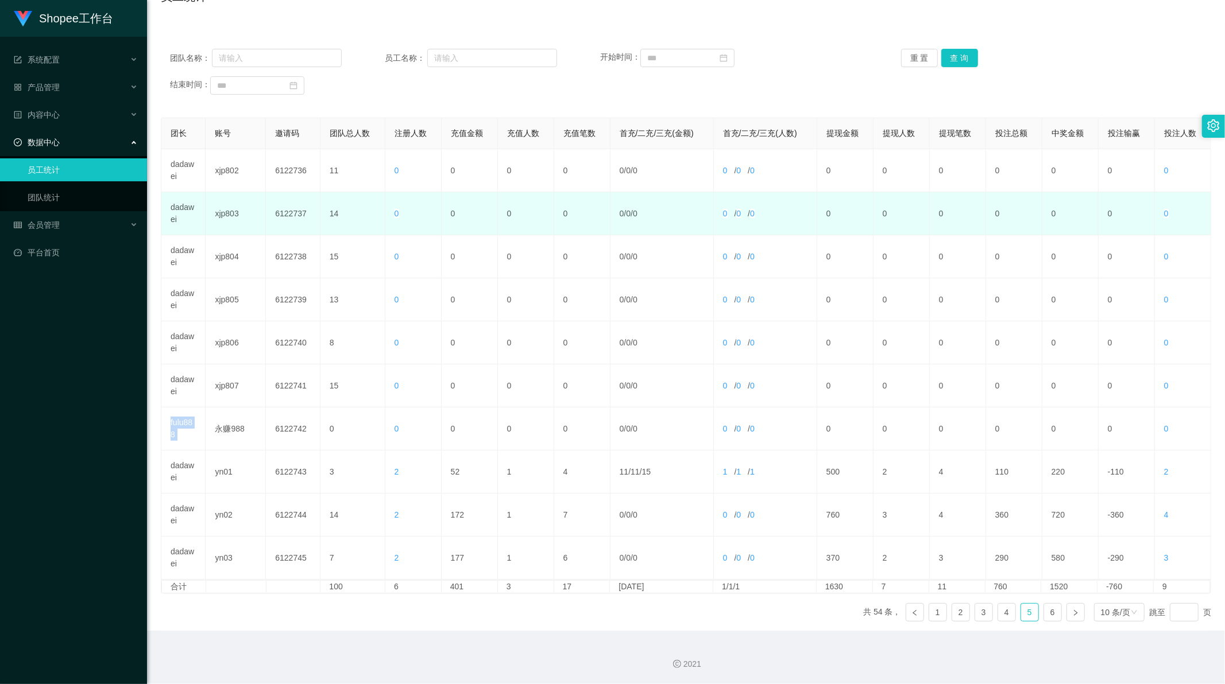
drag, startPoint x: 180, startPoint y: 425, endPoint x: 269, endPoint y: 220, distance: 224.0
click at [180, 424] on td "fulu888" at bounding box center [183, 429] width 44 height 43
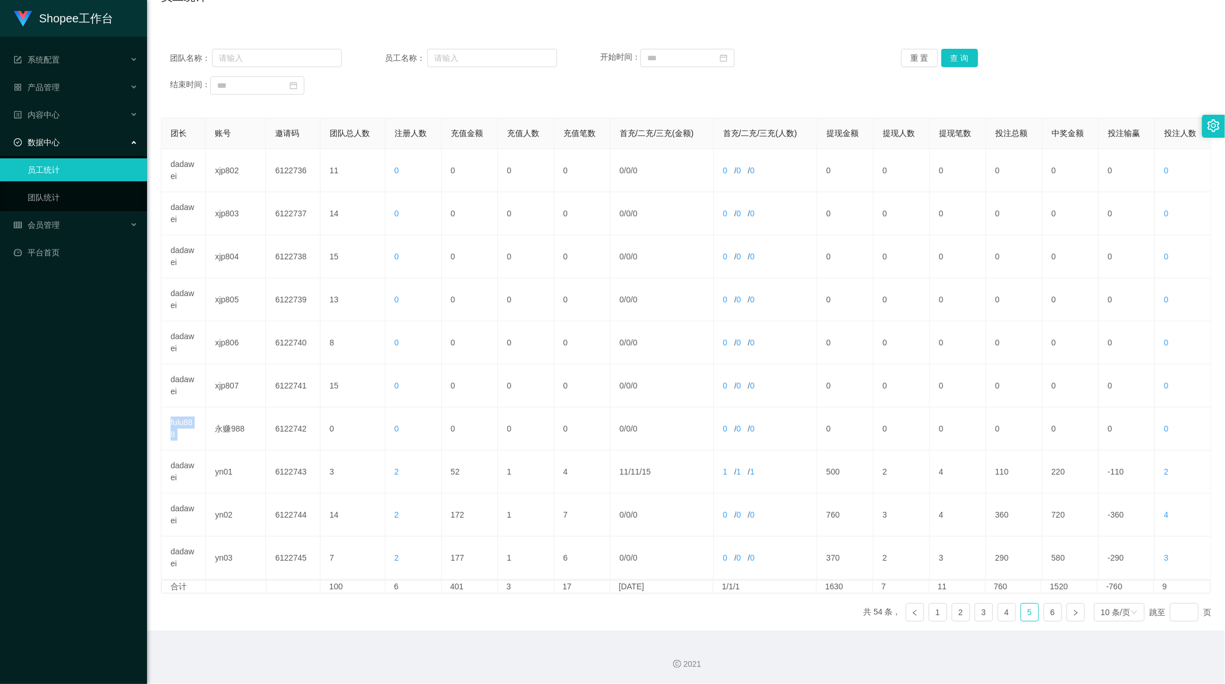
copy td "fulu888"
click at [262, 47] on div "团队名称： 员工名称： 开始时间： 重 置 查 询 结束时间：" at bounding box center [686, 71] width 1050 height 69
click at [262, 60] on input "text" at bounding box center [277, 58] width 130 height 18
paste input "fulu888"
type input "fulu888"
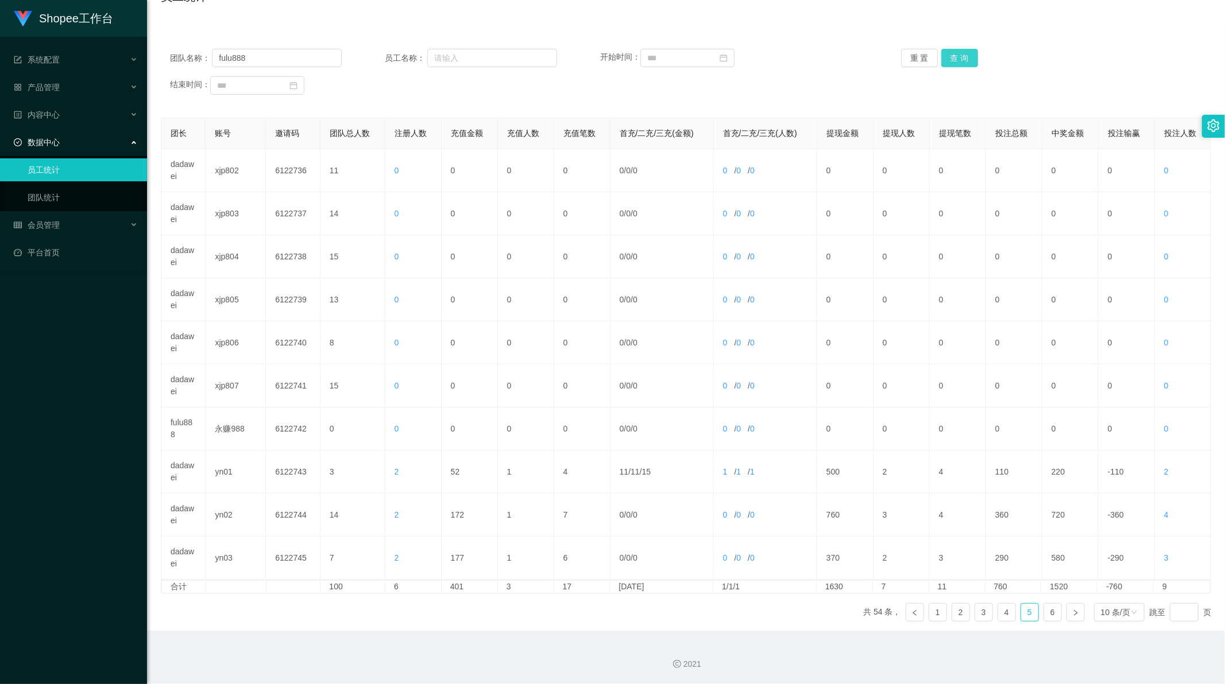
click at [962, 54] on button "查 询" at bounding box center [959, 58] width 37 height 18
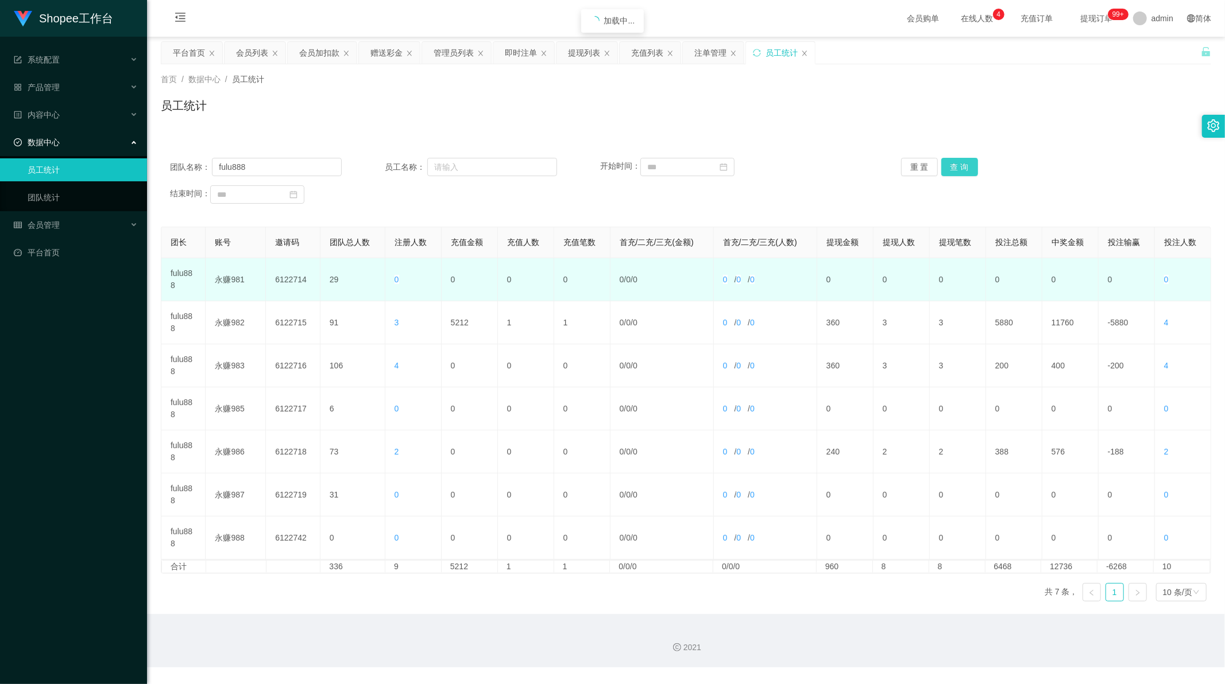
scroll to position [0, 0]
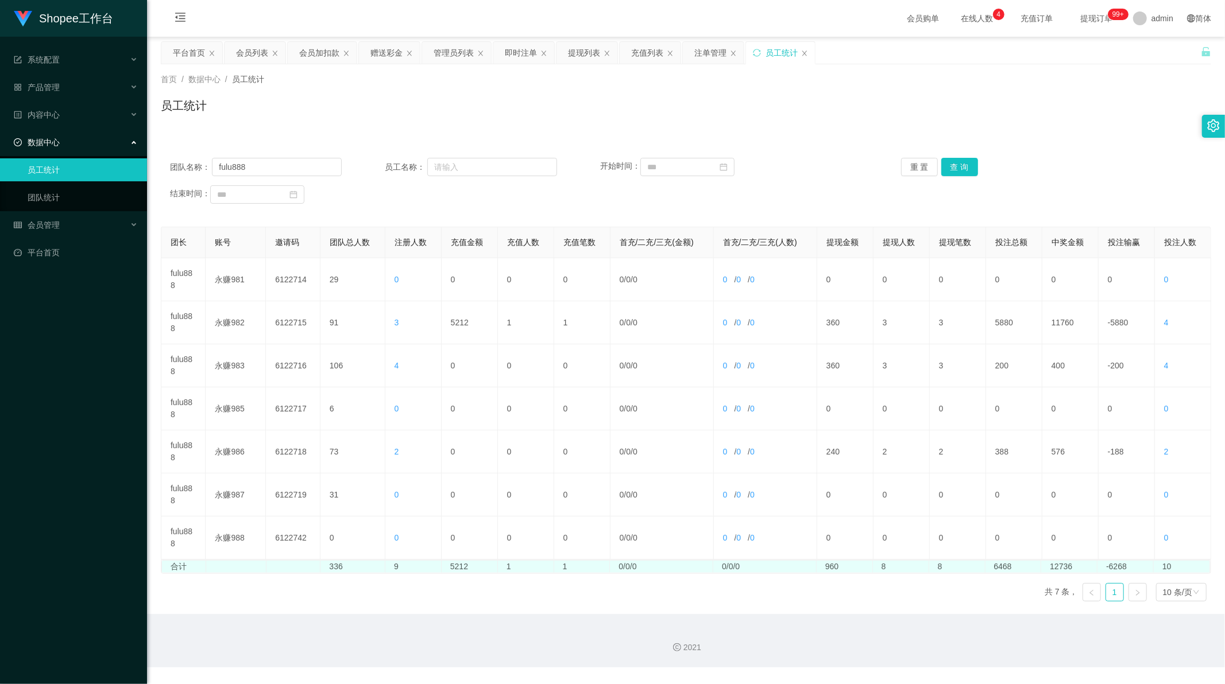
click at [454, 571] on td "5212" at bounding box center [469, 567] width 56 height 12
click at [451, 569] on td "5212" at bounding box center [469, 567] width 56 height 12
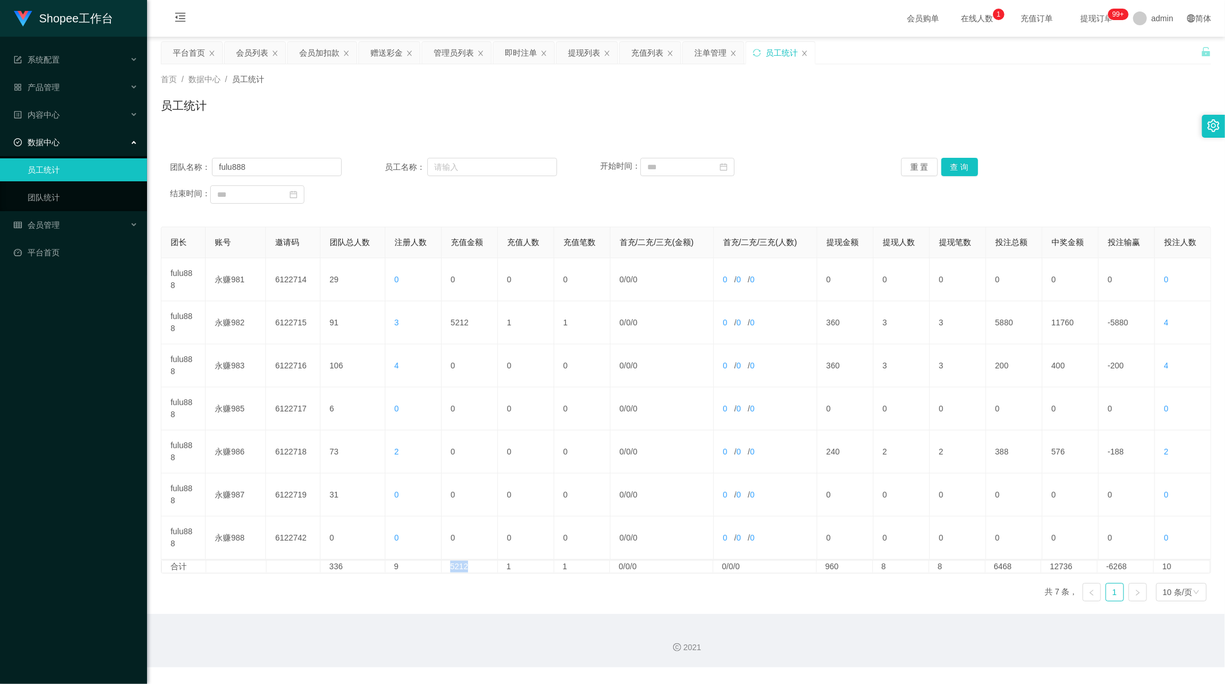
click at [1128, 595] on link at bounding box center [1137, 592] width 18 height 18
click at [280, 166] on input "fulu888" at bounding box center [277, 167] width 130 height 18
click at [966, 169] on button "查 询" at bounding box center [959, 167] width 37 height 18
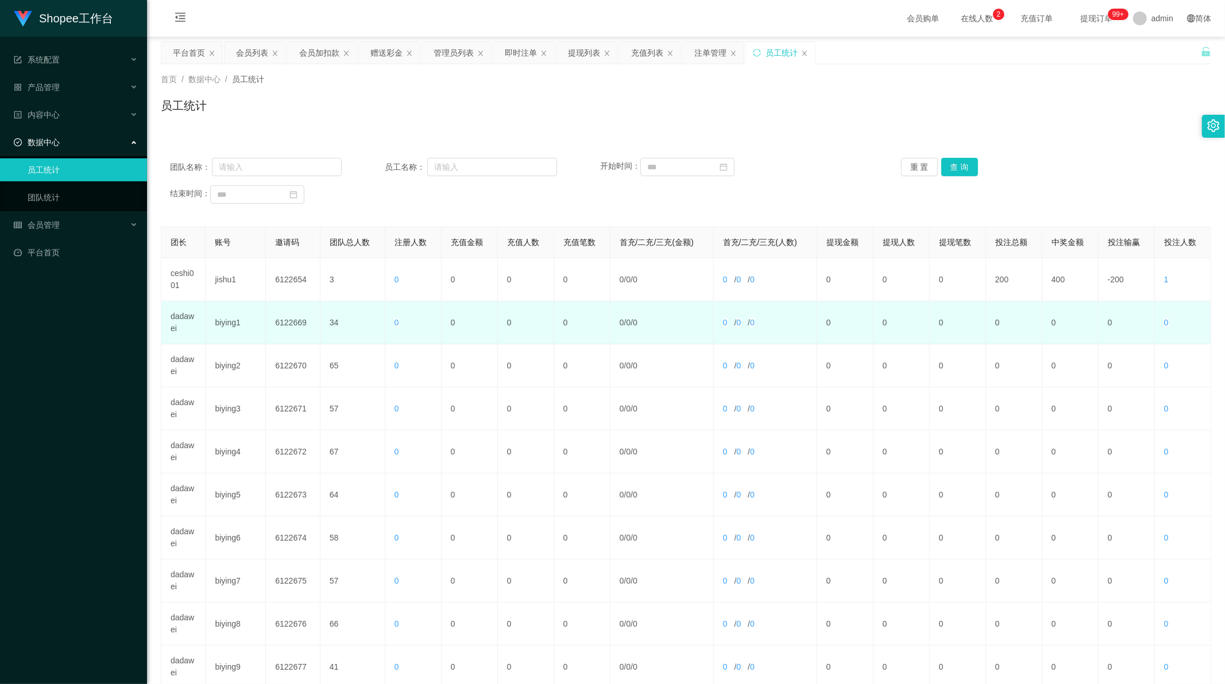
click at [179, 314] on td "dadawei" at bounding box center [183, 322] width 44 height 43
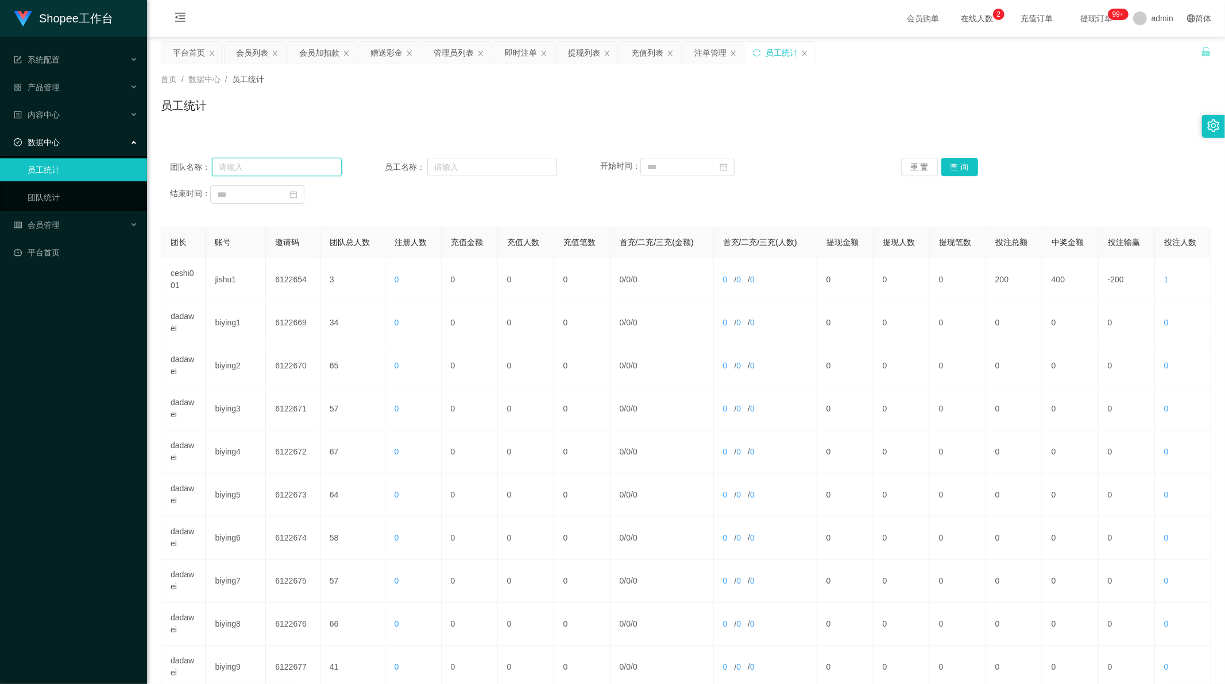
click at [261, 171] on input "text" at bounding box center [277, 167] width 130 height 18
paste input "dadawei"
type input "dadawei"
click at [951, 164] on button "查 询" at bounding box center [959, 167] width 37 height 18
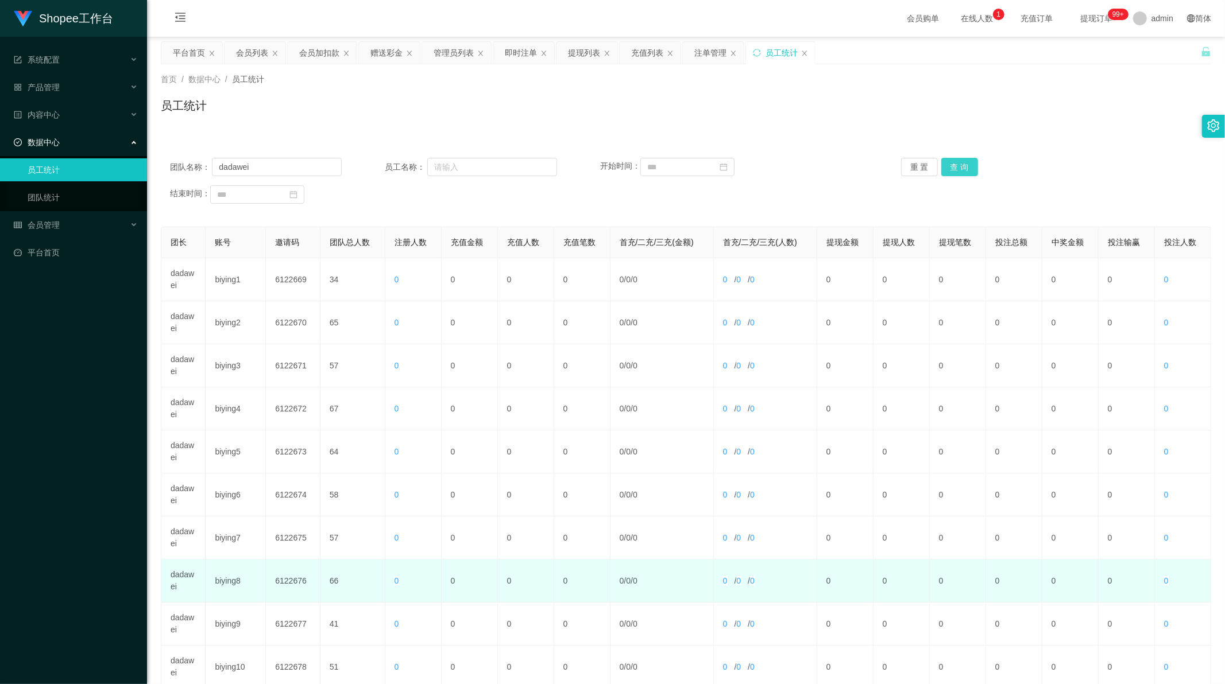
scroll to position [110, 0]
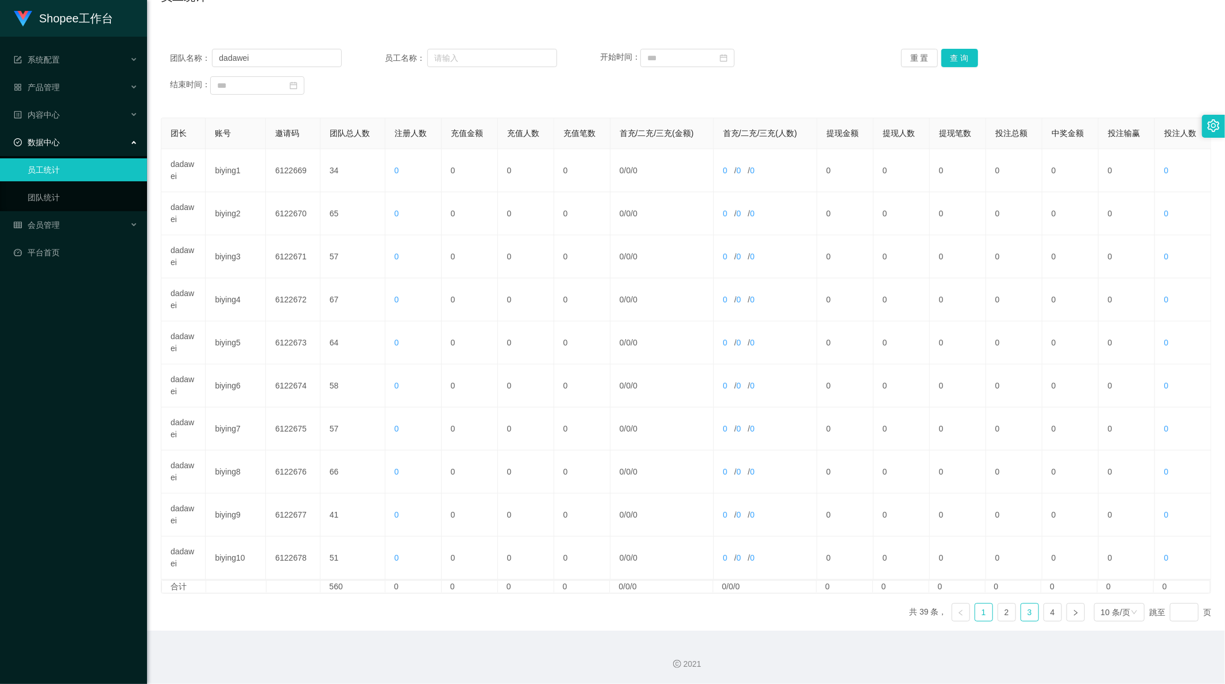
click at [1026, 614] on link "3" at bounding box center [1029, 612] width 17 height 17
click at [1072, 613] on icon "图标: right" at bounding box center [1075, 613] width 7 height 7
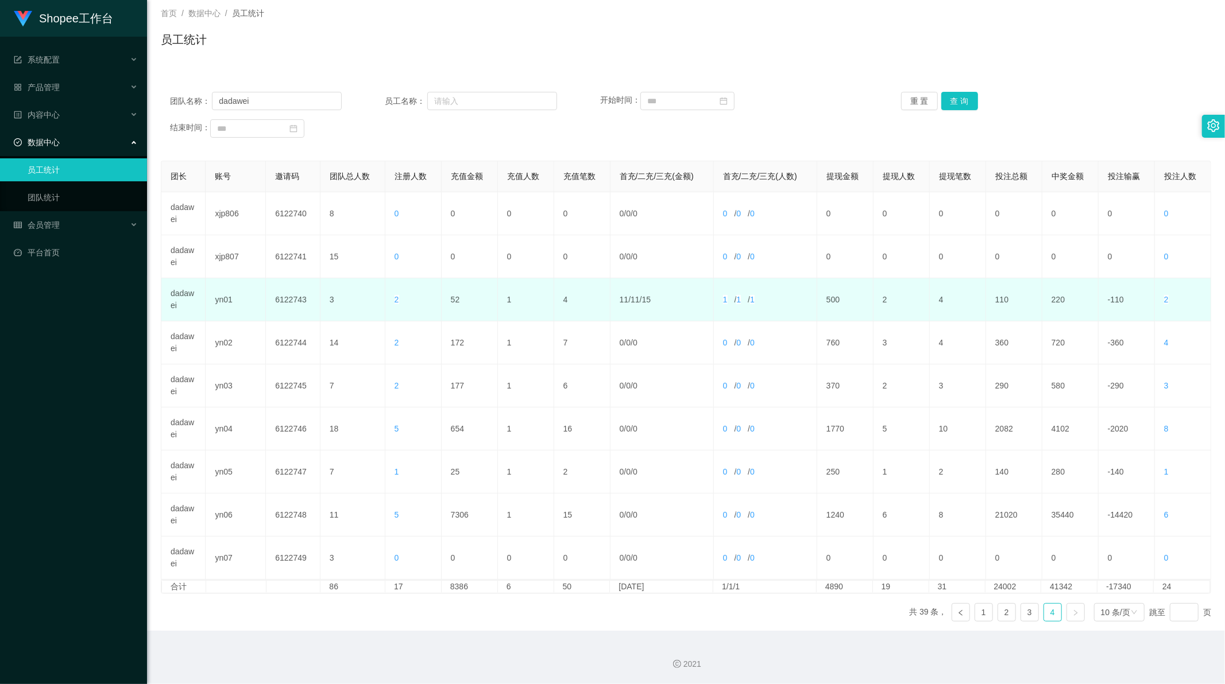
click at [454, 299] on td "52" at bounding box center [469, 299] width 56 height 43
click at [452, 297] on td "52" at bounding box center [469, 299] width 56 height 43
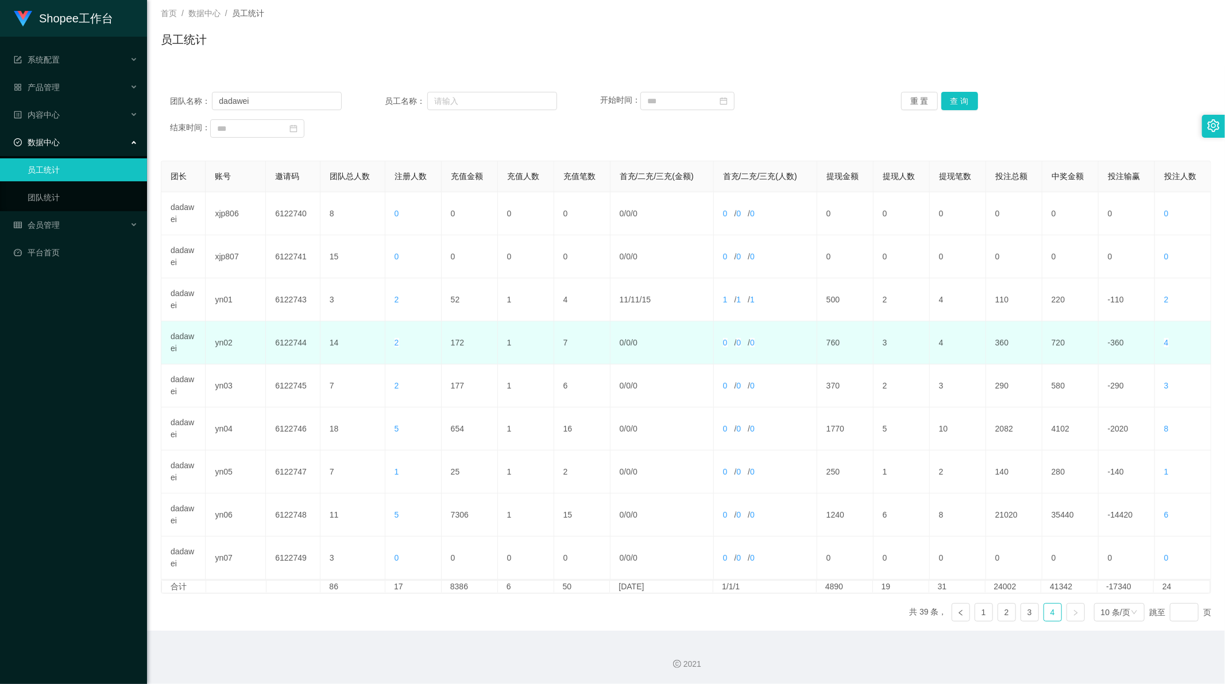
click at [455, 336] on td "172" at bounding box center [469, 343] width 56 height 43
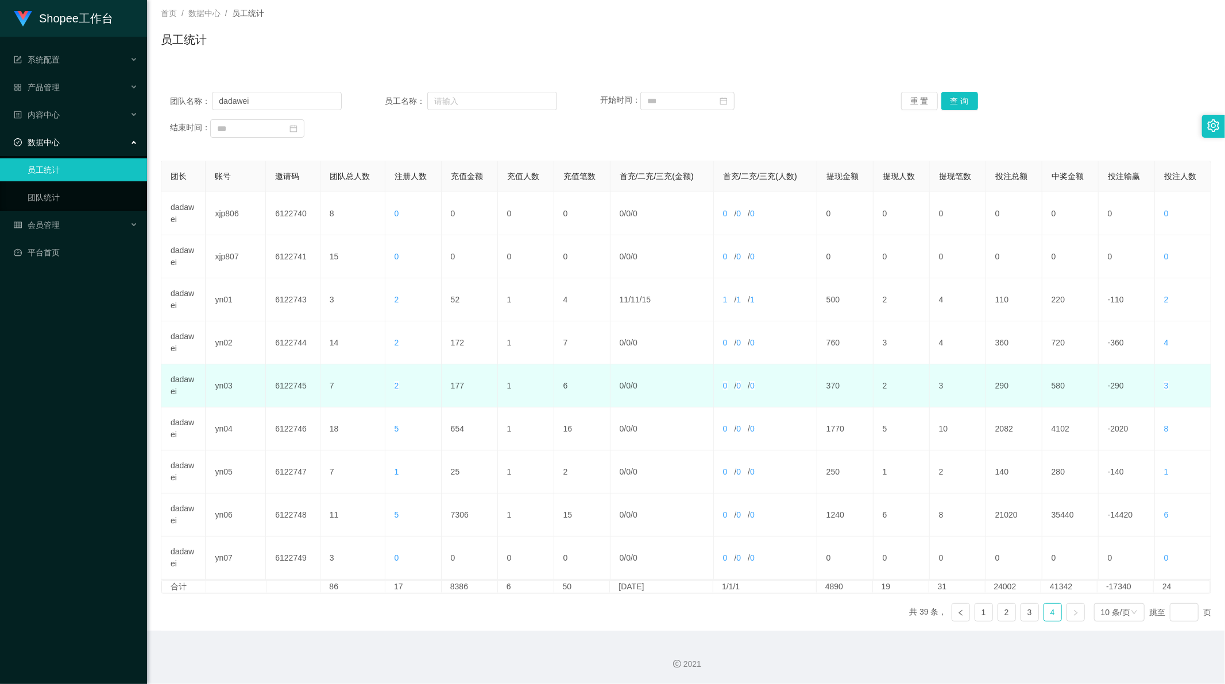
click at [460, 381] on td "177" at bounding box center [469, 386] width 56 height 43
click at [454, 383] on td "177" at bounding box center [469, 386] width 56 height 43
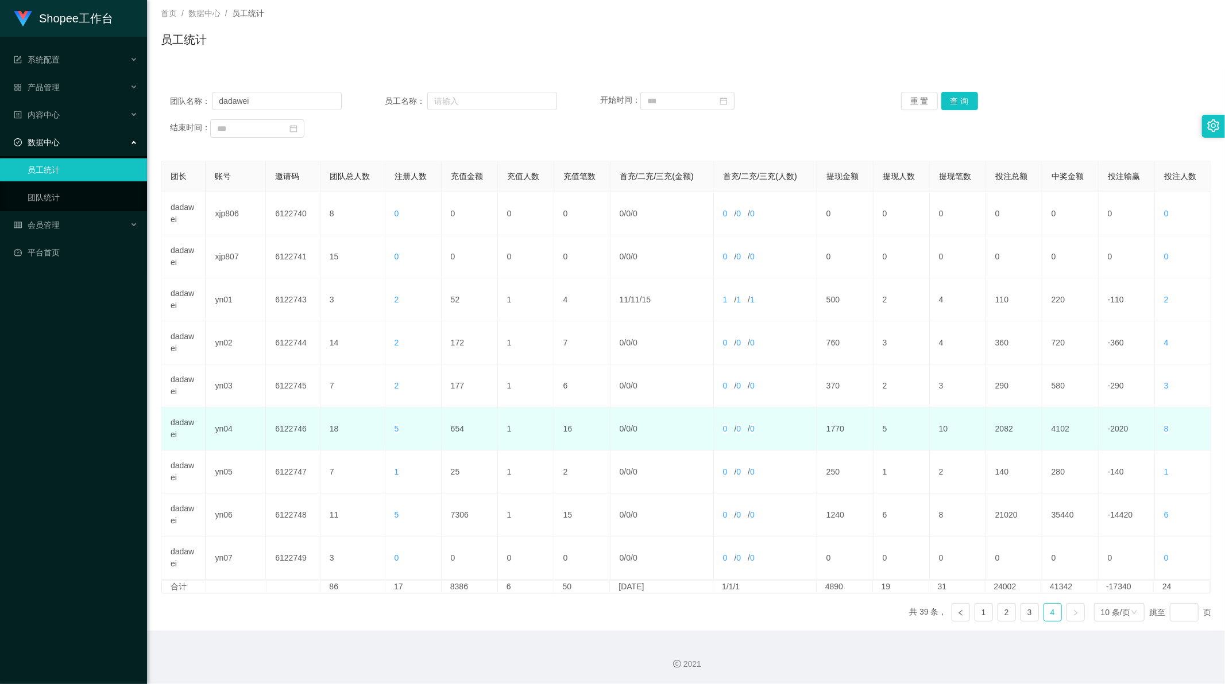
click at [457, 431] on td "654" at bounding box center [469, 429] width 56 height 43
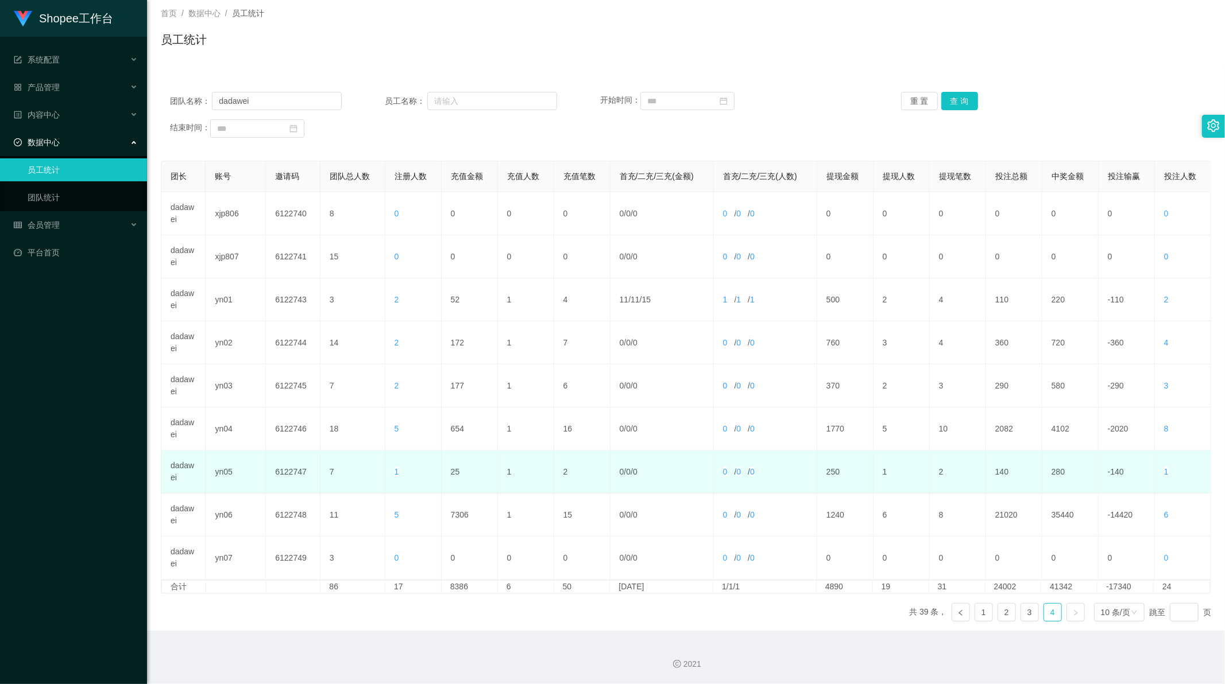
click at [452, 469] on td "25" at bounding box center [469, 472] width 56 height 43
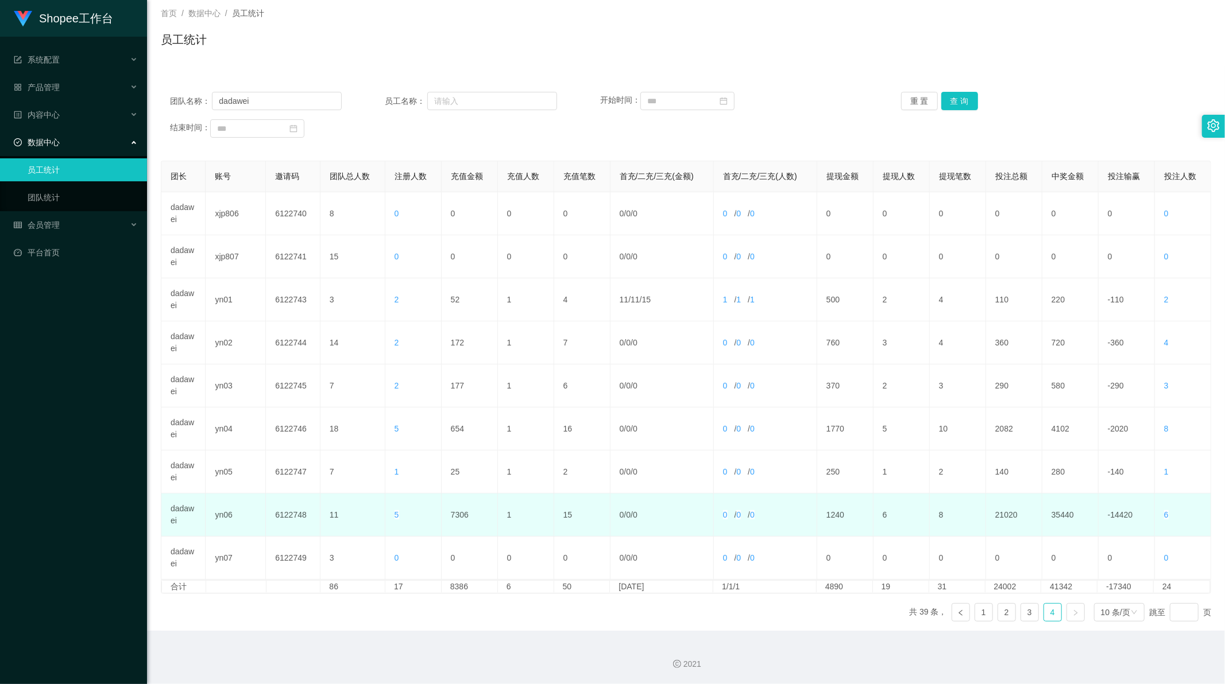
click at [456, 514] on td "7306" at bounding box center [469, 515] width 56 height 43
